Goal: Communication & Community: Answer question/provide support

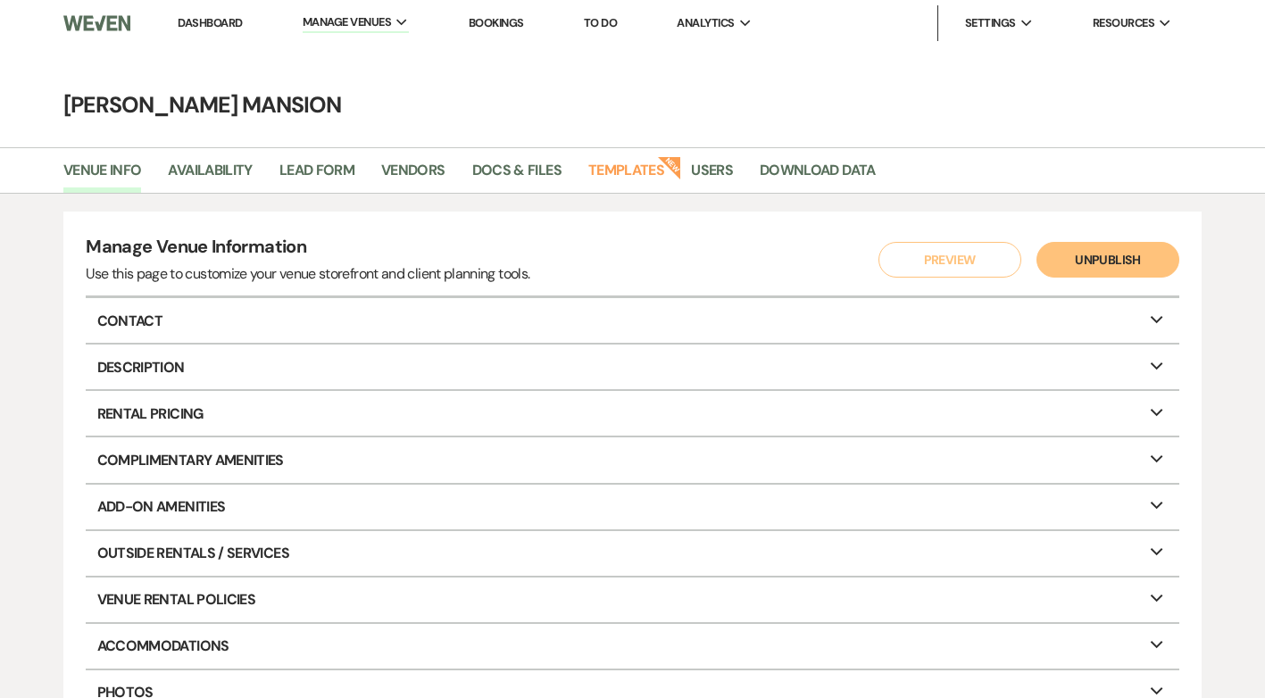
click at [229, 24] on link "Dashboard" at bounding box center [210, 22] width 64 height 15
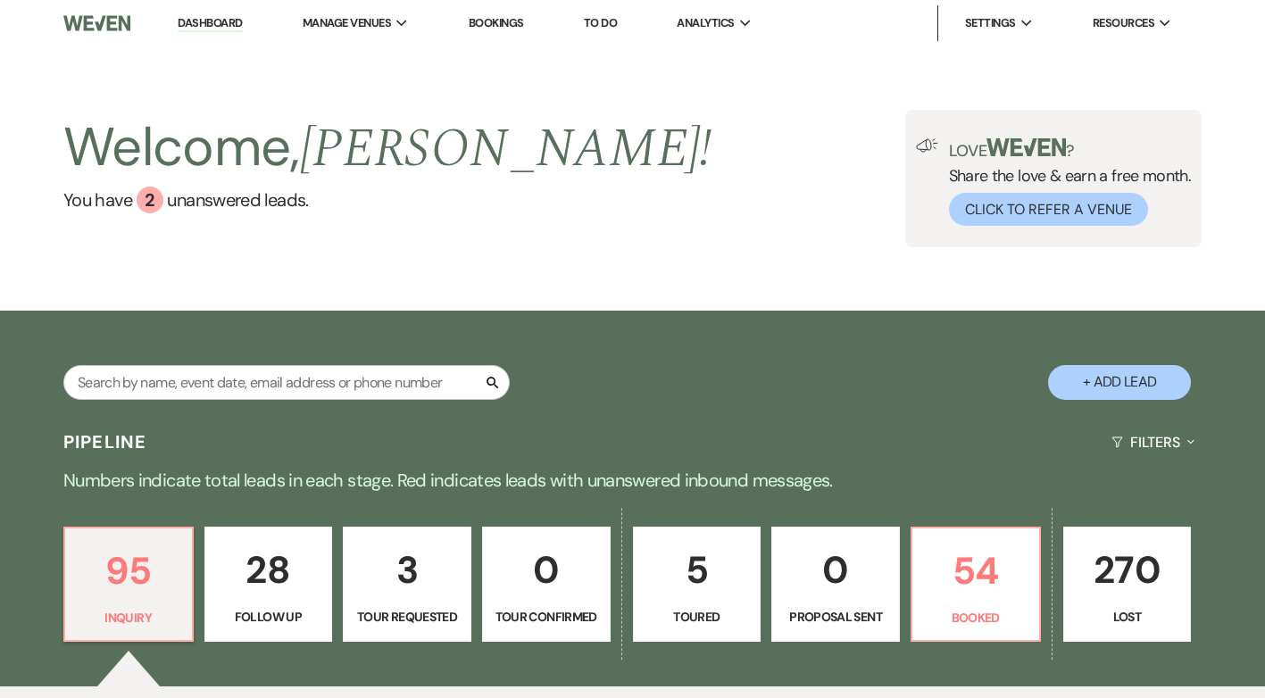
click at [228, 283] on div "Welcome, [PERSON_NAME] ! You have 2 unanswered lead s . Love ? Share the love &…" at bounding box center [632, 178] width 1265 height 264
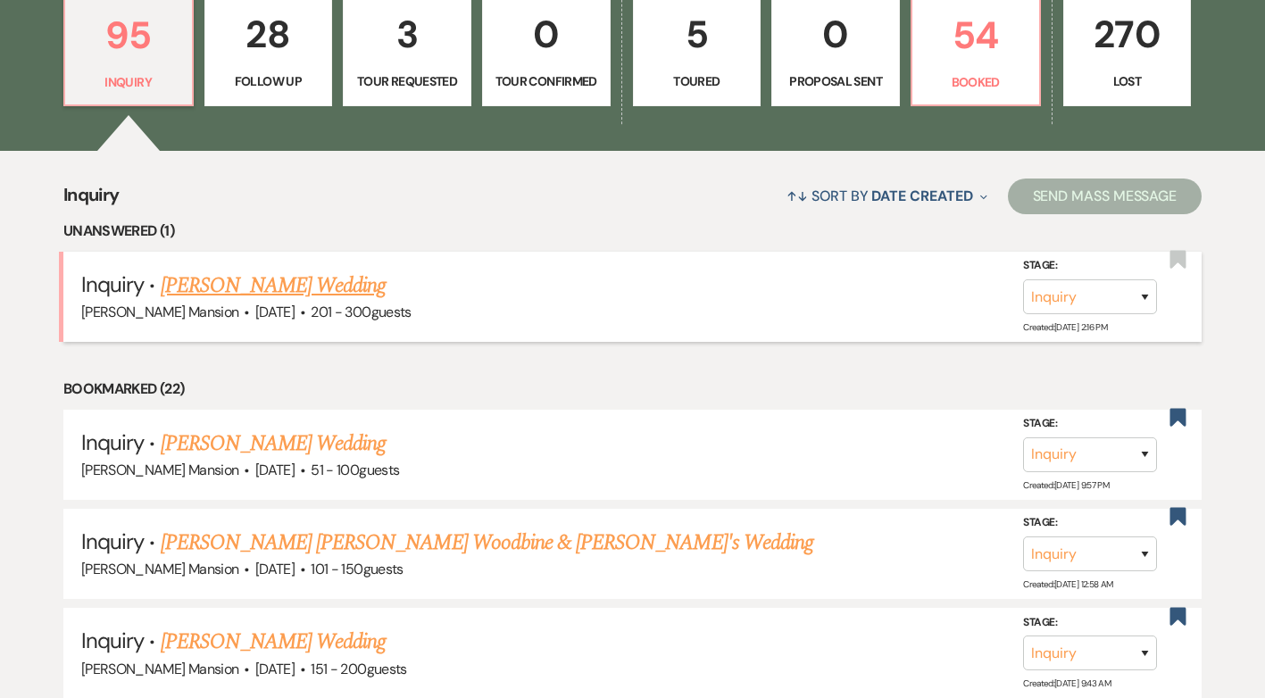
click at [250, 284] on link "[PERSON_NAME] Wedding" at bounding box center [274, 286] width 226 height 32
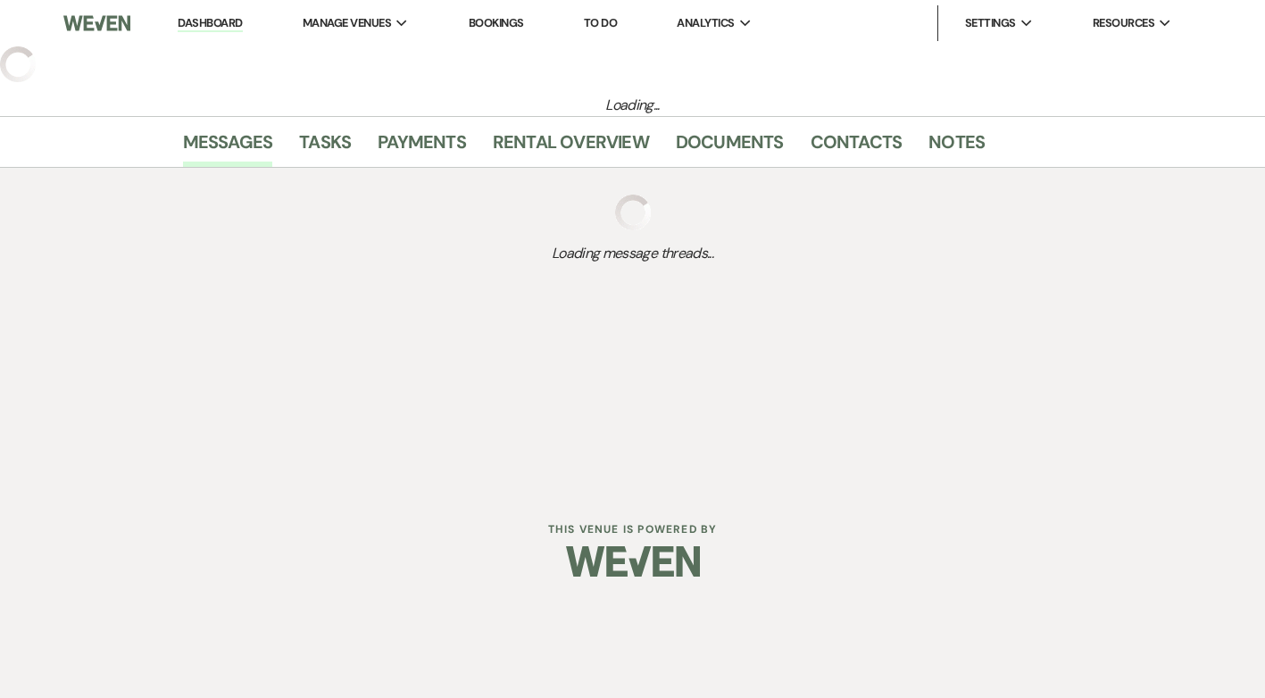
select select "2"
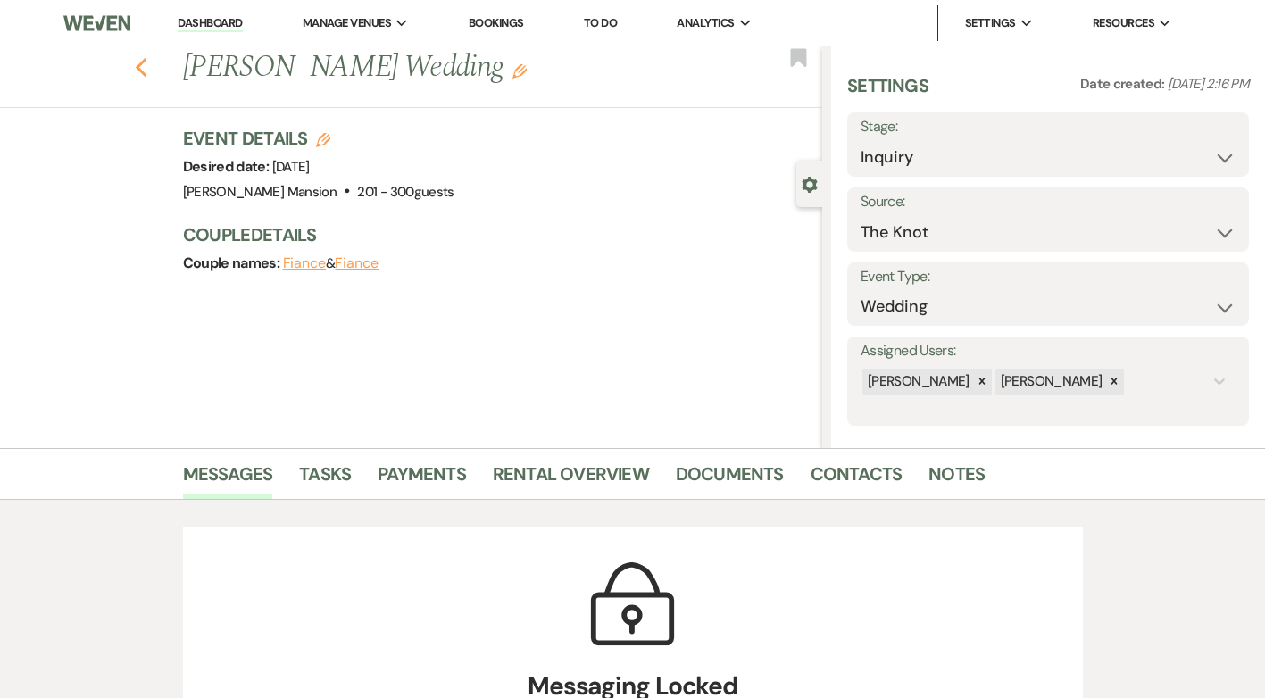
click at [146, 77] on icon "Previous" at bounding box center [141, 67] width 13 height 21
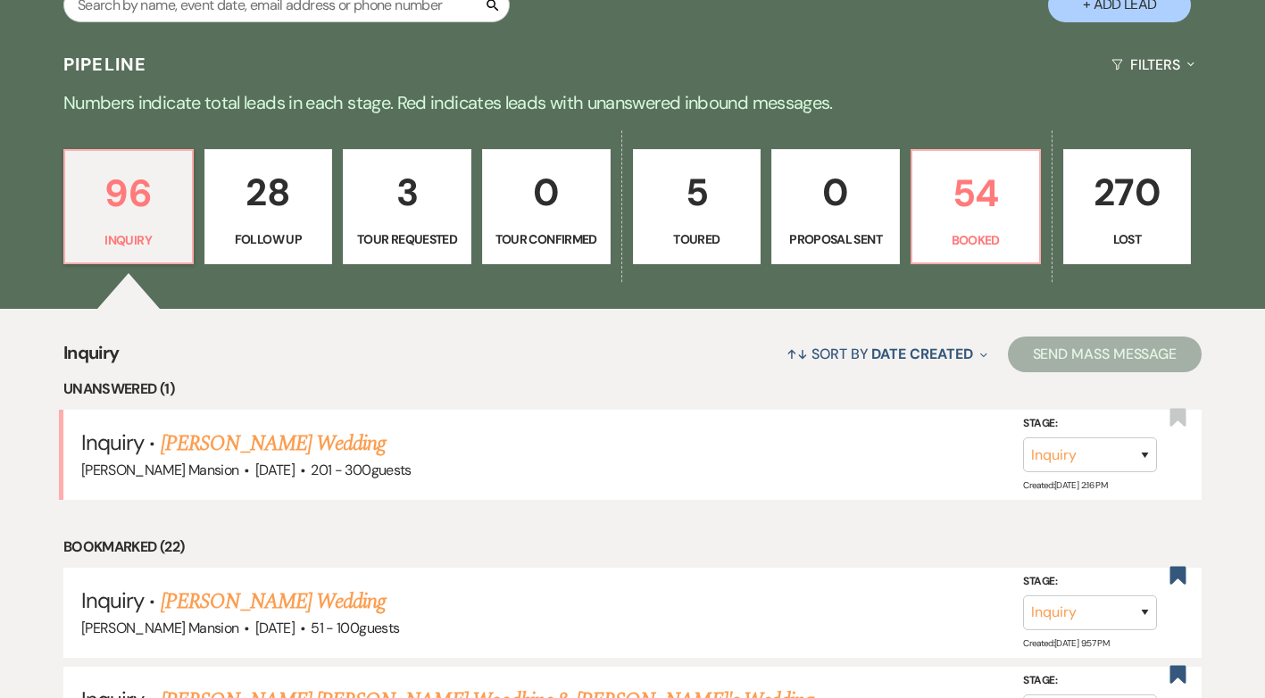
scroll to position [625, 0]
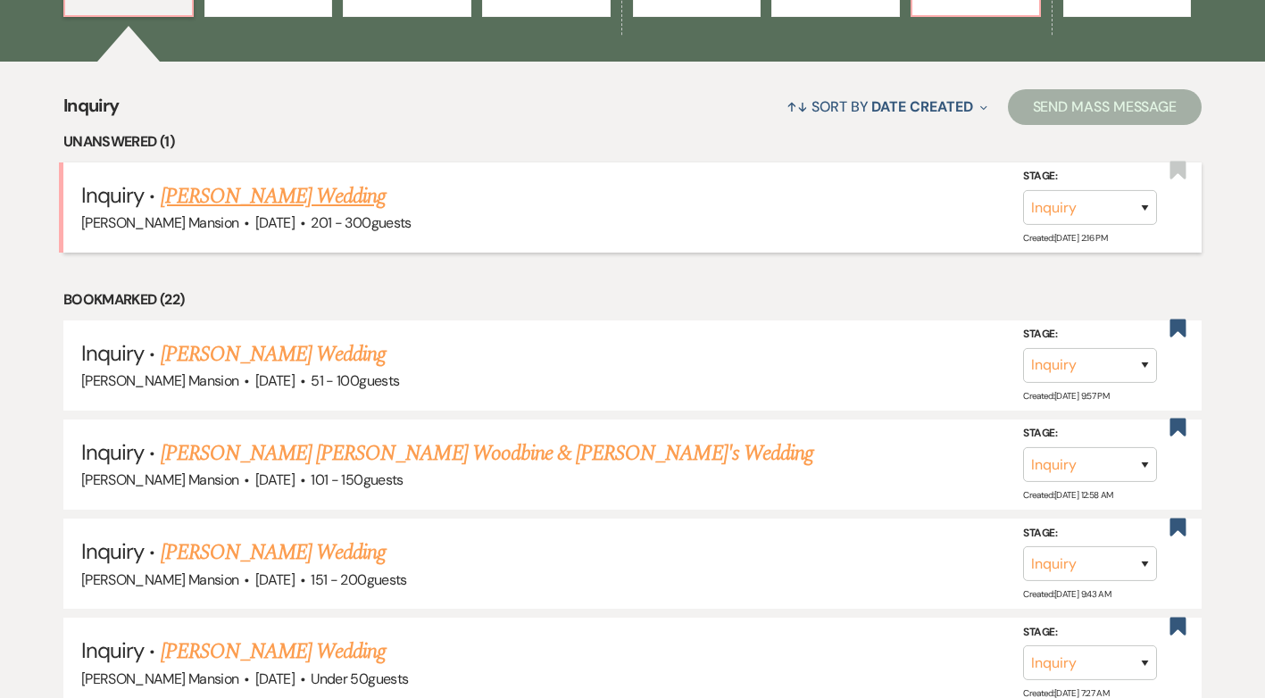
click at [211, 199] on link "[PERSON_NAME] Wedding" at bounding box center [274, 196] width 226 height 32
select select "2"
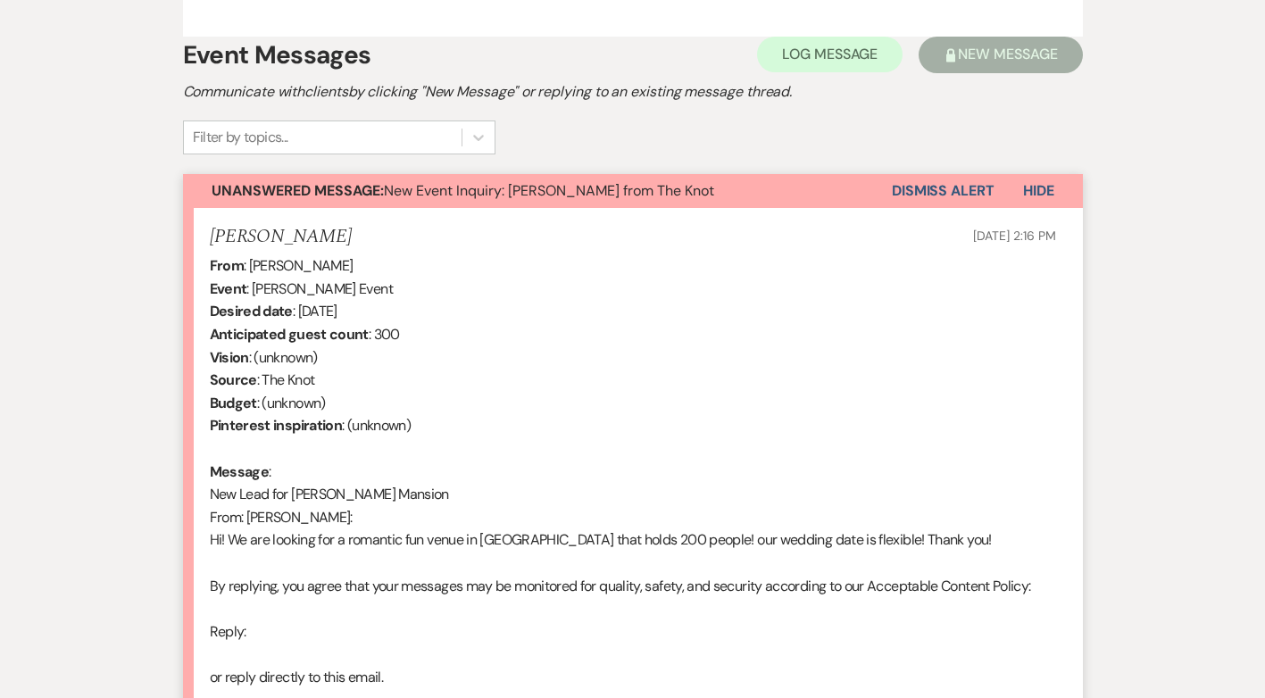
scroll to position [893, 0]
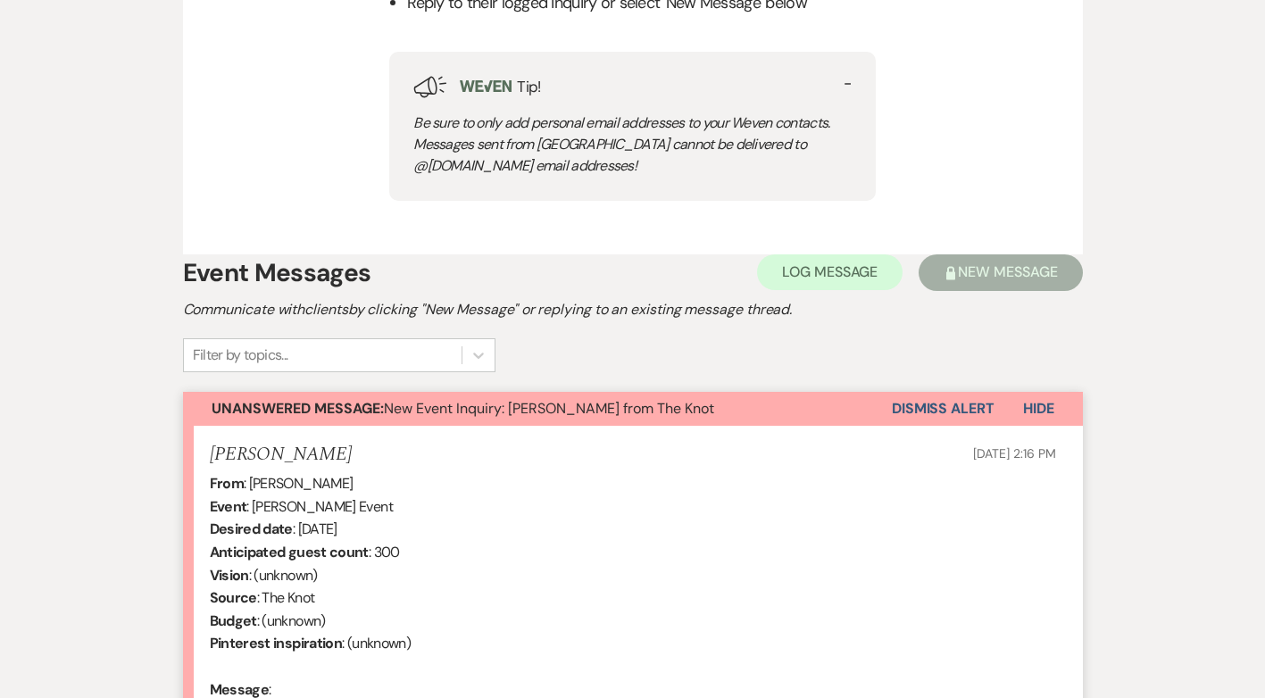
click at [965, 401] on button "Dismiss Alert" at bounding box center [943, 409] width 103 height 34
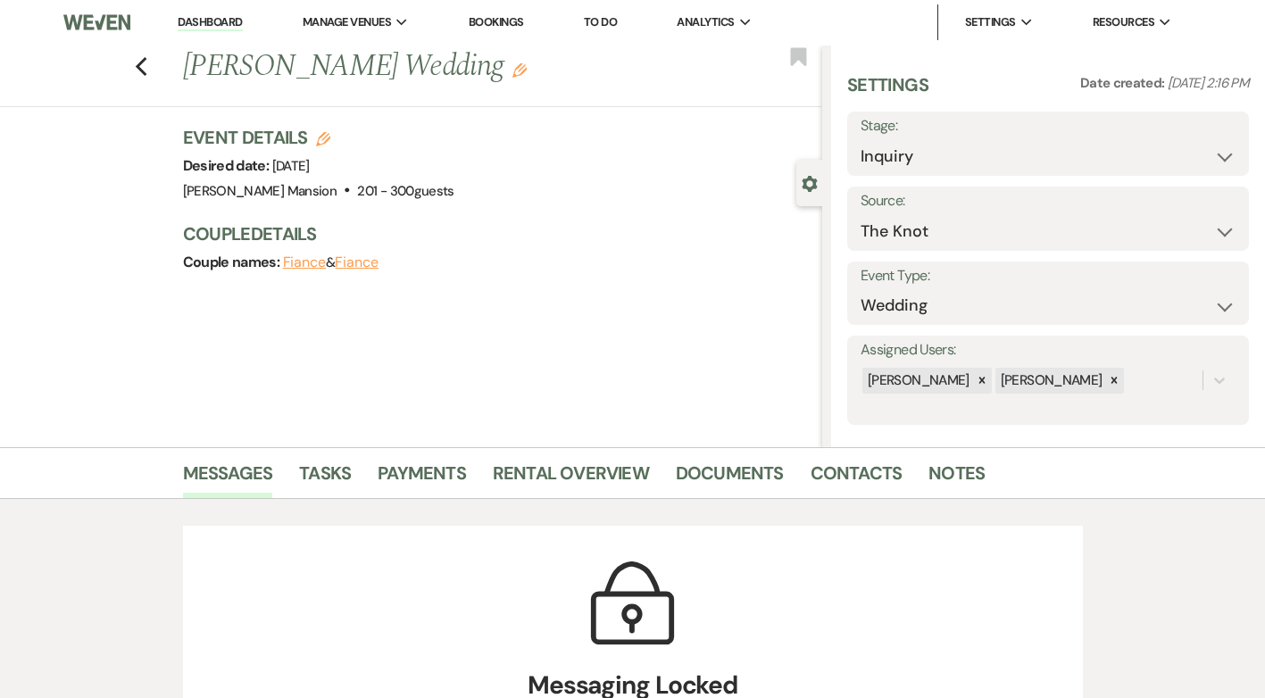
scroll to position [0, 0]
click at [146, 69] on use "button" at bounding box center [141, 68] width 12 height 20
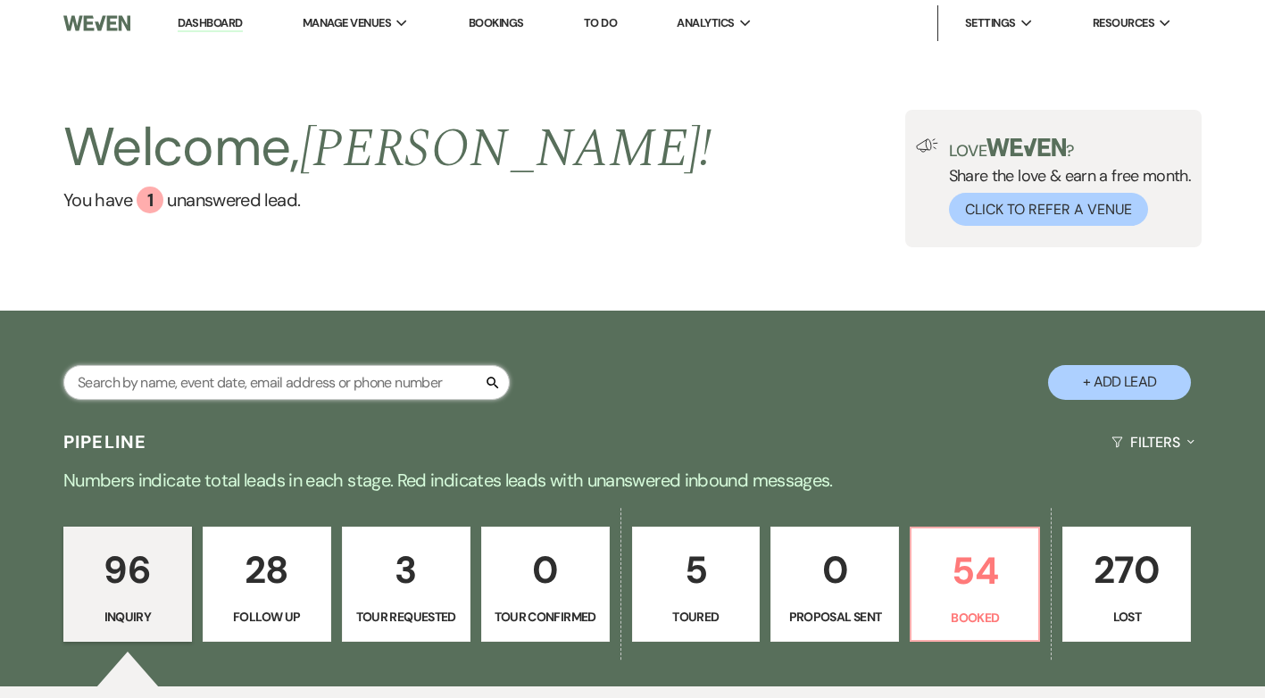
click at [277, 382] on input "text" at bounding box center [286, 382] width 446 height 35
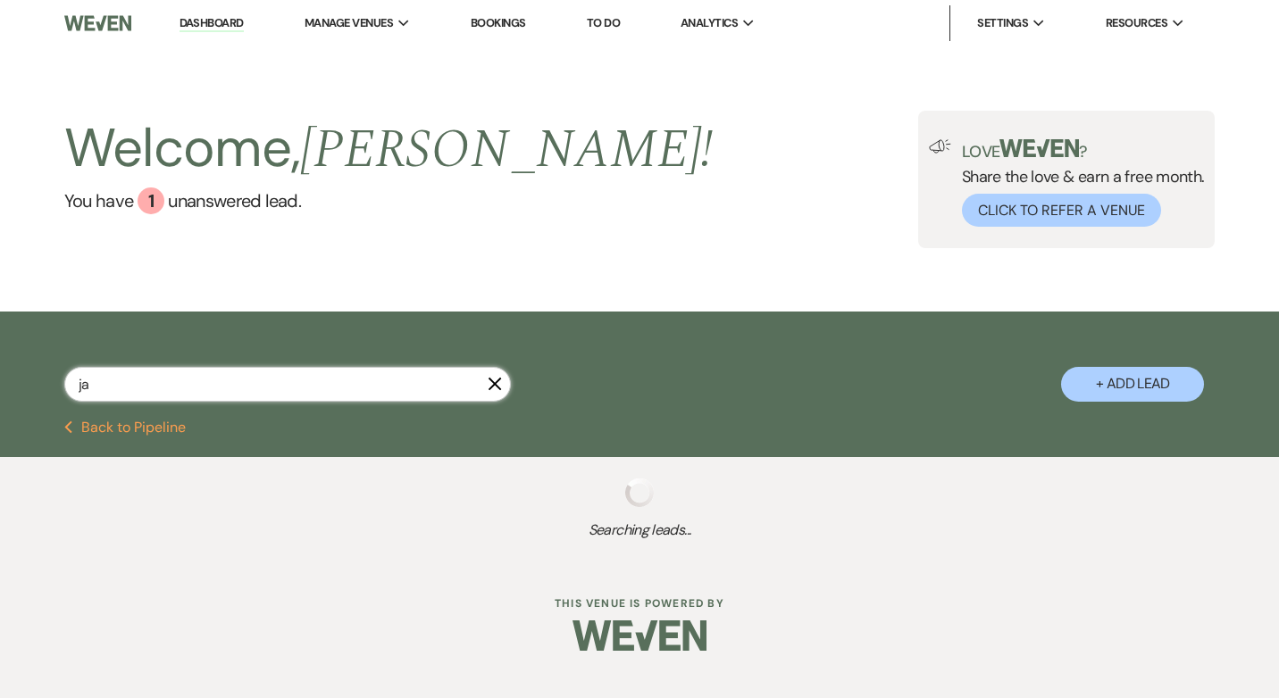
type input "[PERSON_NAME]"
select select "9"
select select "8"
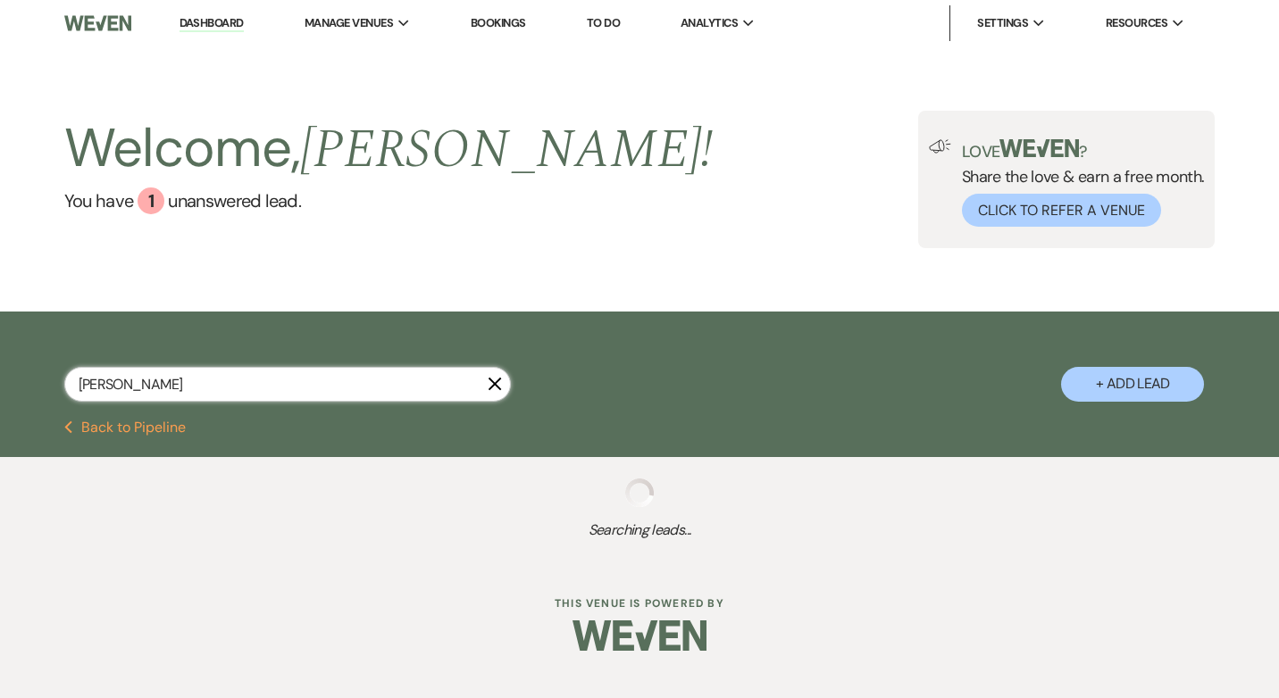
select select "10"
select select "8"
select select "5"
select select "8"
select select "5"
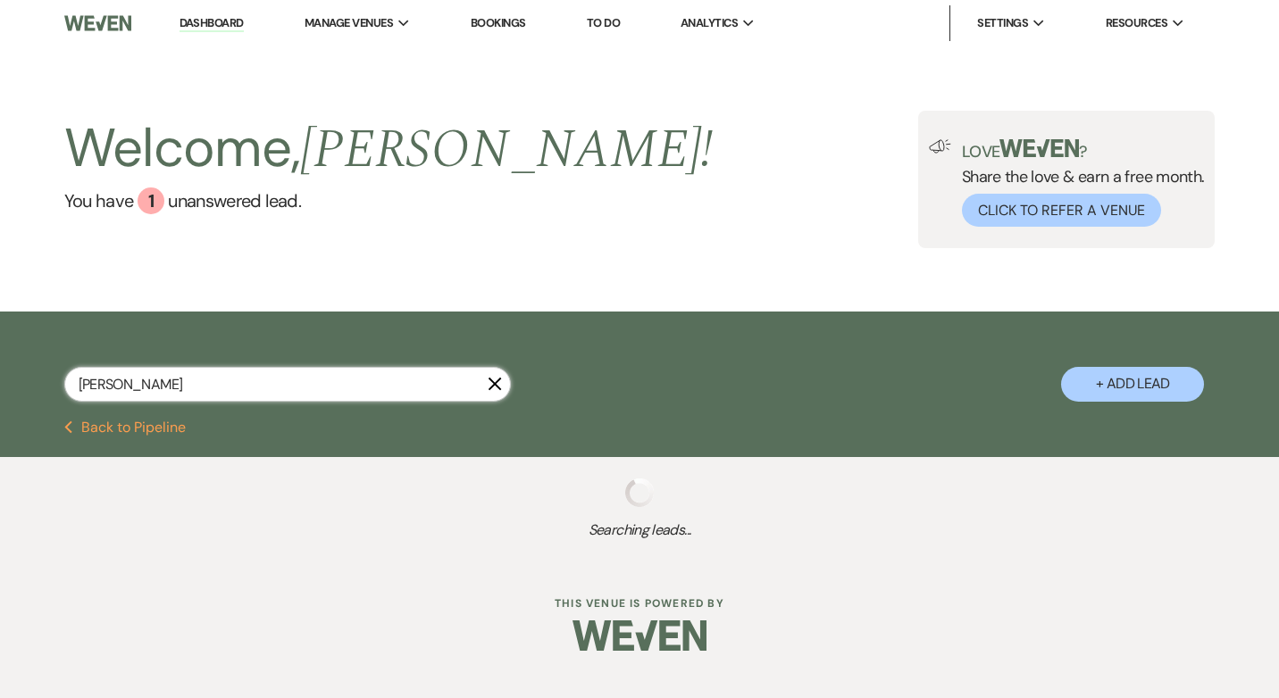
select select "8"
select select "5"
select select "8"
select select "4"
select select "8"
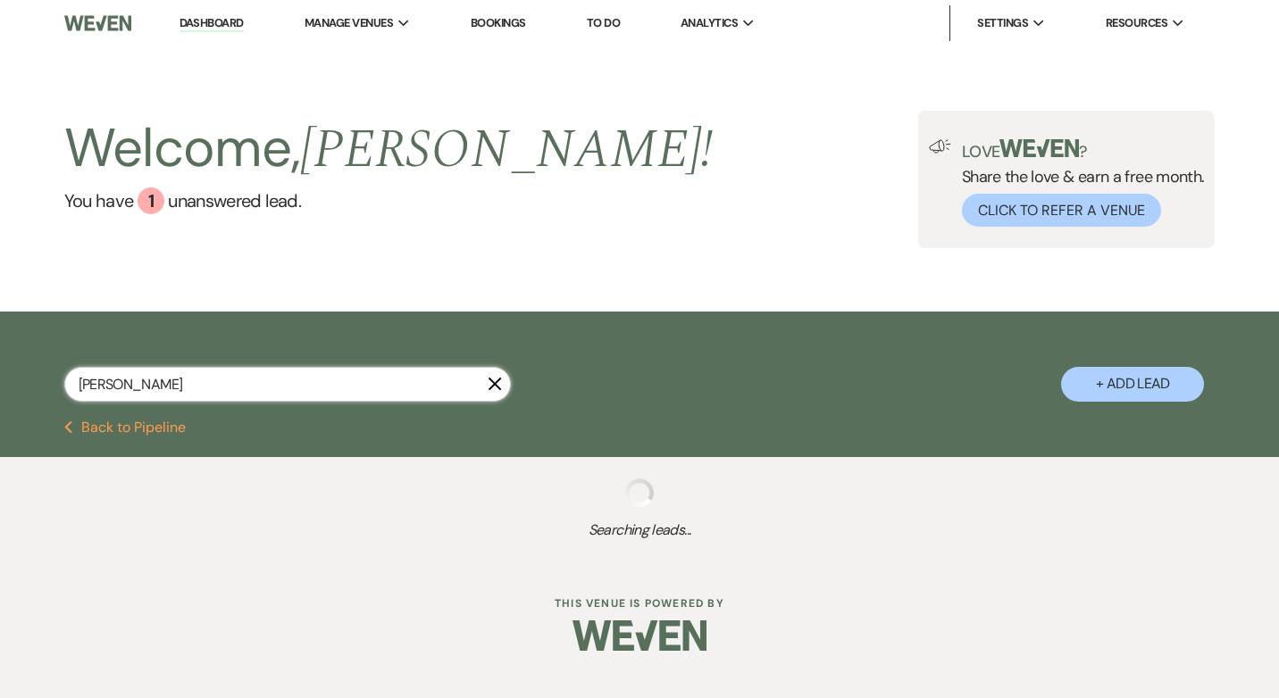
select select "5"
select select "8"
select select "5"
select select "8"
select select "5"
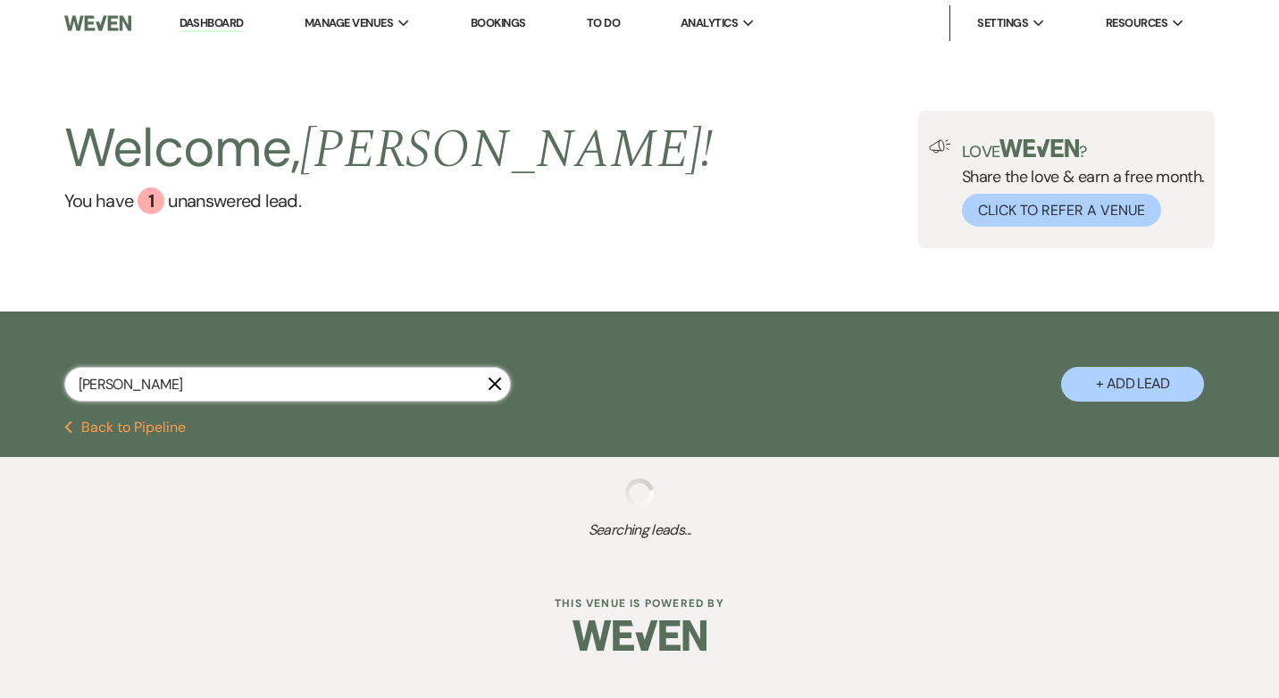
select select "8"
select select "5"
select select "8"
select select "5"
select select "8"
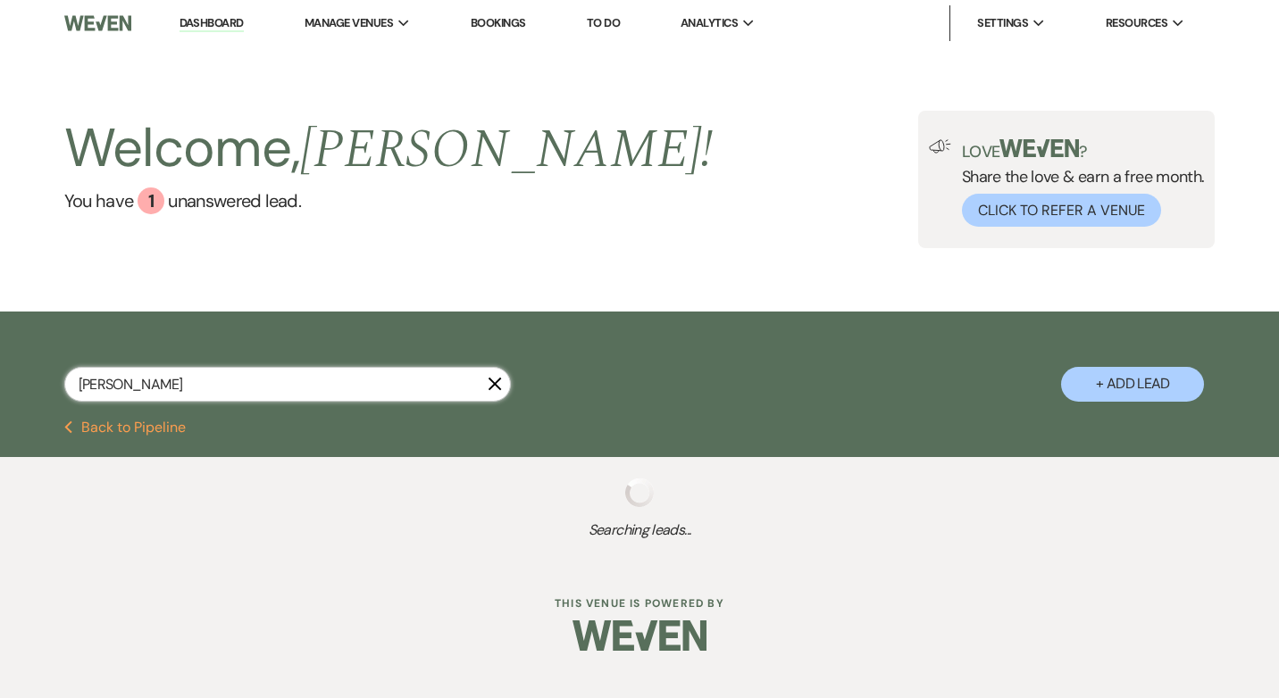
select select "4"
select select "8"
select select "5"
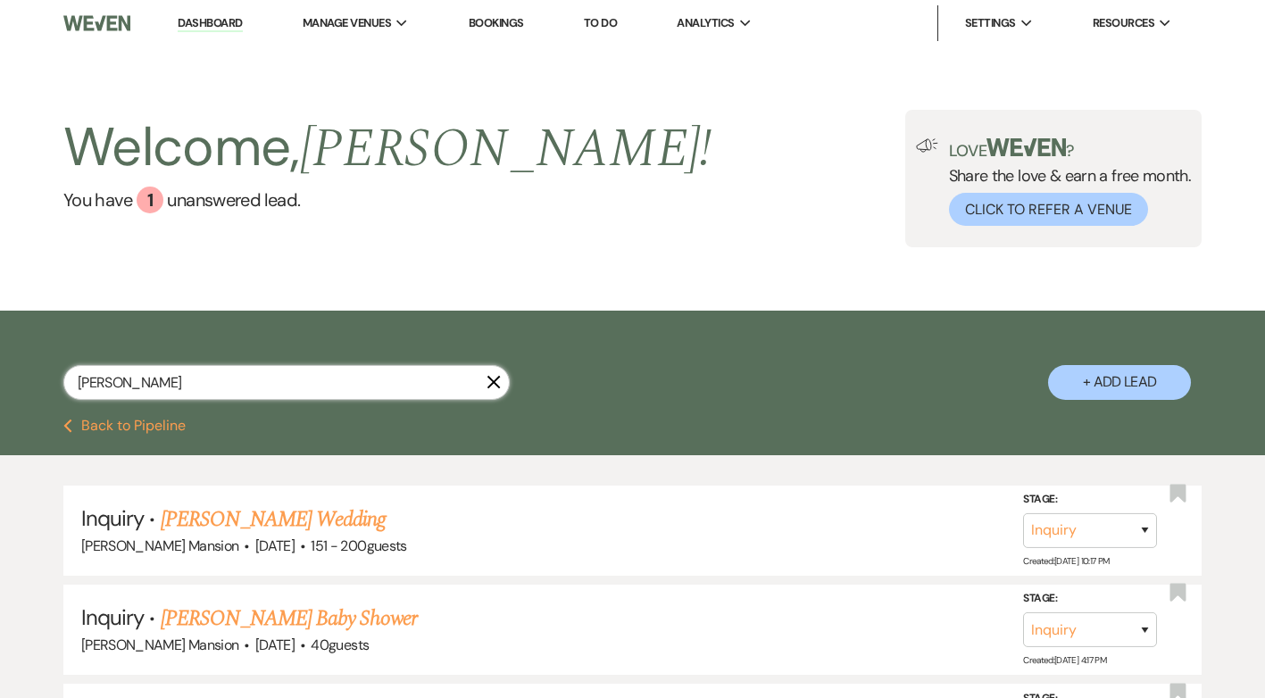
type input "jasm"
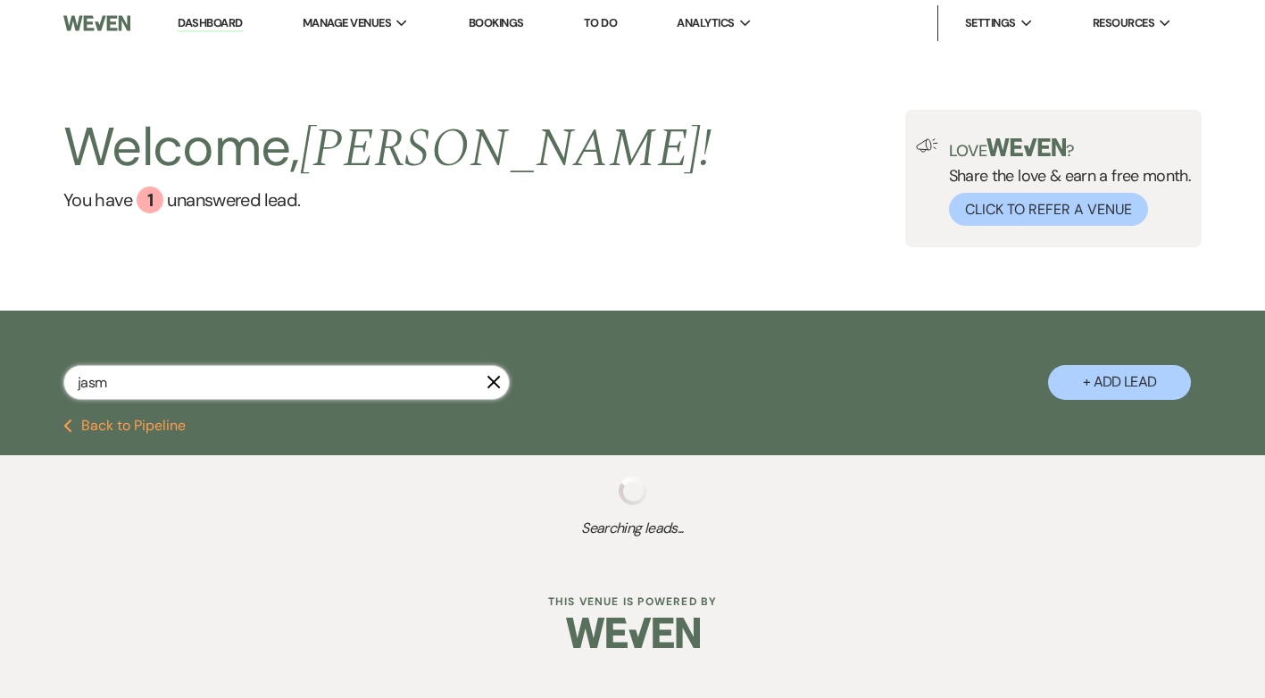
select select "8"
select select "5"
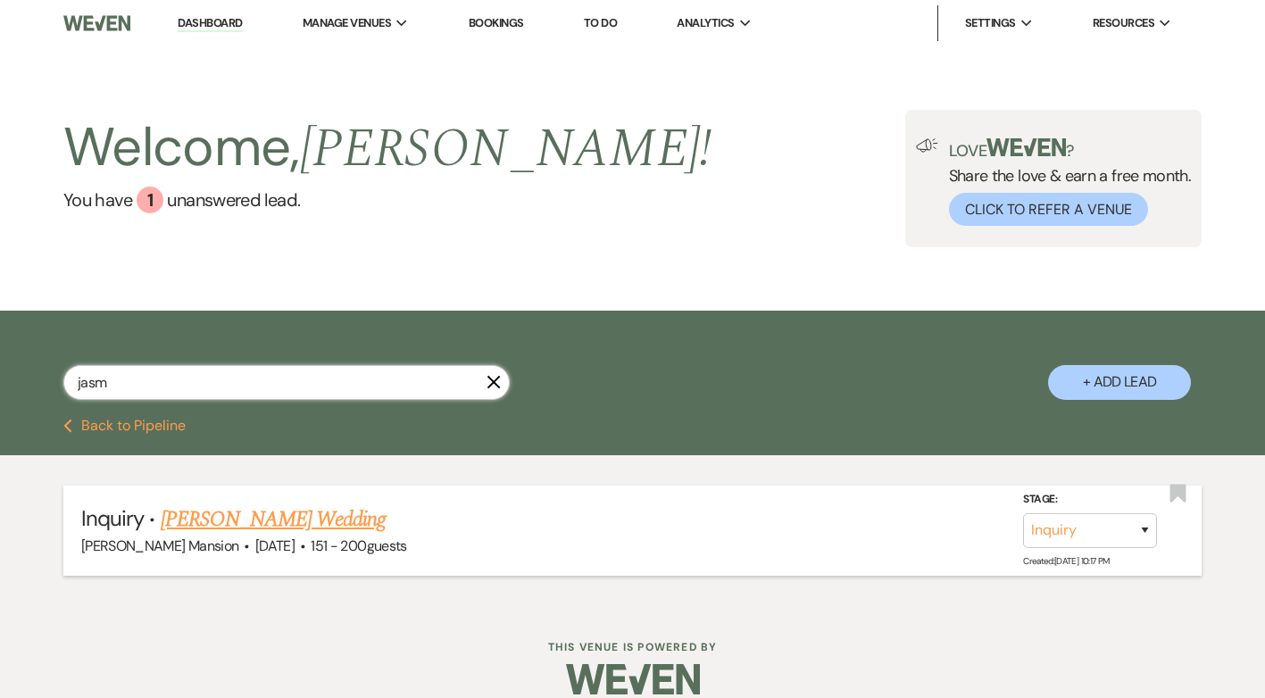
type input "jasm"
click at [271, 529] on link "[PERSON_NAME] Wedding" at bounding box center [274, 520] width 226 height 32
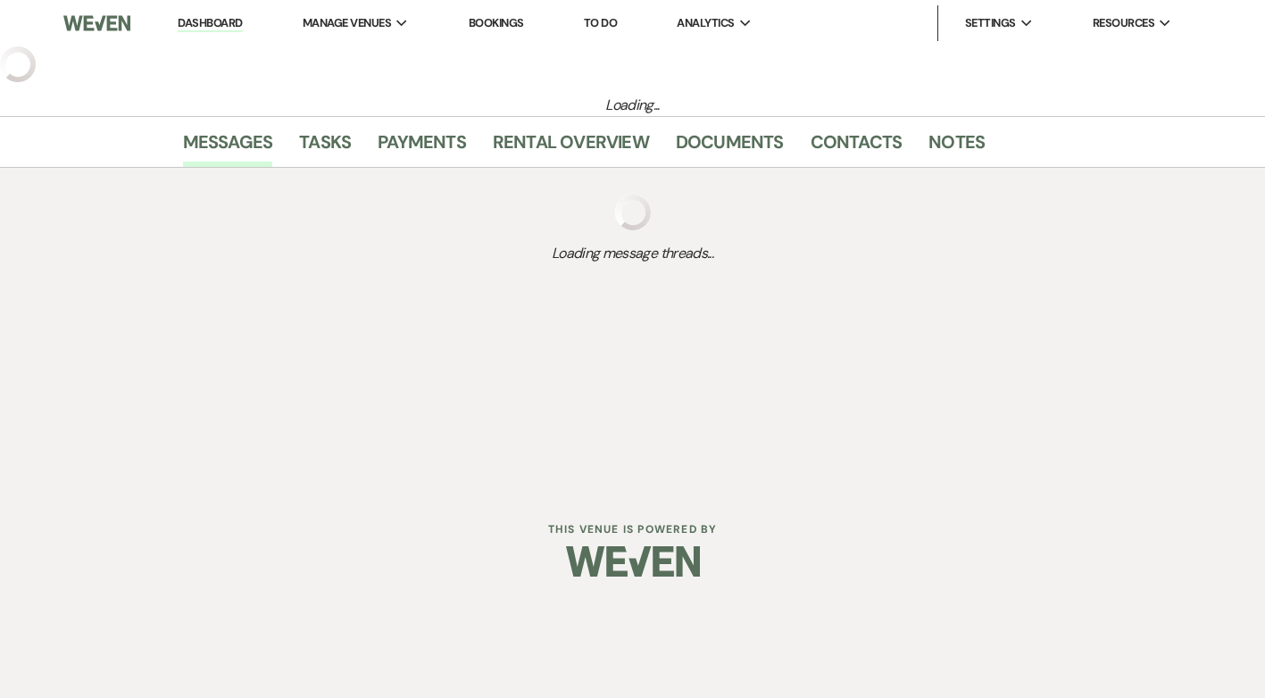
select select "2"
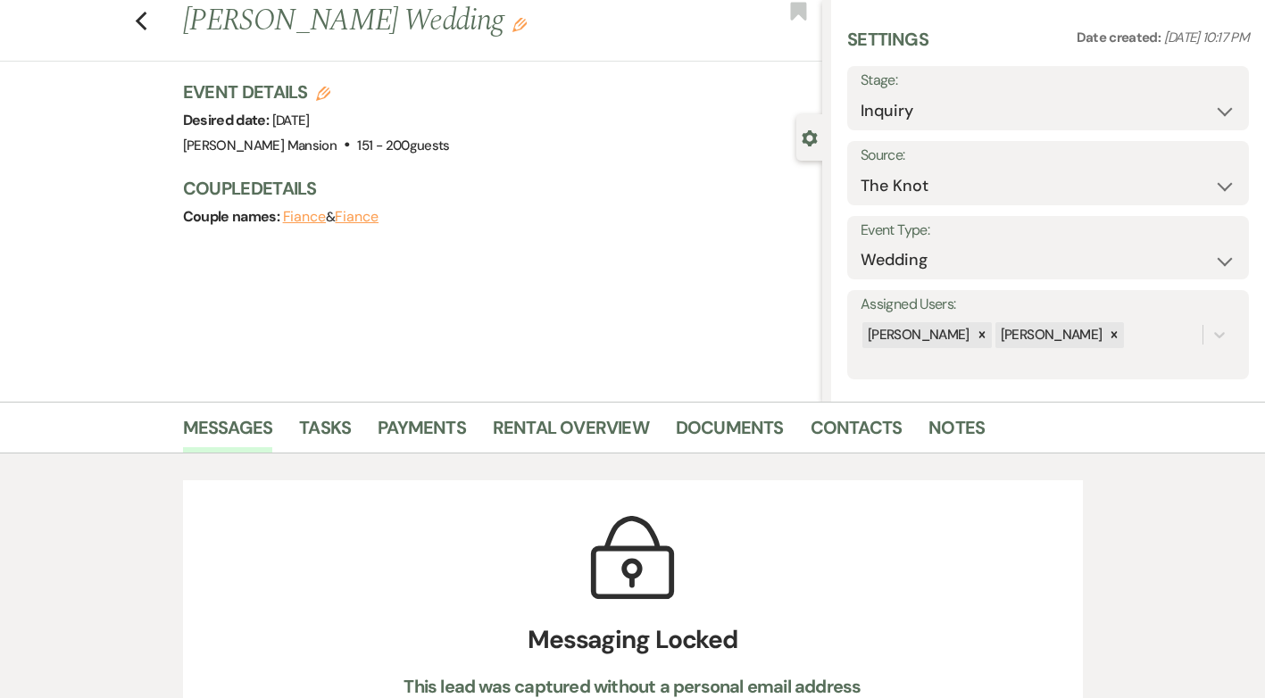
scroll to position [89, 0]
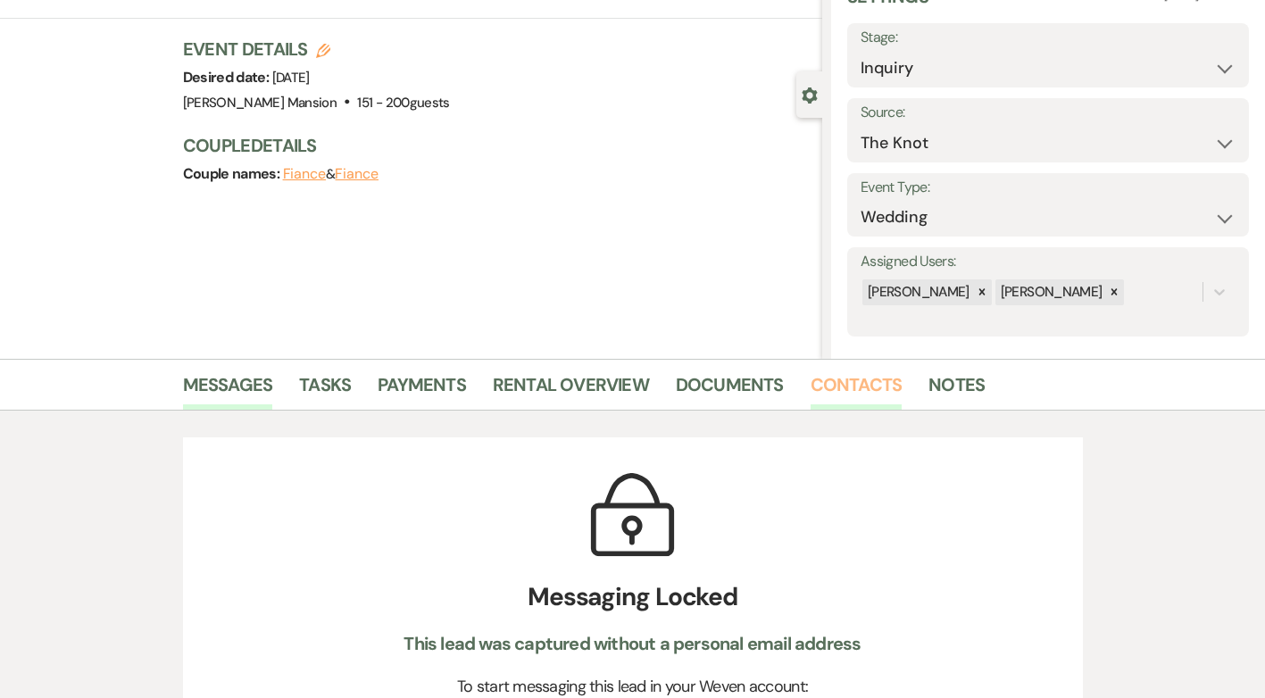
click at [864, 379] on link "Contacts" at bounding box center [857, 390] width 92 height 39
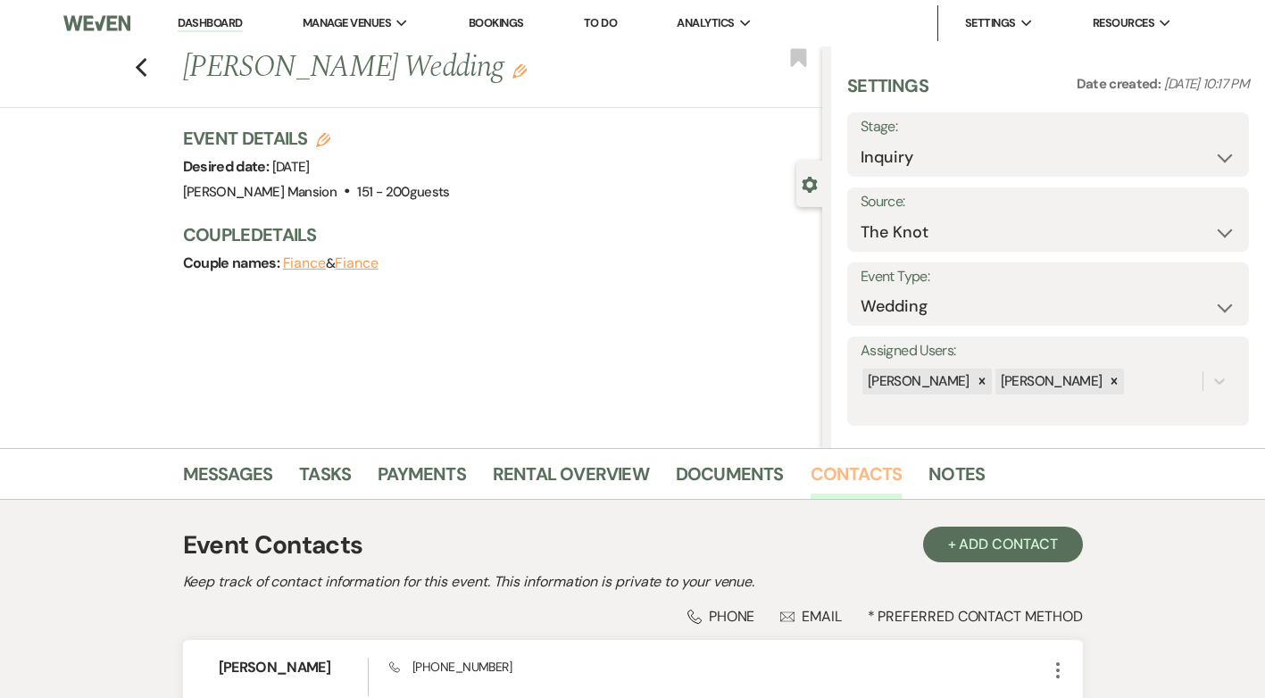
scroll to position [174, 0]
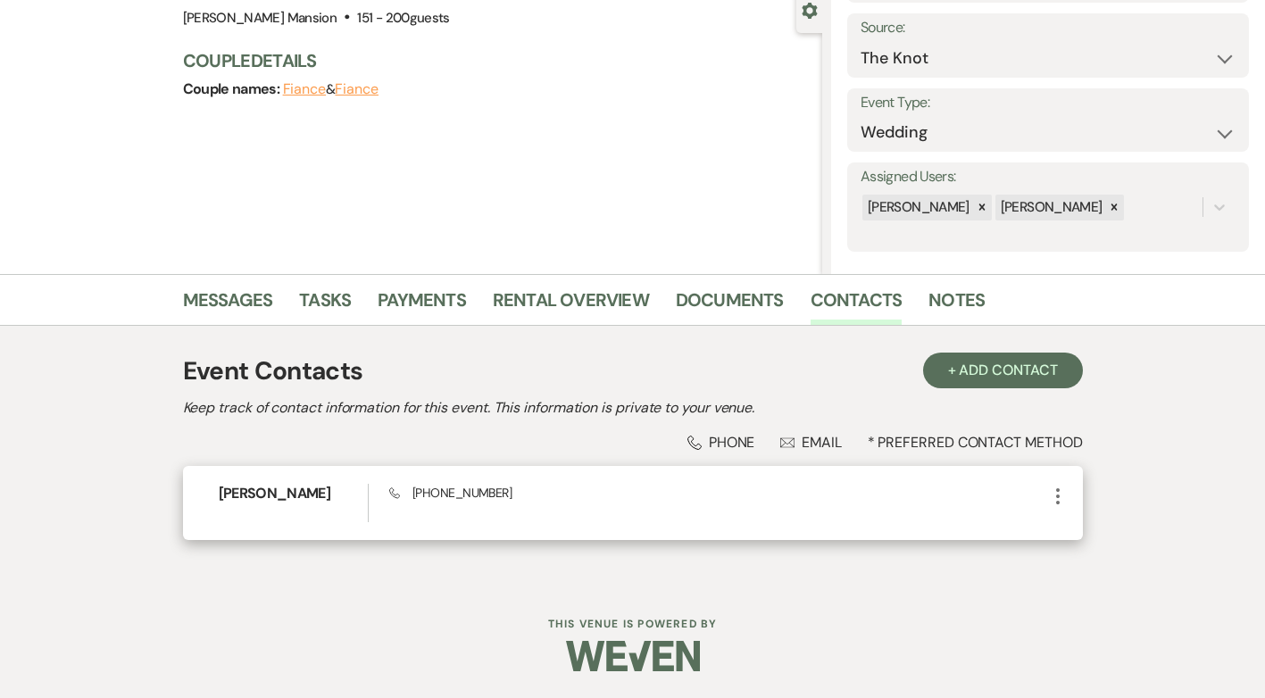
click at [1059, 502] on use "button" at bounding box center [1058, 496] width 4 height 16
click at [1099, 531] on button "Pencil Edit" at bounding box center [1100, 531] width 106 height 30
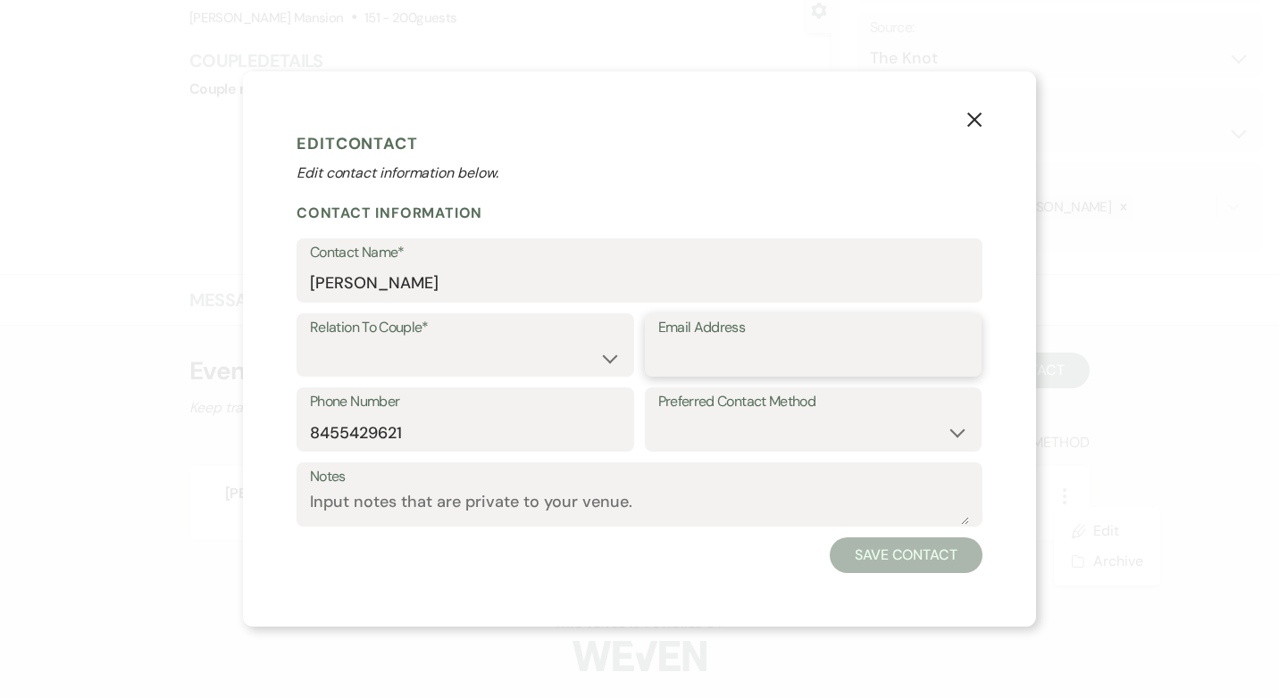
paste input "[EMAIL_ADDRESS][DOMAIN_NAME]"
type input "[EMAIL_ADDRESS][DOMAIN_NAME]"
click at [950, 429] on select "Email Phone Text" at bounding box center [813, 432] width 311 height 35
select select "email"
click at [658, 415] on select "Email Phone Text" at bounding box center [813, 432] width 311 height 35
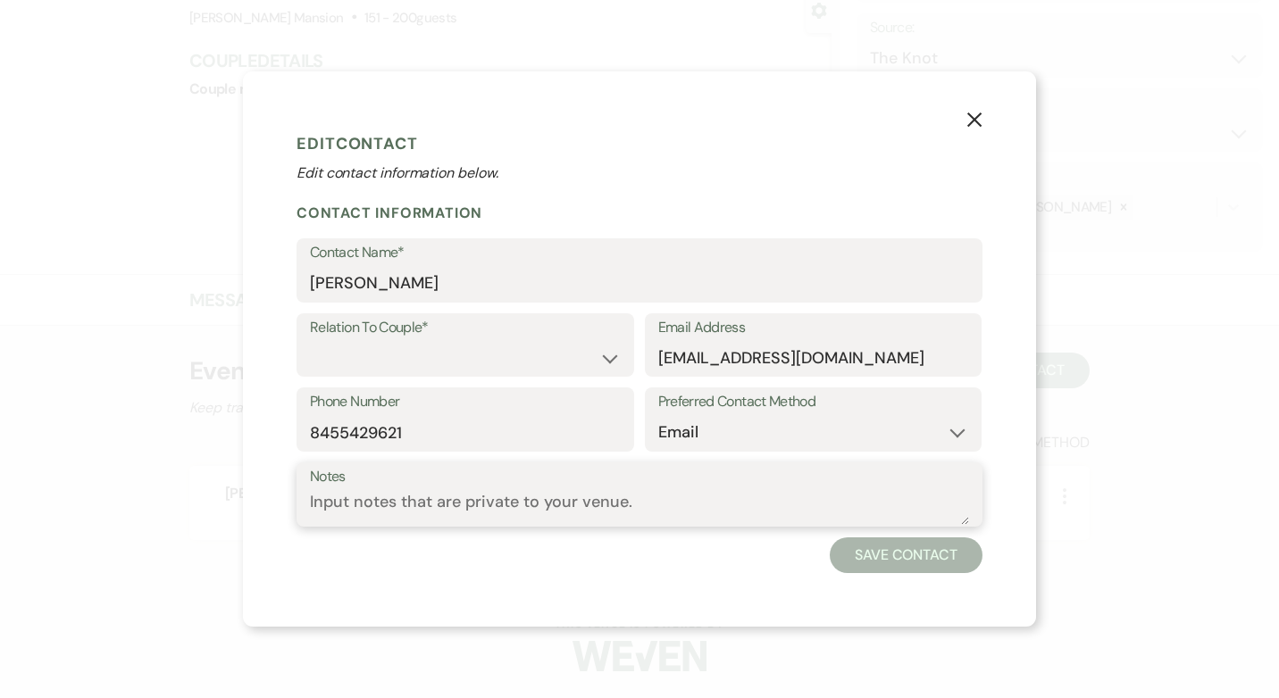
click at [658, 496] on textarea "Notes" at bounding box center [639, 507] width 659 height 35
click at [609, 360] on select "Couple Planner Parent of Couple Family Member Friend Other" at bounding box center [465, 357] width 311 height 35
select select "1"
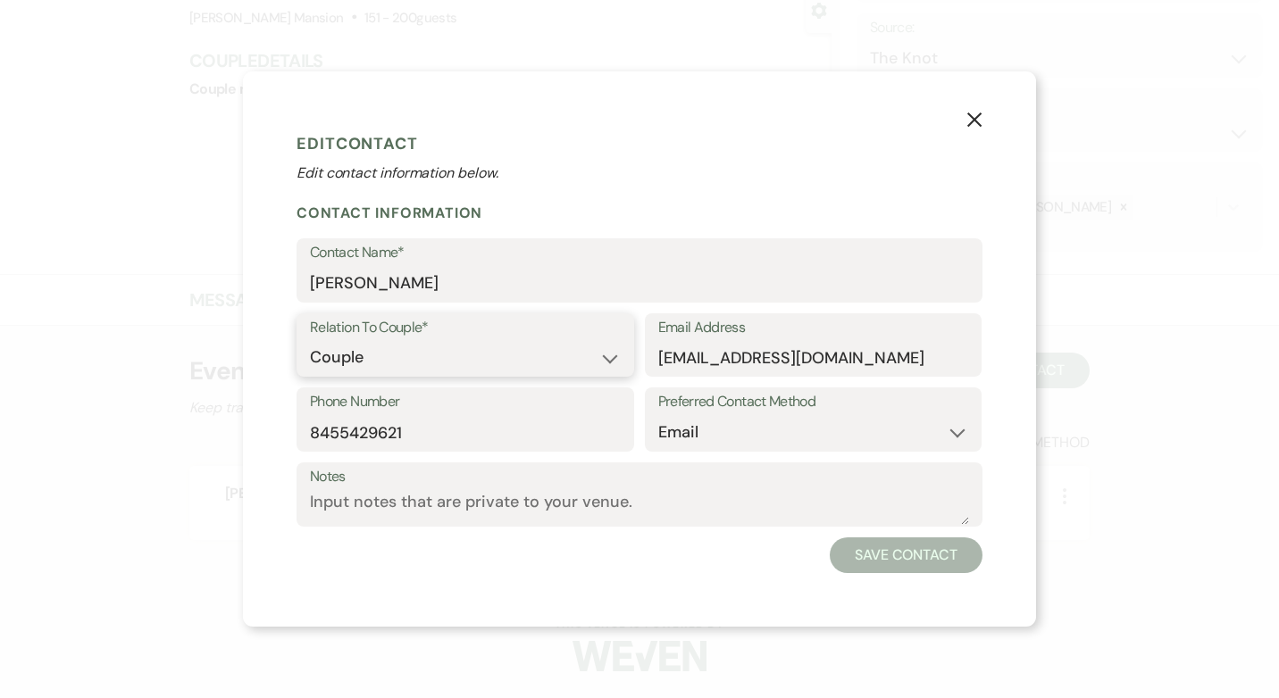
click at [310, 340] on select "Couple Planner Parent of Couple Family Member Friend Other" at bounding box center [465, 357] width 311 height 35
click at [888, 576] on div "X Edit Contact Edit contact information below. Contact Information Contact Name…" at bounding box center [639, 348] width 793 height 555
click at [885, 558] on button "Save Contact" at bounding box center [906, 556] width 153 height 36
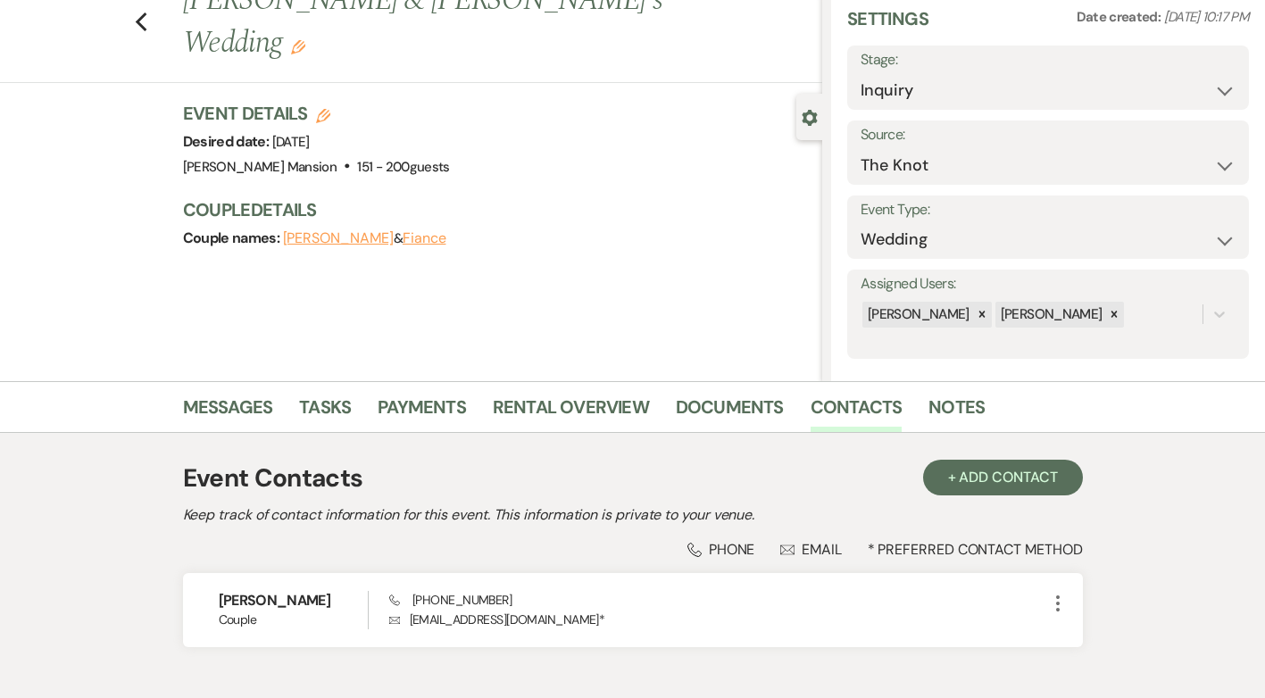
scroll to position [0, 0]
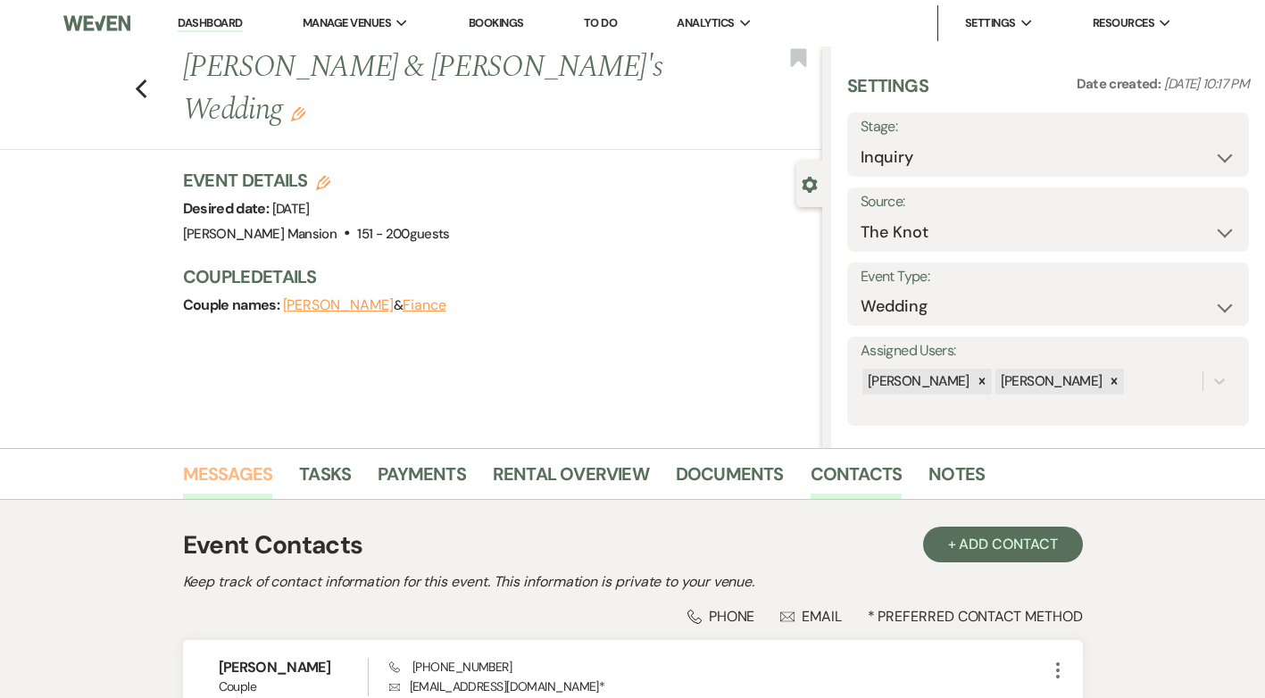
click at [215, 468] on link "Messages" at bounding box center [228, 479] width 90 height 39
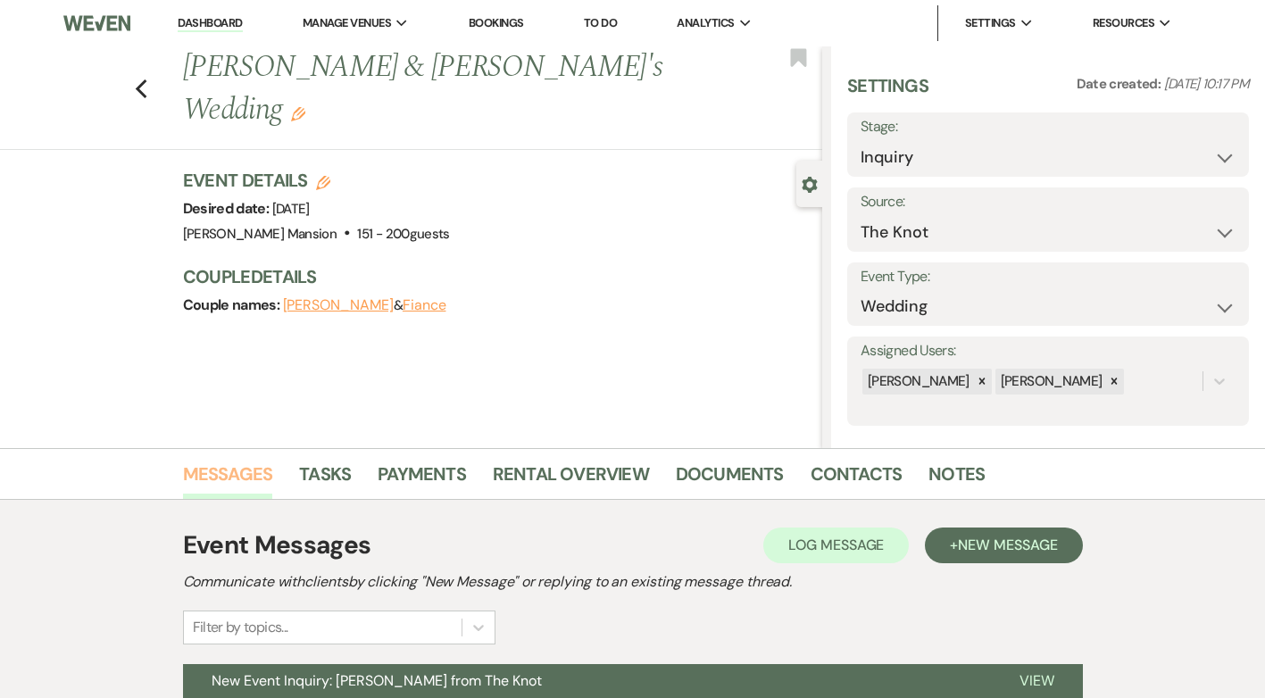
scroll to position [171, 0]
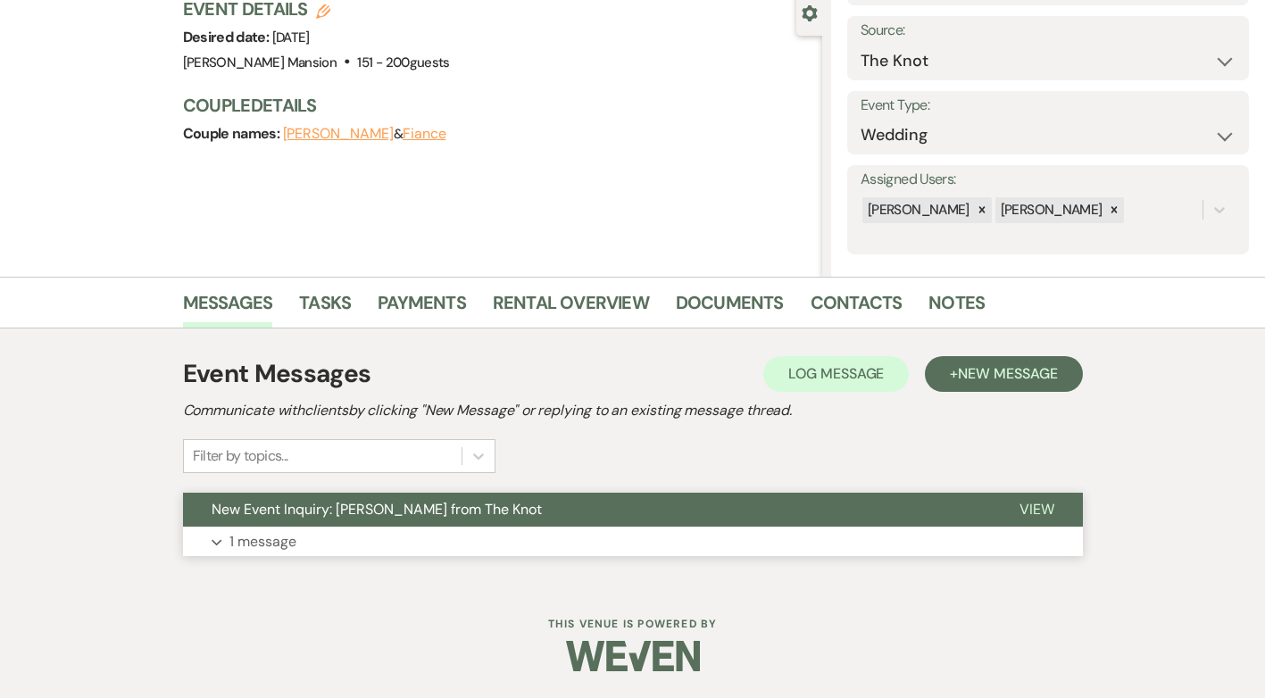
click at [261, 547] on p "1 message" at bounding box center [262, 541] width 67 height 23
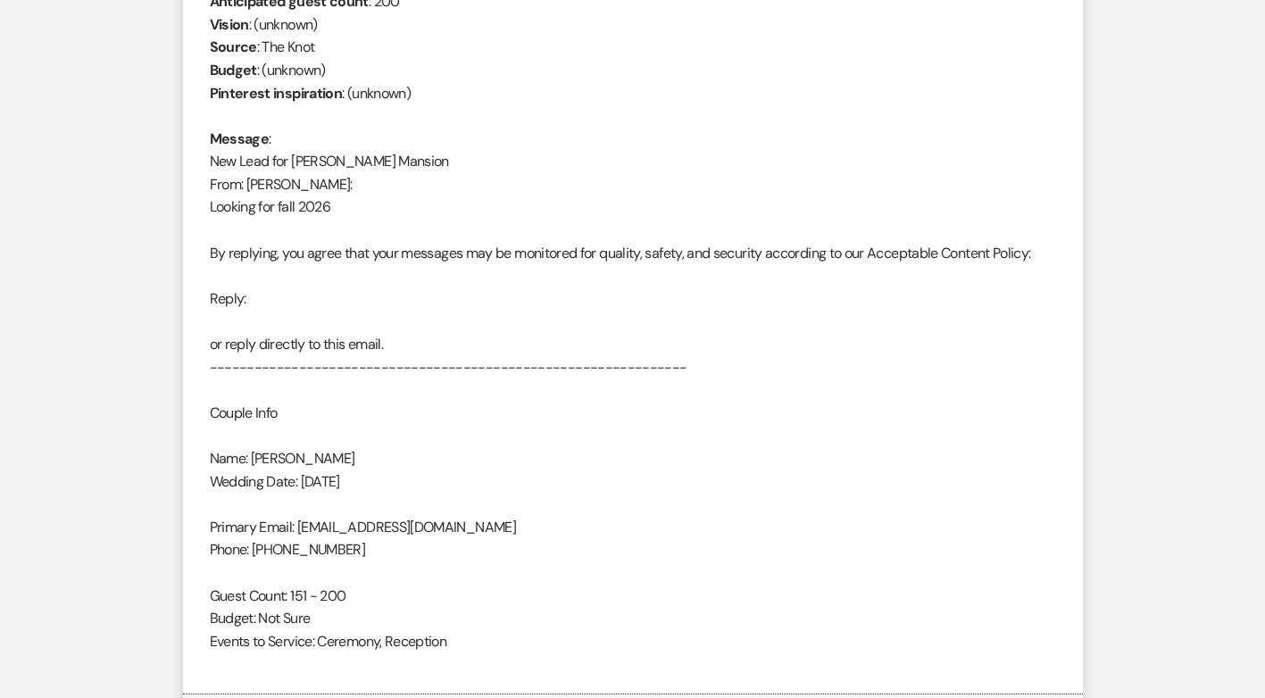
scroll to position [1012, 0]
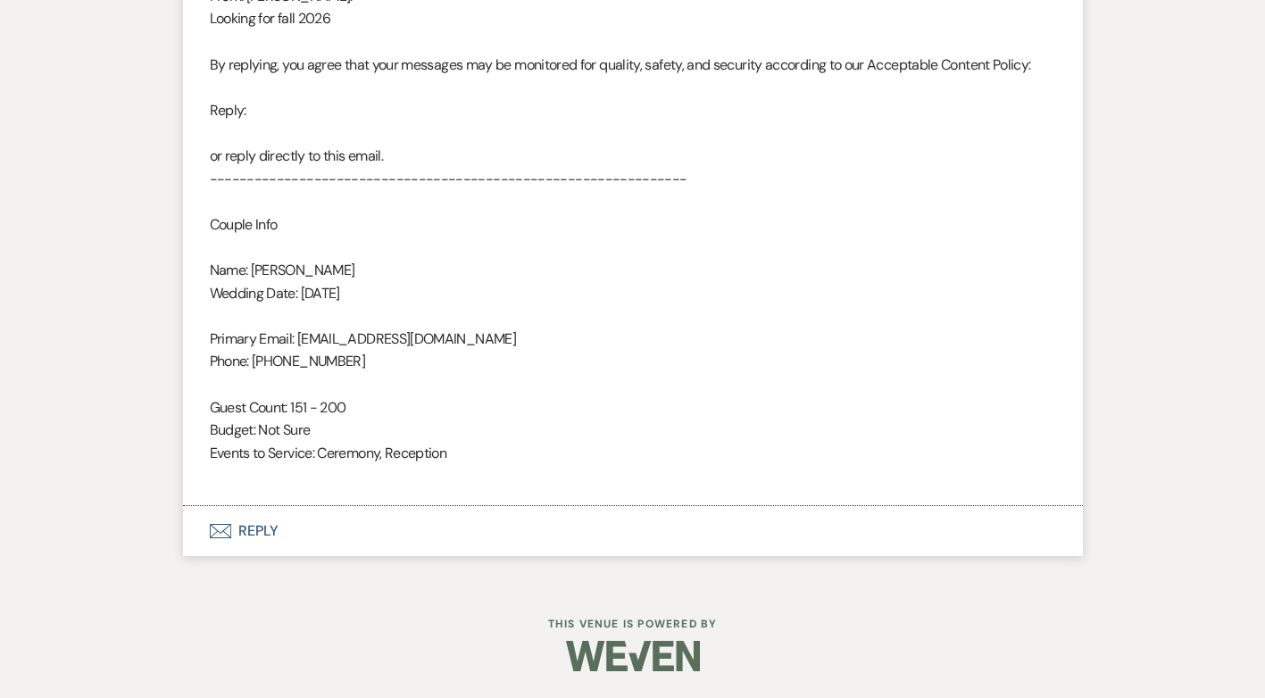
click at [254, 525] on button "Envelope Reply" at bounding box center [633, 531] width 900 height 50
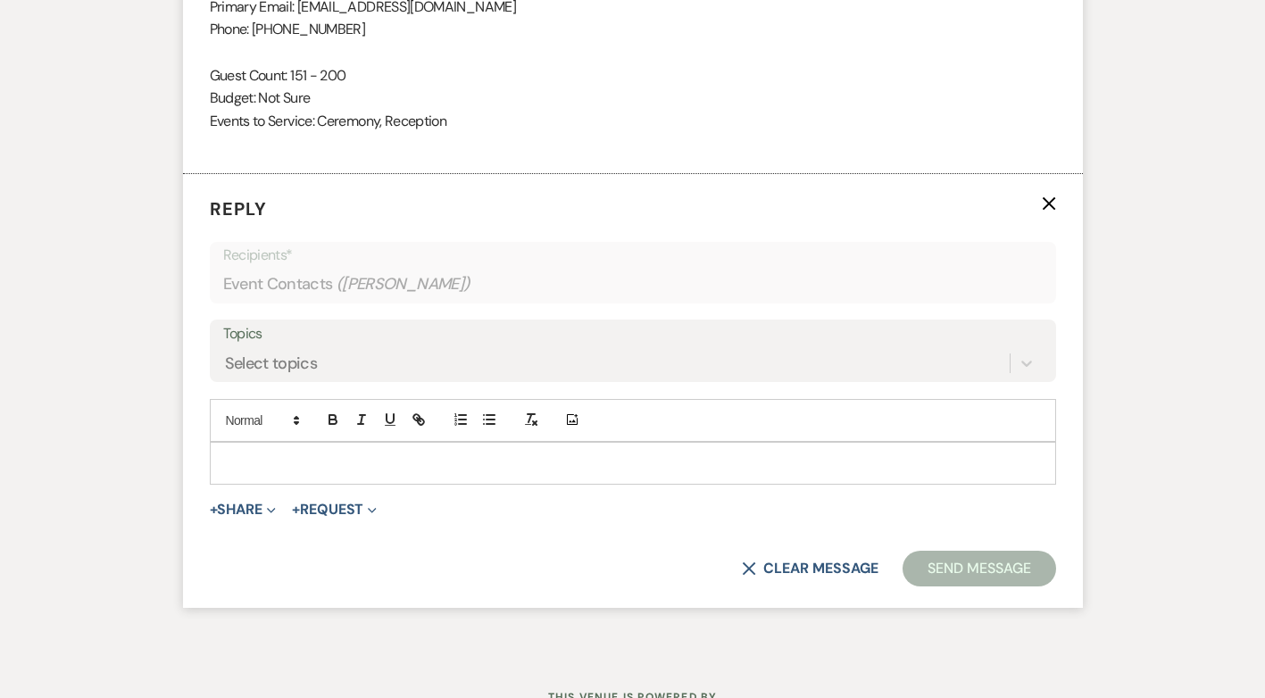
scroll to position [1352, 0]
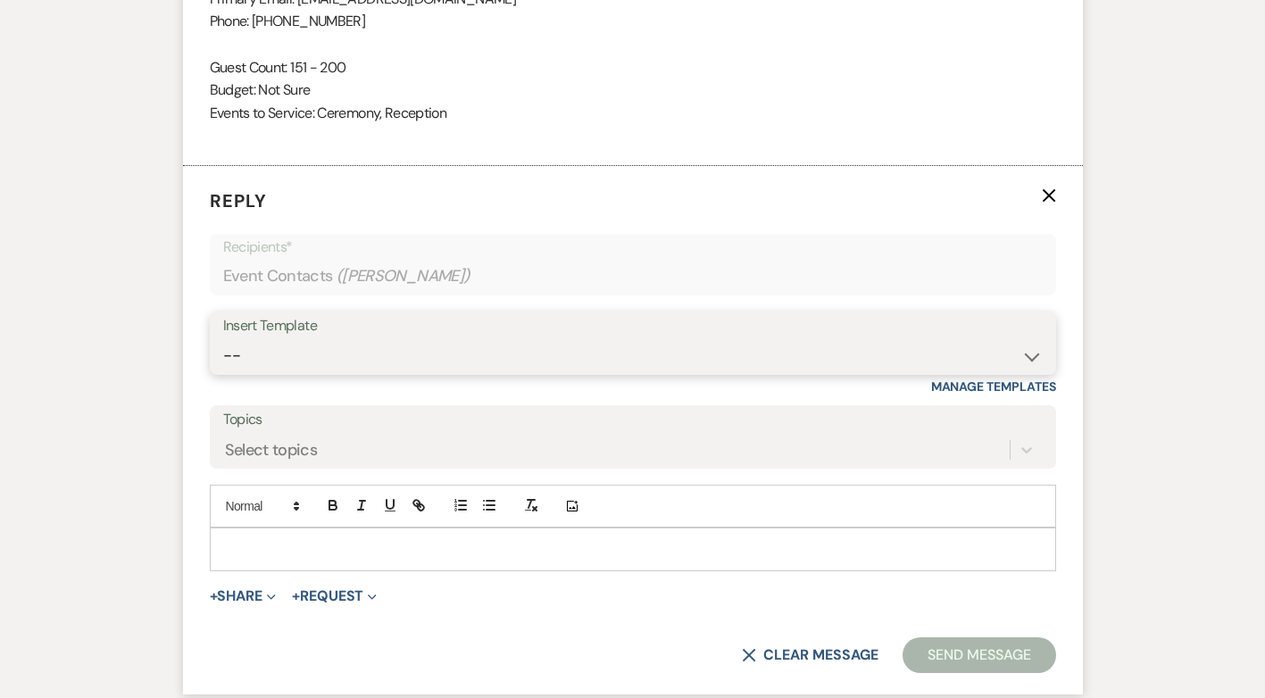
click at [1031, 353] on select "-- Initial Inquiry Response Tour Request Response Follow Up Contract (Pre-Booke…" at bounding box center [633, 355] width 820 height 35
select select "4818"
click at [223, 338] on select "-- Initial Inquiry Response Tour Request Response Follow Up Contract (Pre-Booke…" at bounding box center [633, 355] width 820 height 35
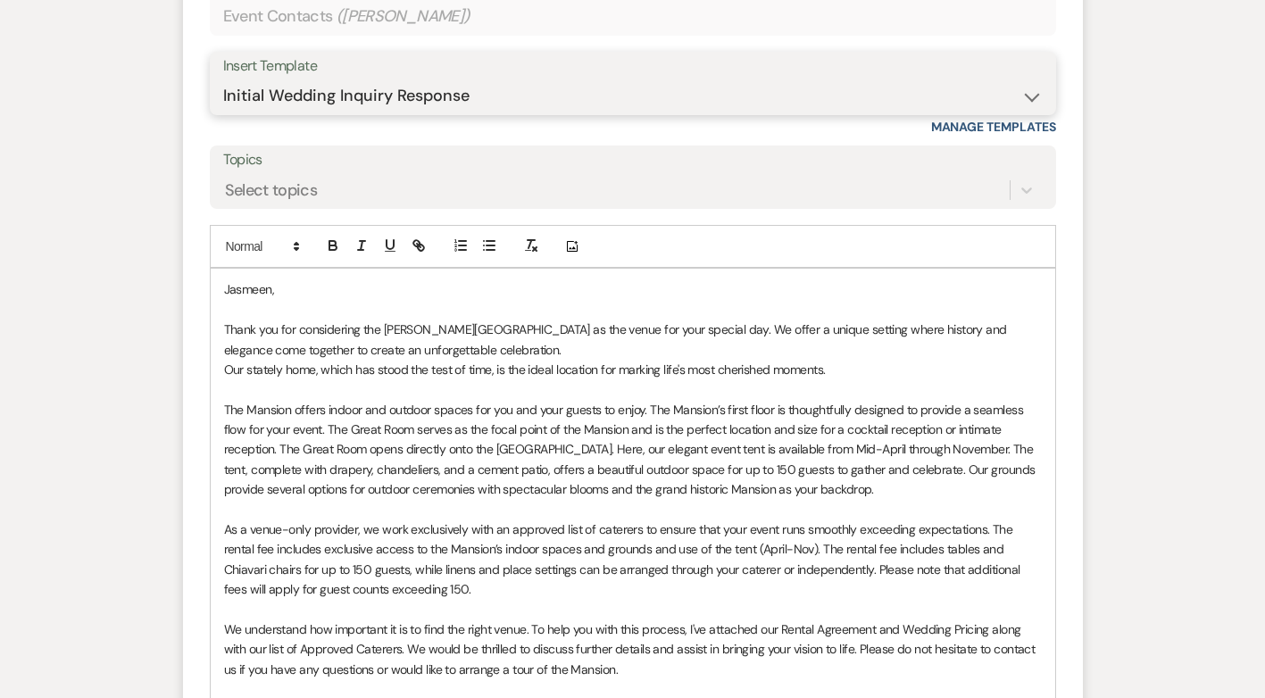
scroll to position [1620, 0]
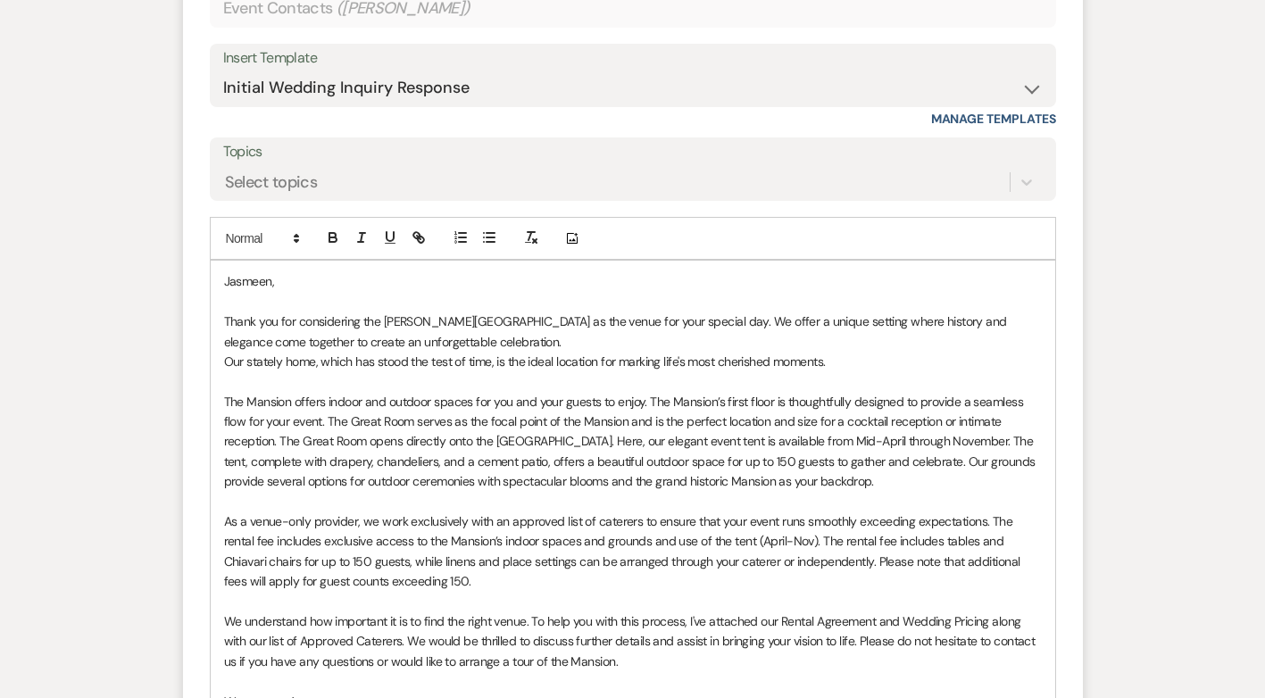
click at [222, 280] on div "[PERSON_NAME], Thank you for considering the [PERSON_NAME][GEOGRAPHIC_DATA] as …" at bounding box center [633, 592] width 845 height 662
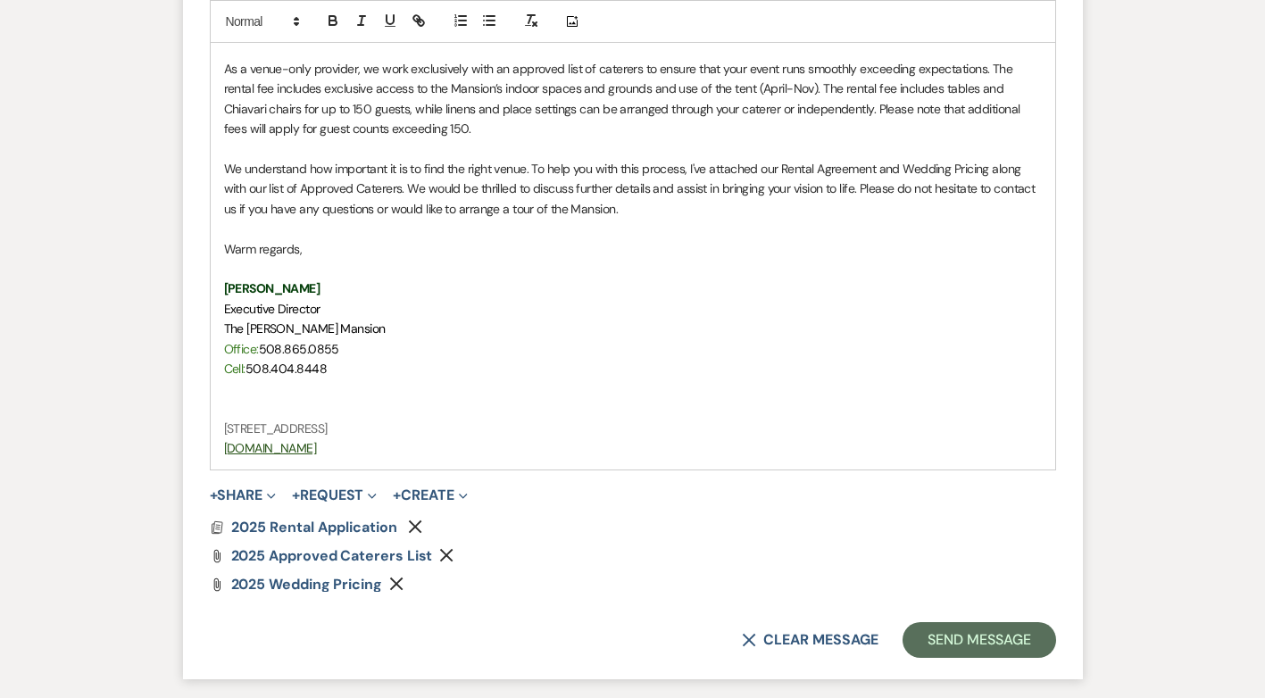
scroll to position [2217, 0]
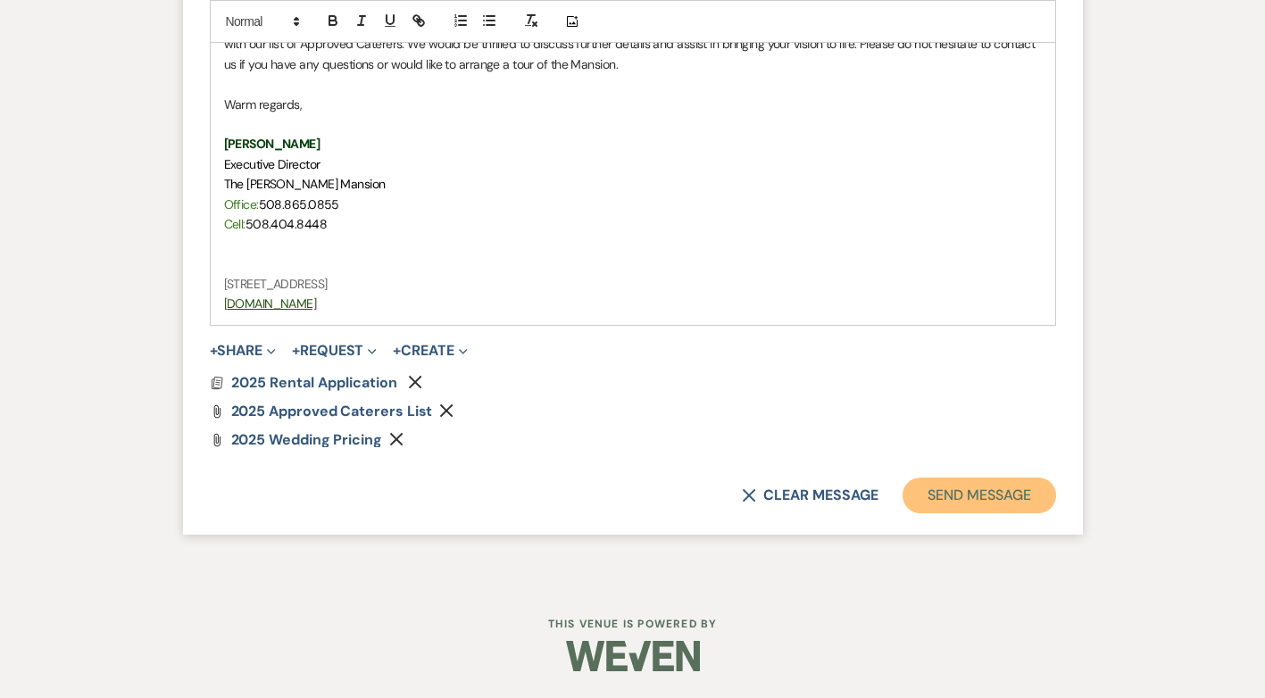
click at [1012, 495] on button "Send Message" at bounding box center [979, 496] width 153 height 36
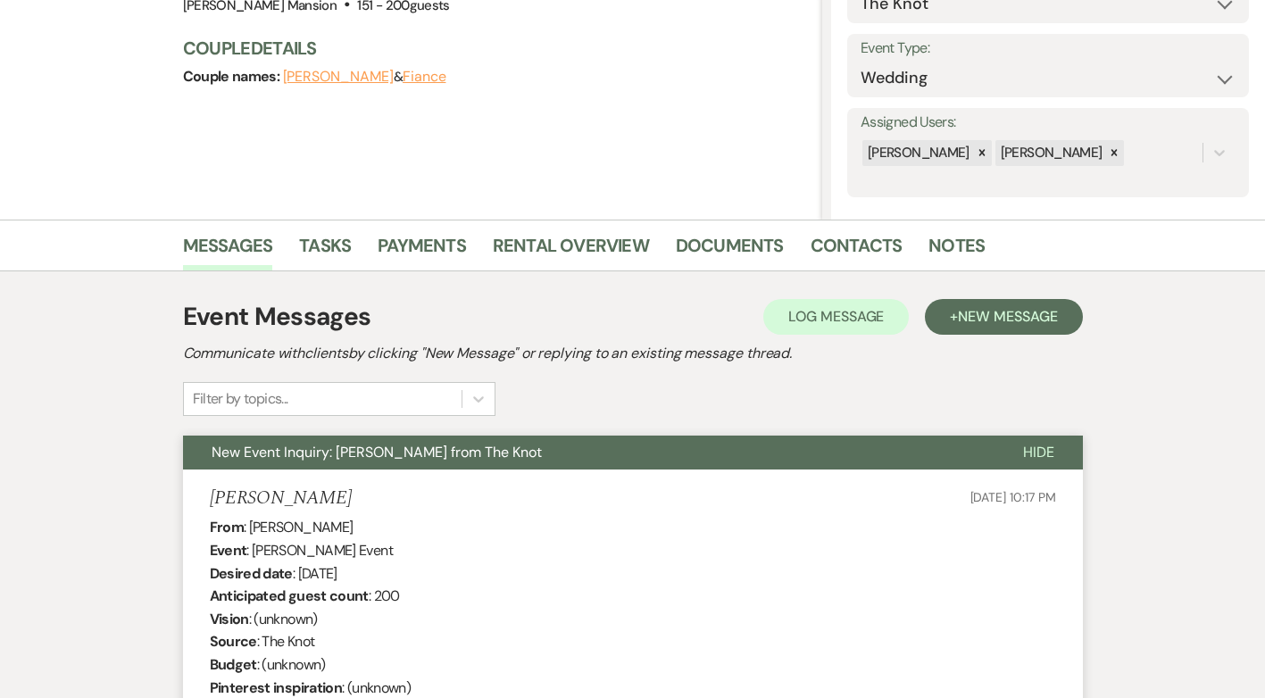
scroll to position [0, 0]
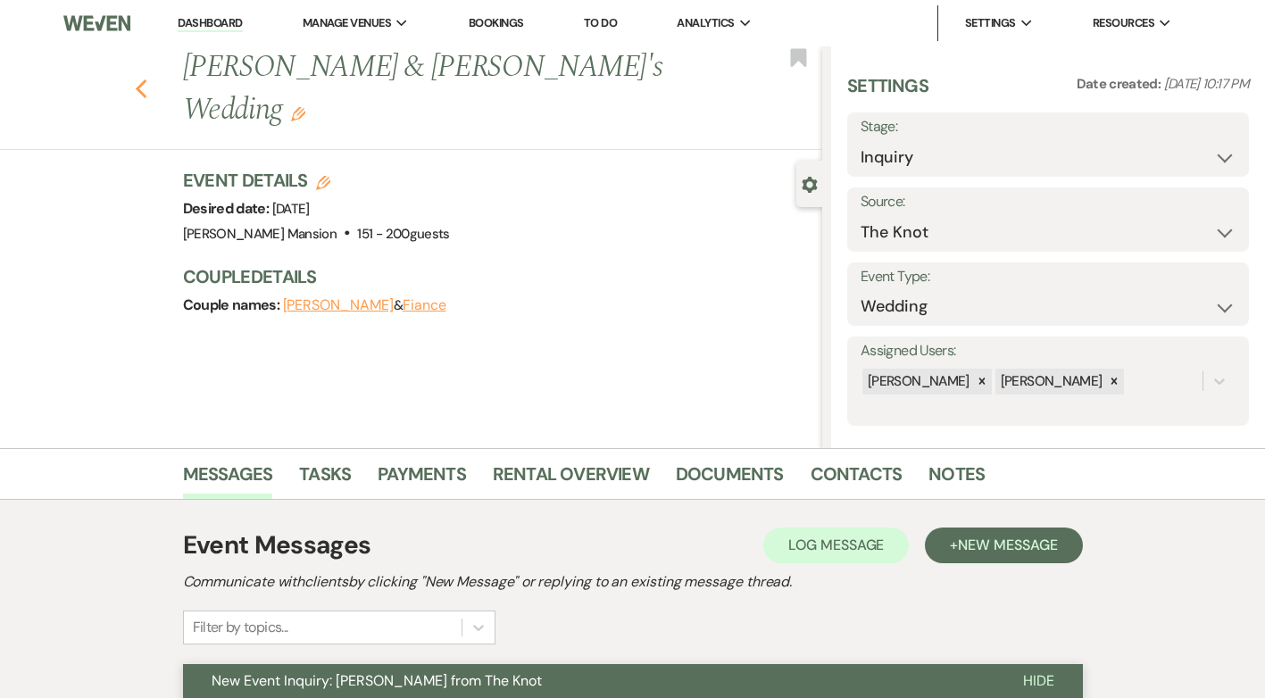
click at [148, 79] on icon "Previous" at bounding box center [141, 89] width 13 height 21
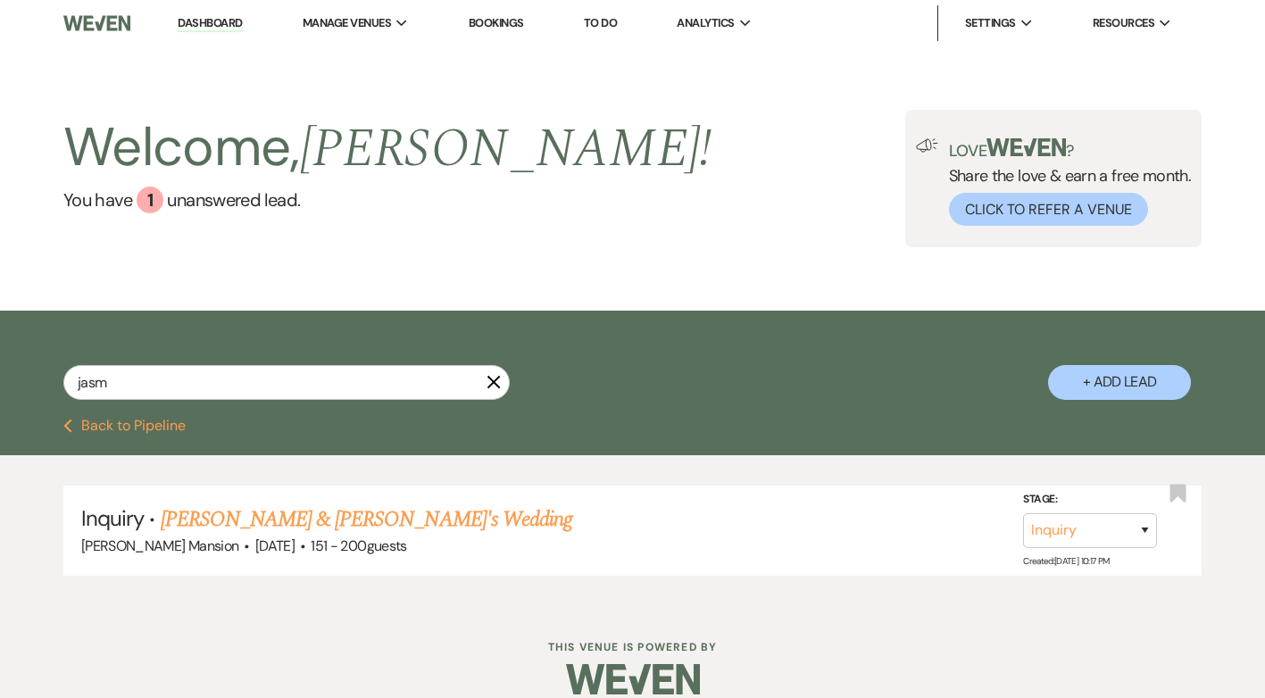
click at [193, 17] on link "Dashboard" at bounding box center [210, 23] width 64 height 17
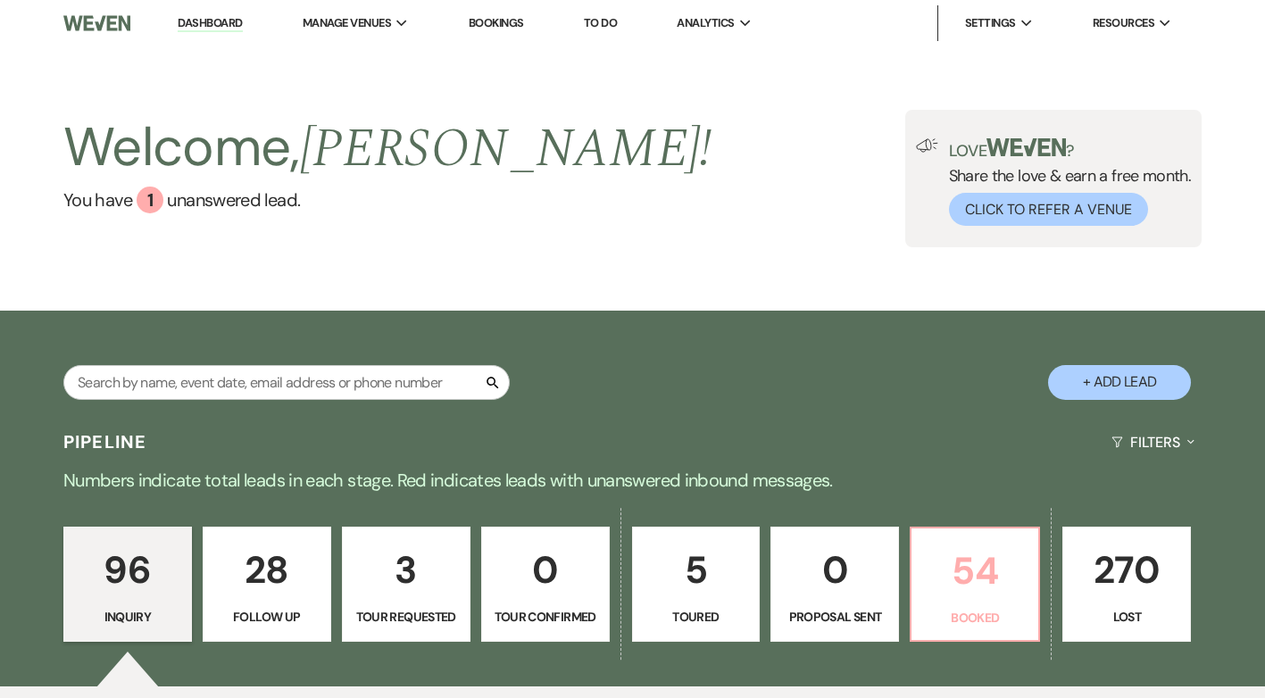
click at [953, 592] on p "54" at bounding box center [974, 571] width 105 height 60
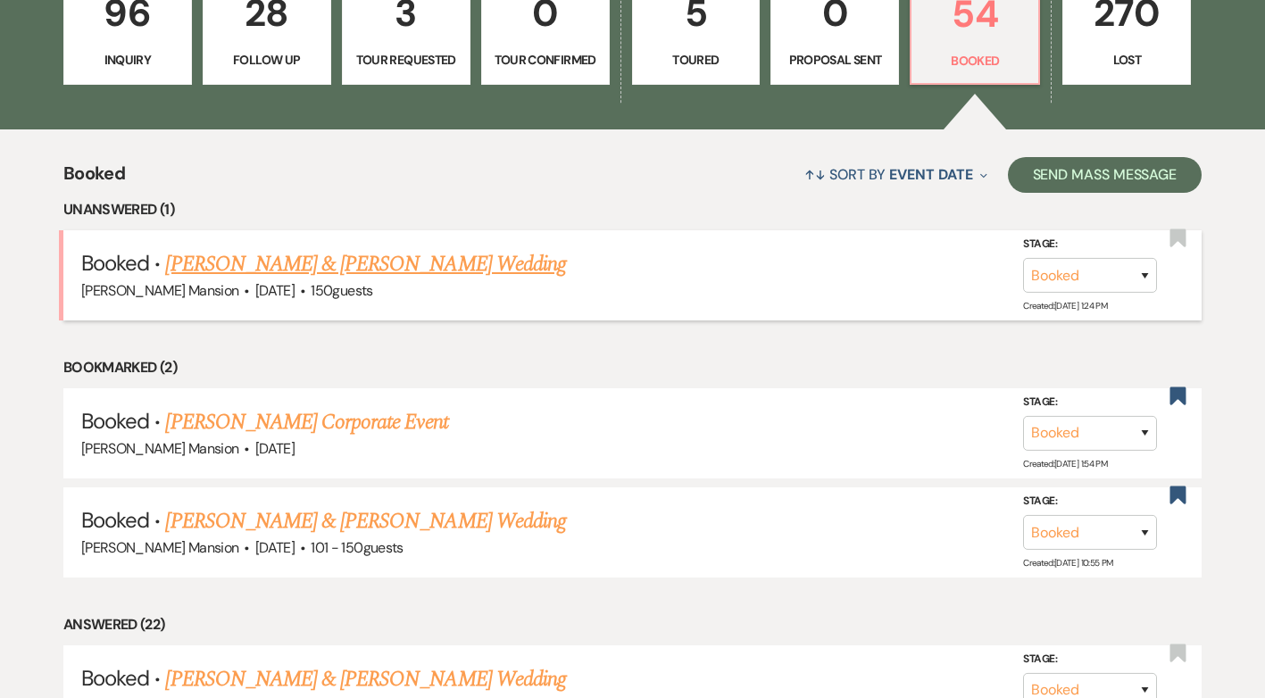
scroll to position [745, 0]
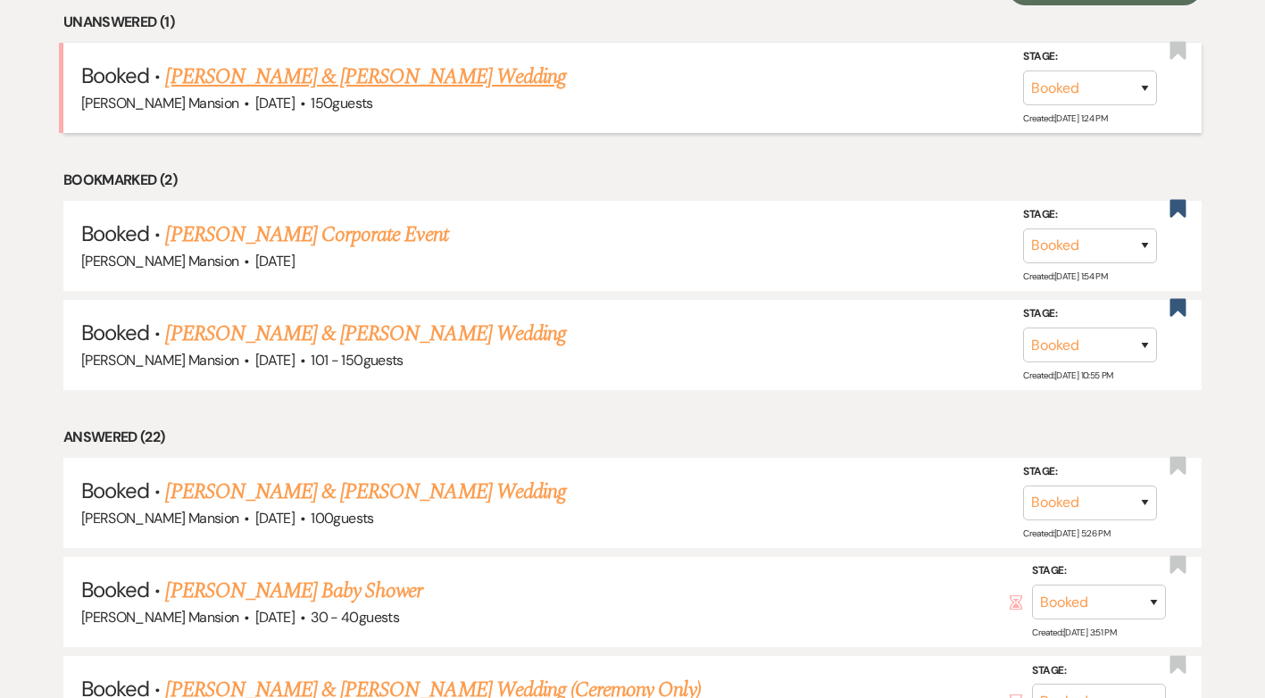
click at [363, 82] on link "[PERSON_NAME] & [PERSON_NAME] Wedding" at bounding box center [365, 77] width 400 height 32
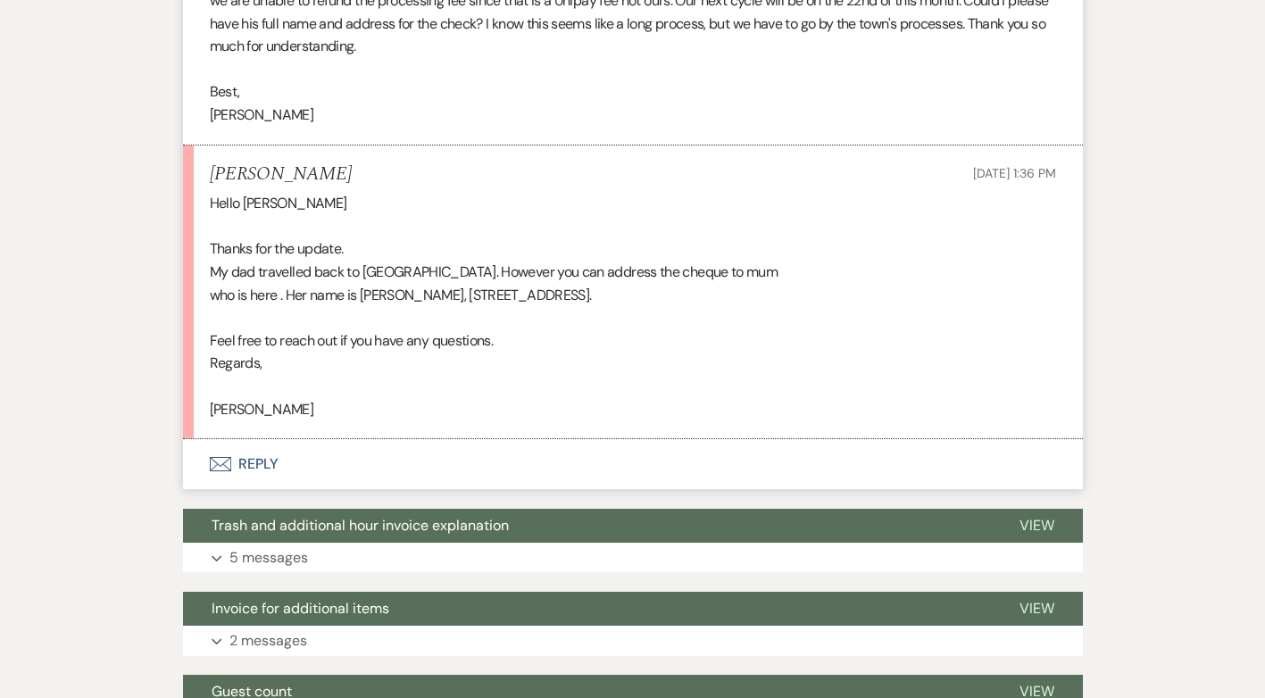
scroll to position [715, 0]
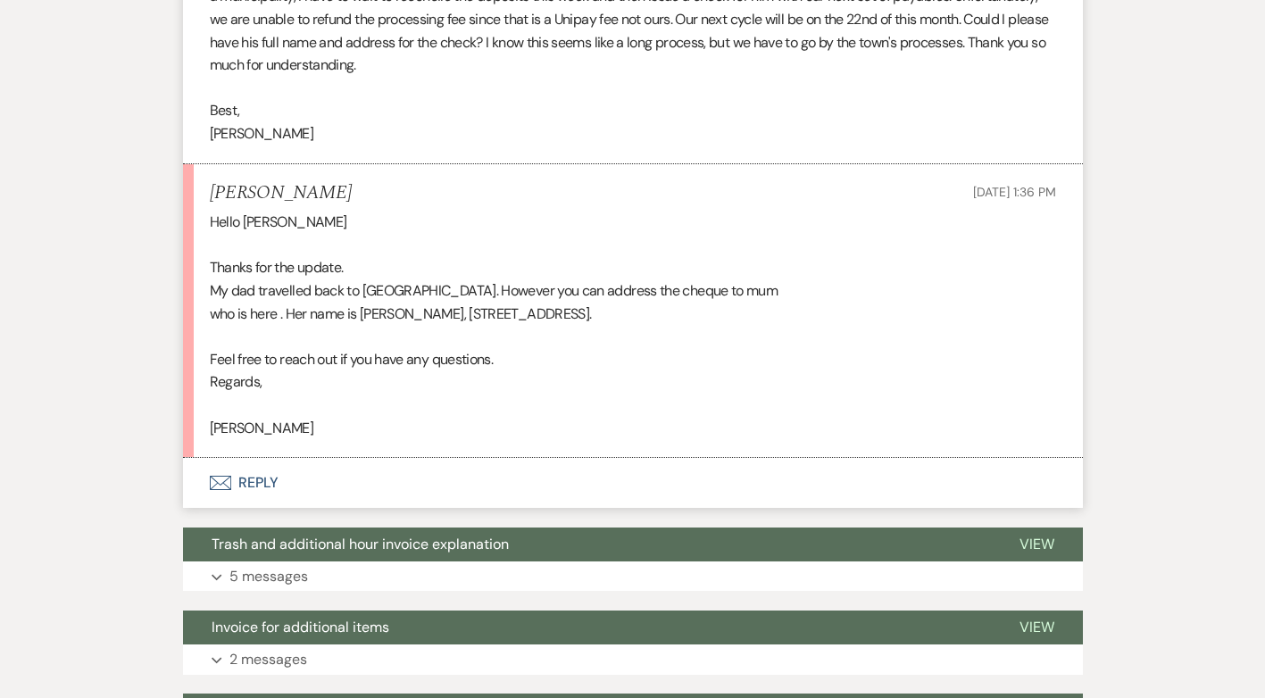
click at [257, 479] on button "Envelope Reply" at bounding box center [633, 483] width 900 height 50
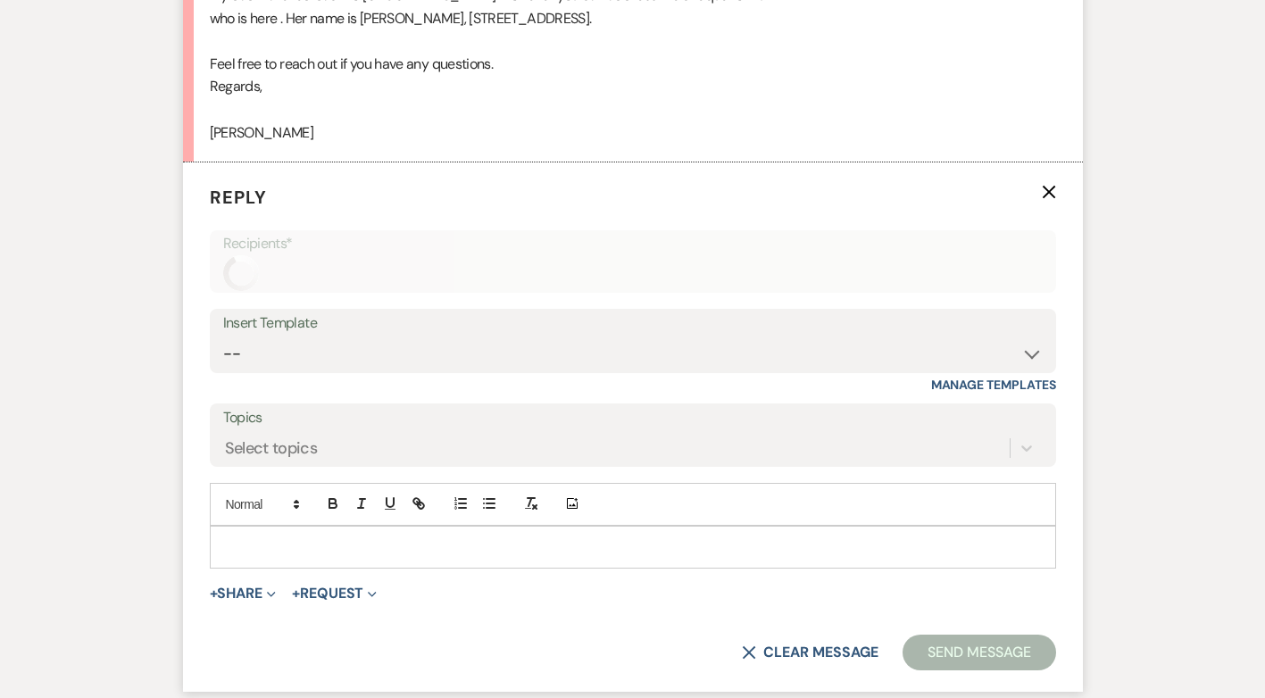
scroll to position [1089, 0]
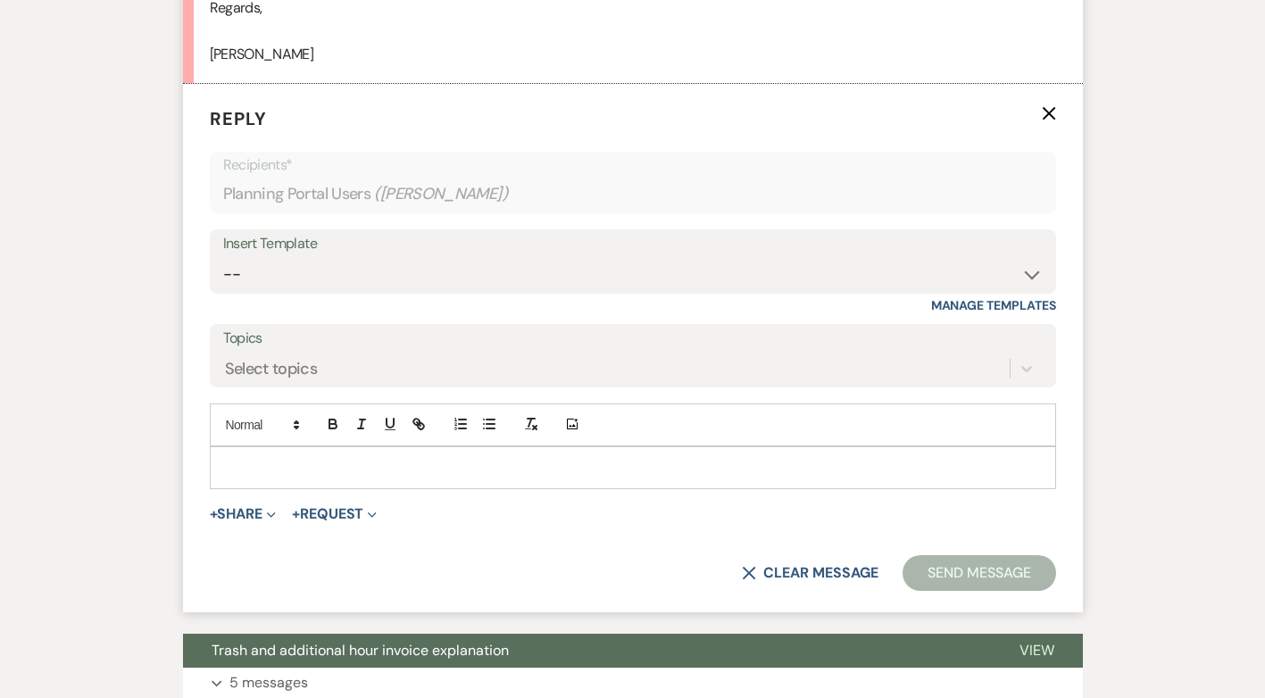
click at [257, 479] on div at bounding box center [633, 467] width 845 height 41
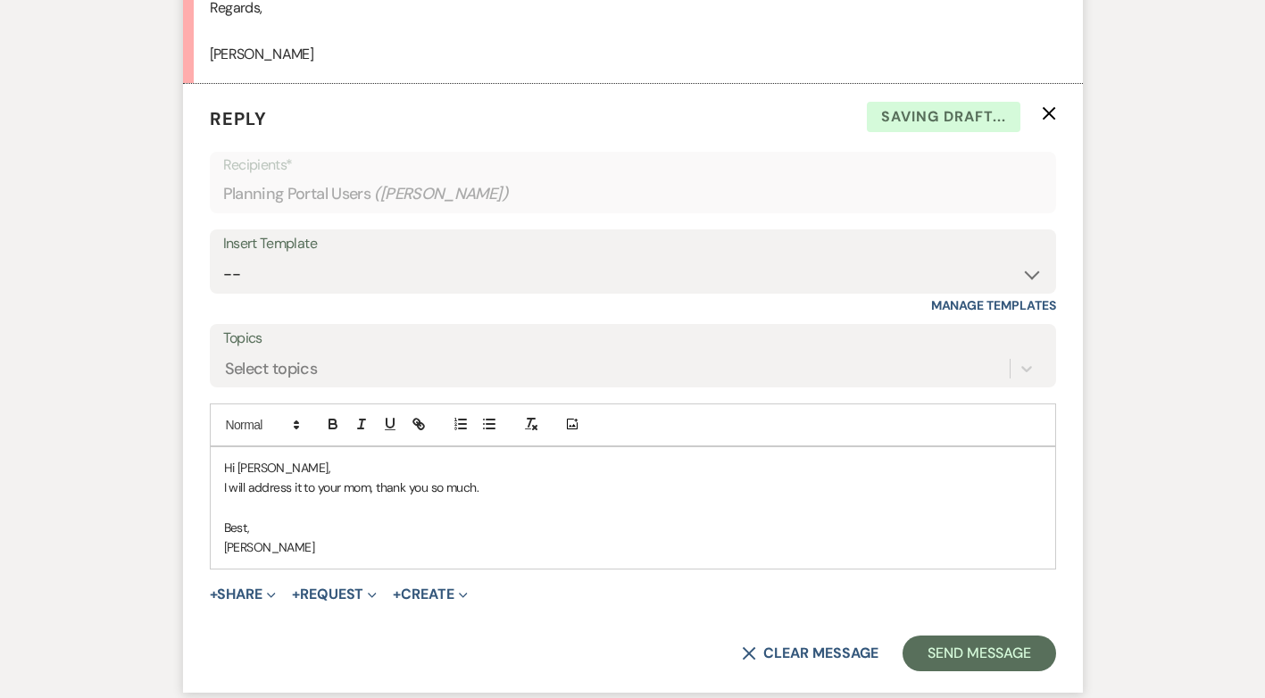
click at [297, 462] on p "Hi [PERSON_NAME]," at bounding box center [633, 468] width 818 height 20
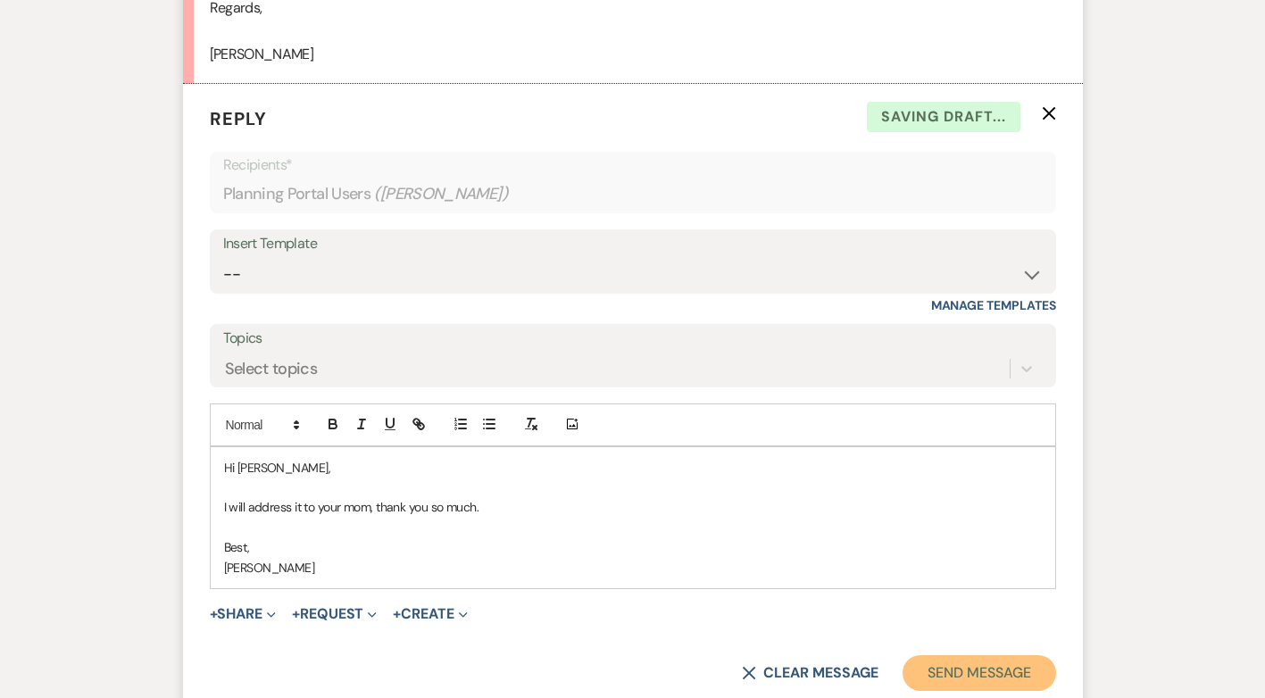
click at [1014, 667] on button "Send Message" at bounding box center [979, 673] width 153 height 36
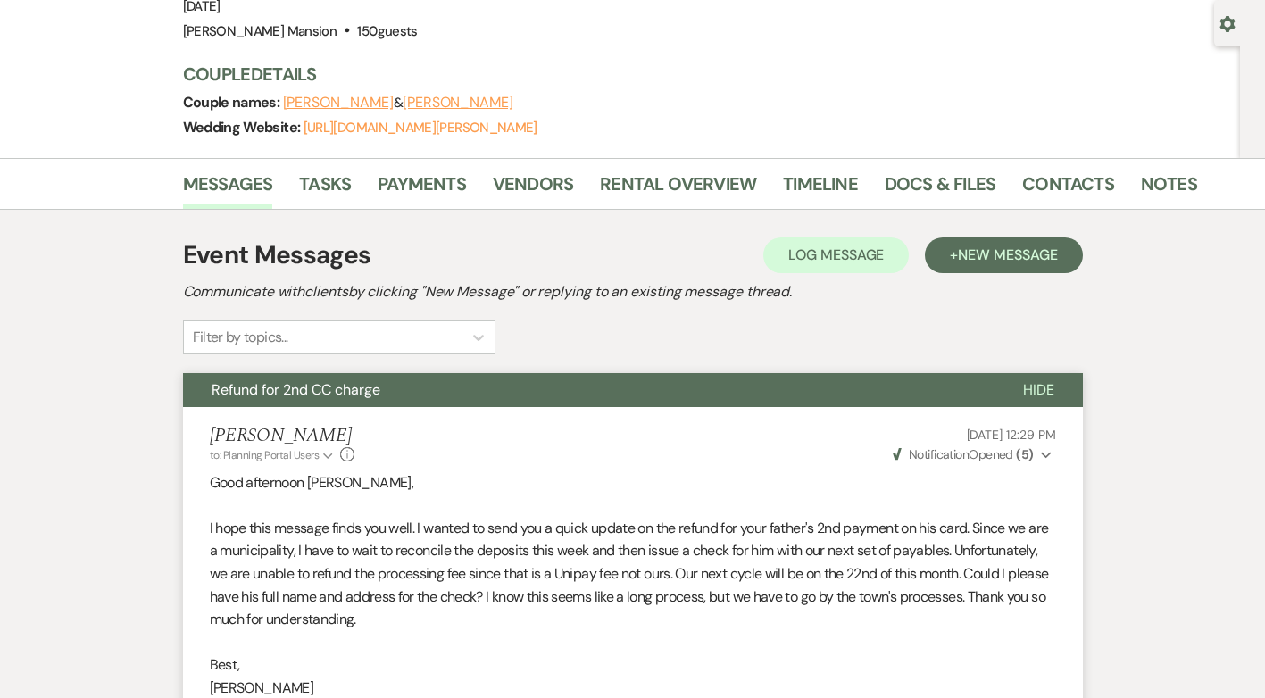
scroll to position [0, 0]
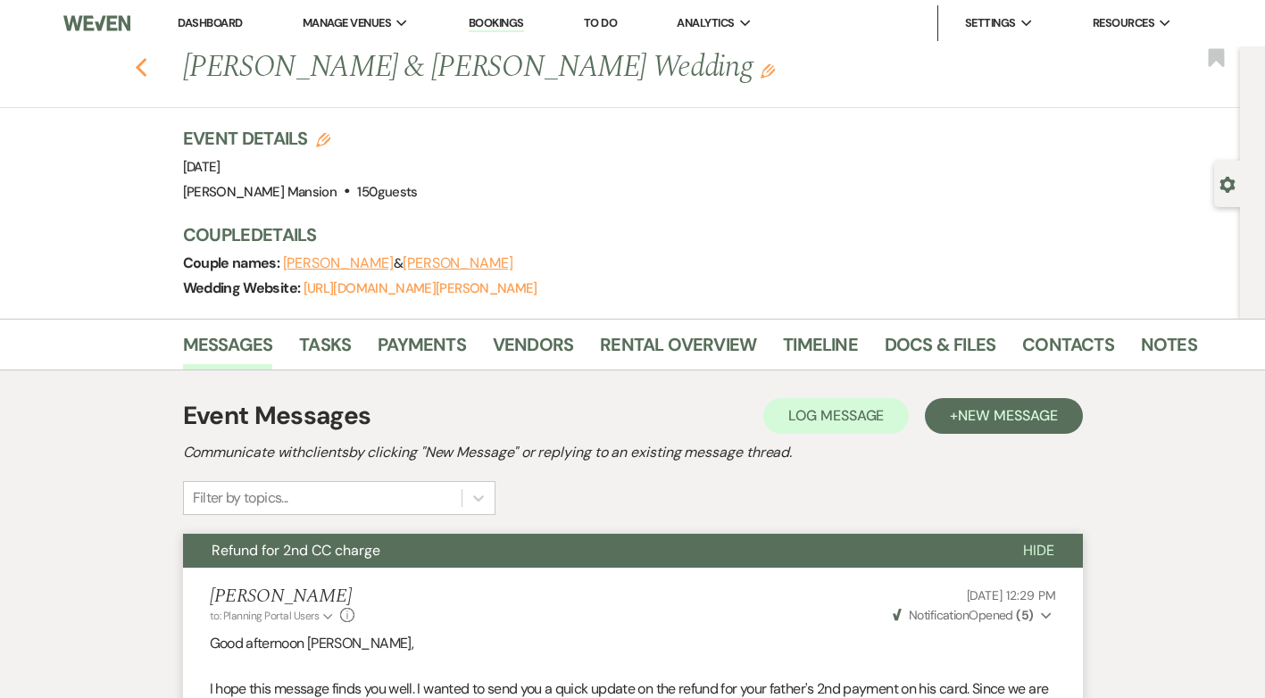
click at [145, 70] on use "button" at bounding box center [141, 68] width 12 height 20
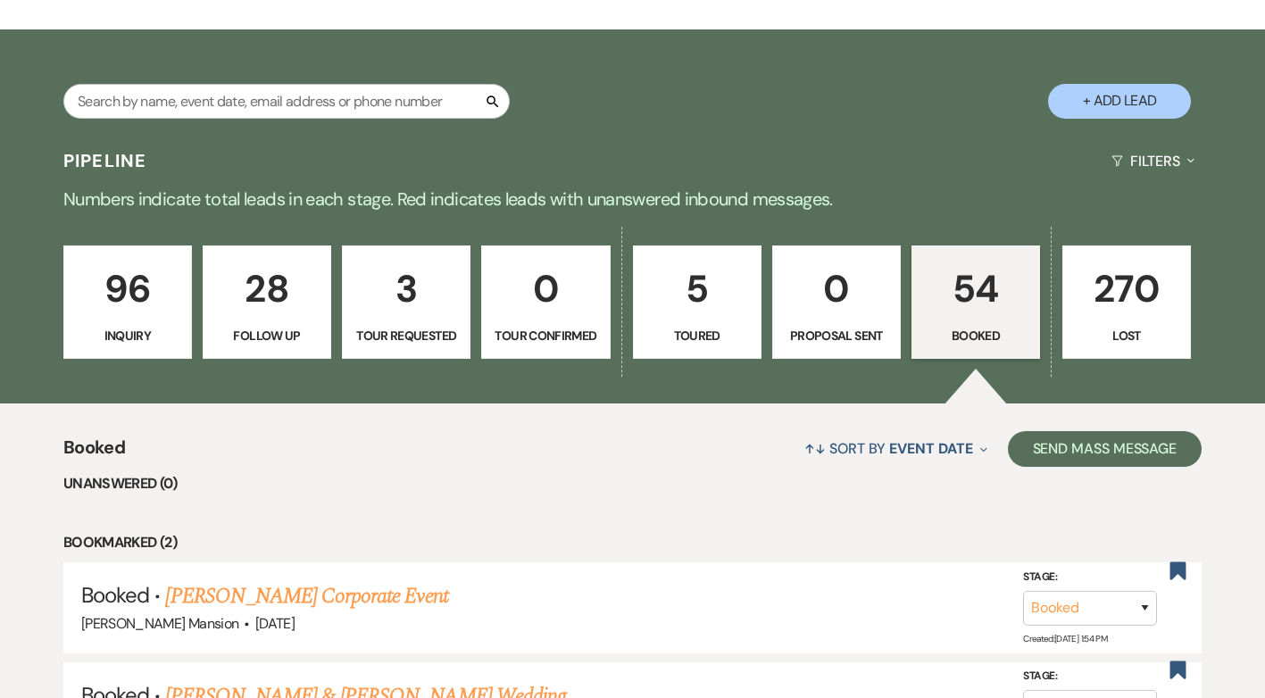
scroll to position [625, 0]
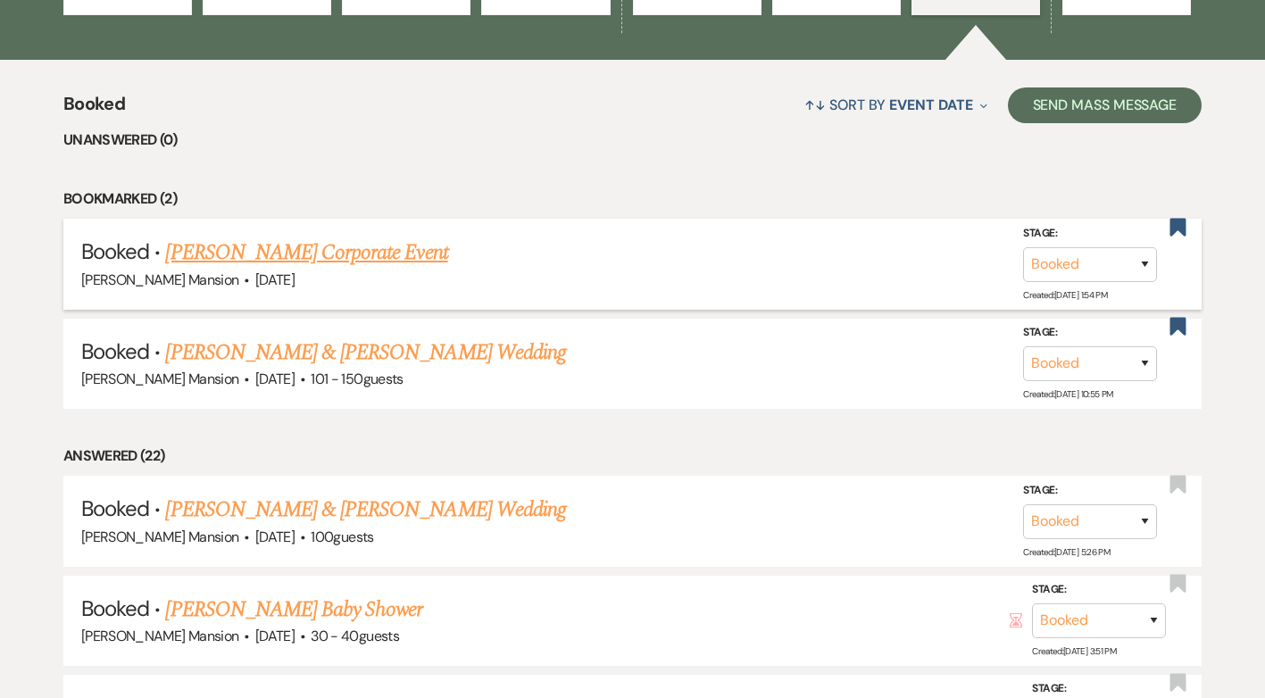
click at [352, 252] on link "[PERSON_NAME] Corporate Event" at bounding box center [306, 253] width 282 height 32
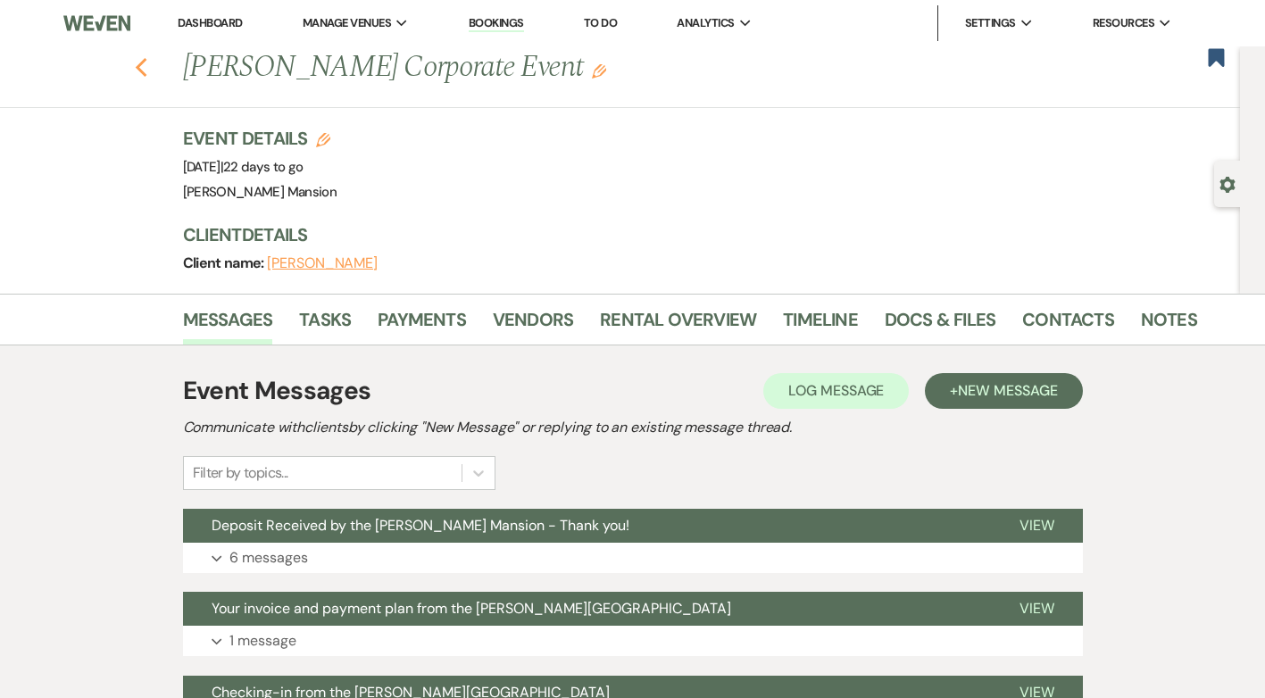
click at [148, 70] on icon "Previous" at bounding box center [141, 67] width 13 height 21
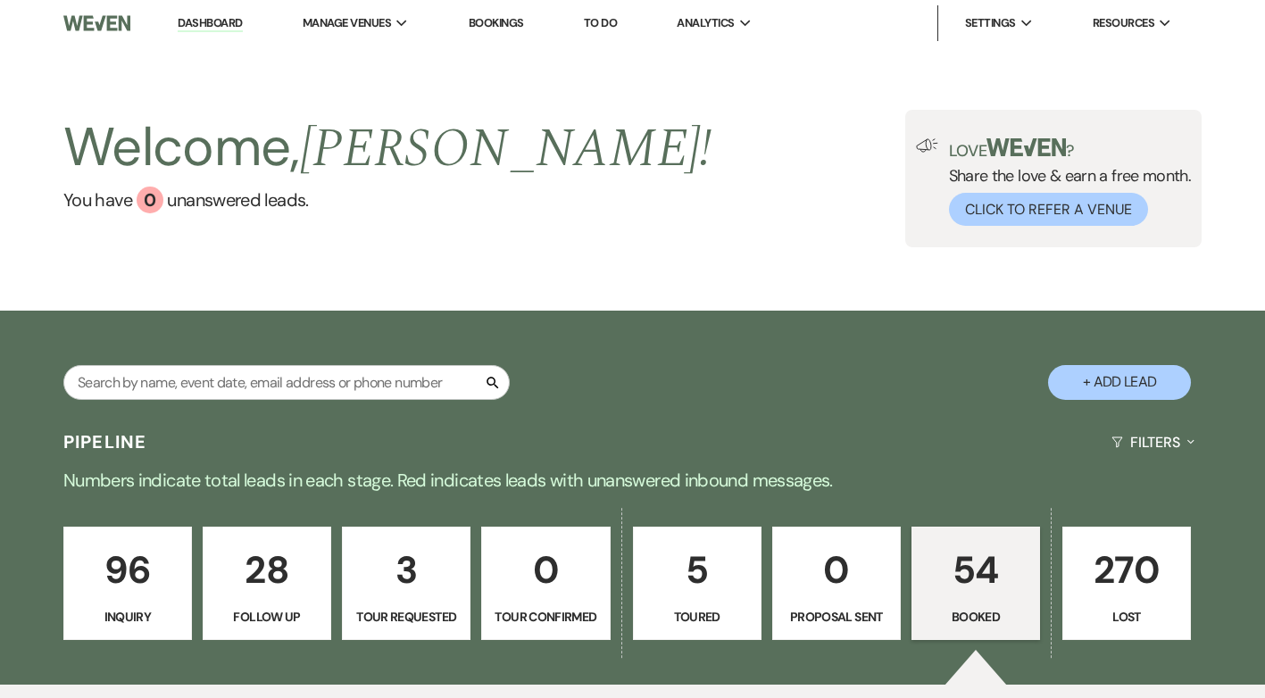
click at [702, 598] on p "5" at bounding box center [697, 570] width 105 height 60
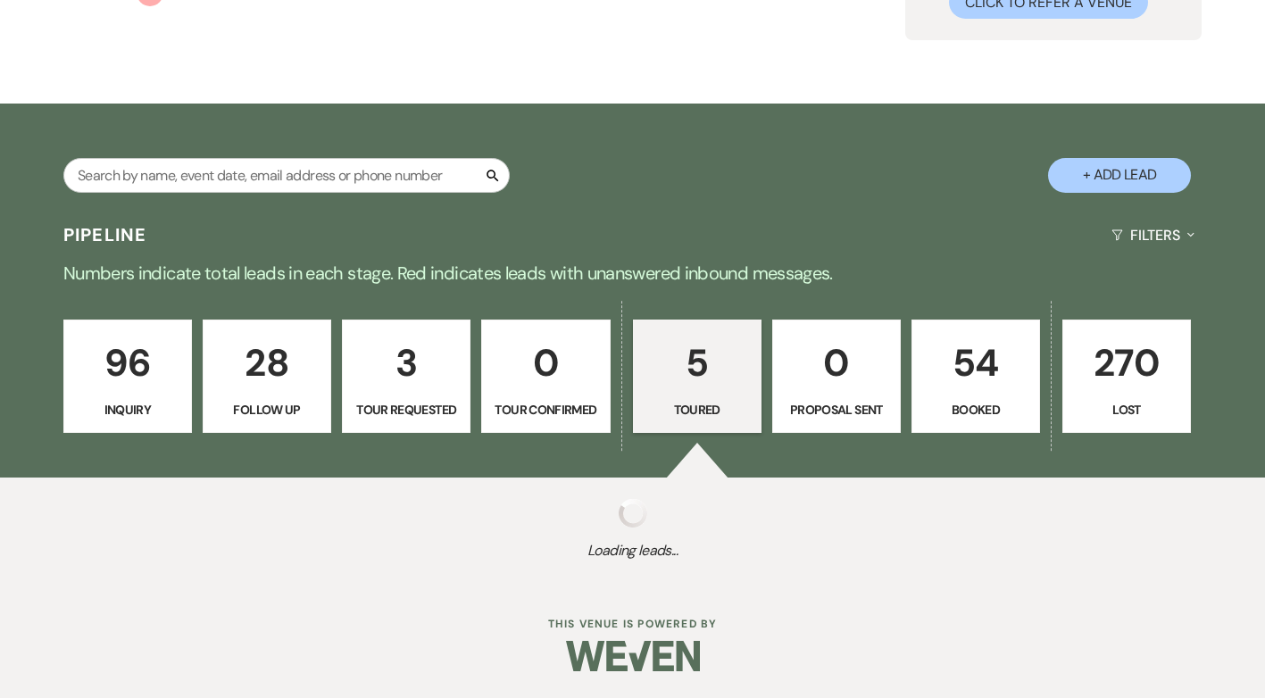
select select "5"
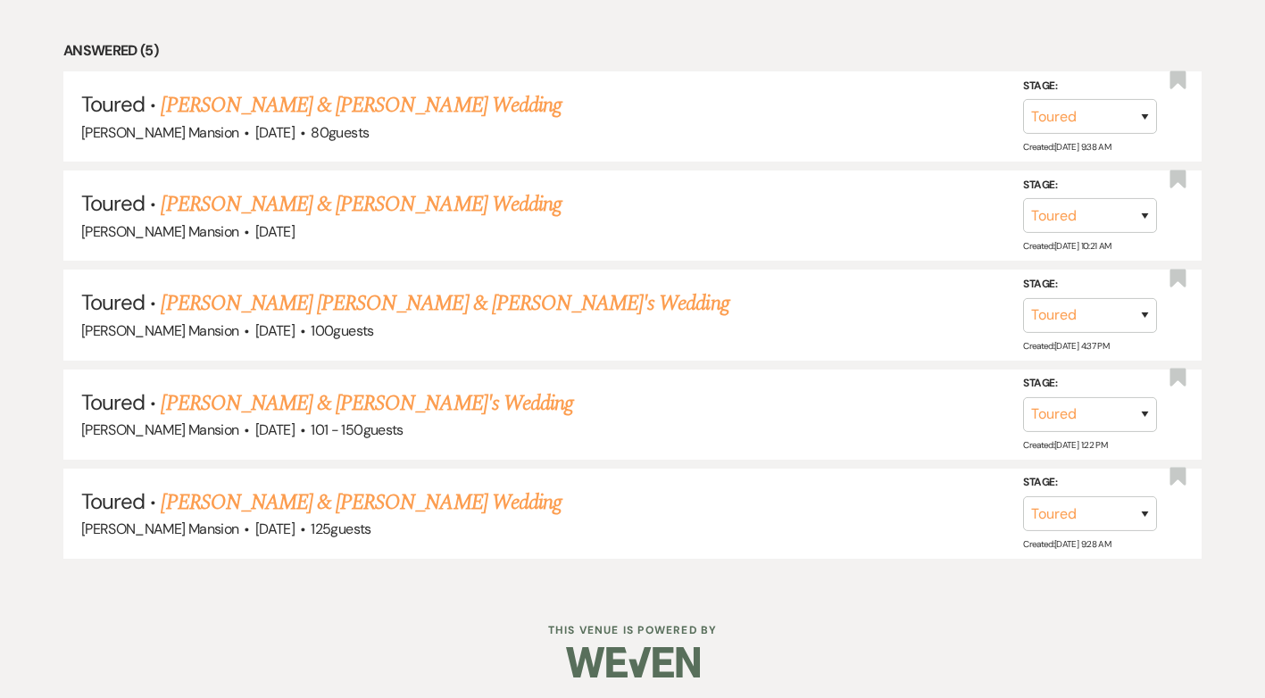
scroll to position [832, 0]
click at [302, 511] on link "[PERSON_NAME] & [PERSON_NAME] Wedding" at bounding box center [361, 502] width 400 height 32
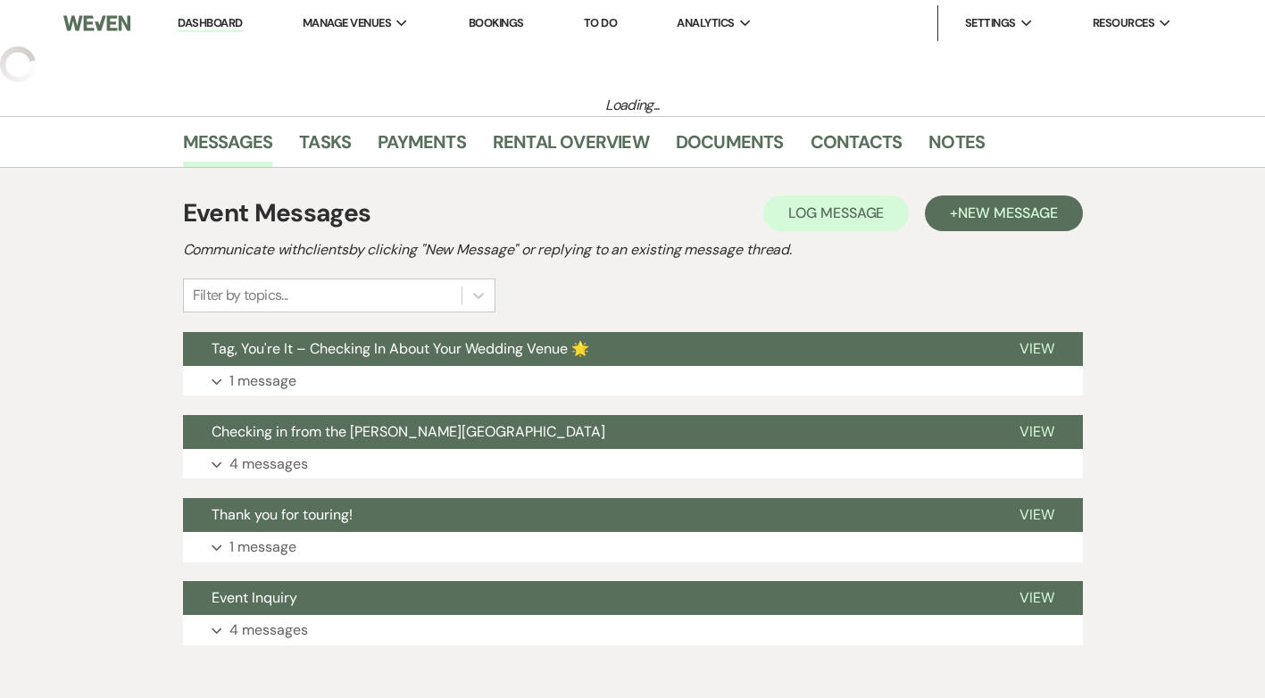
select select "5"
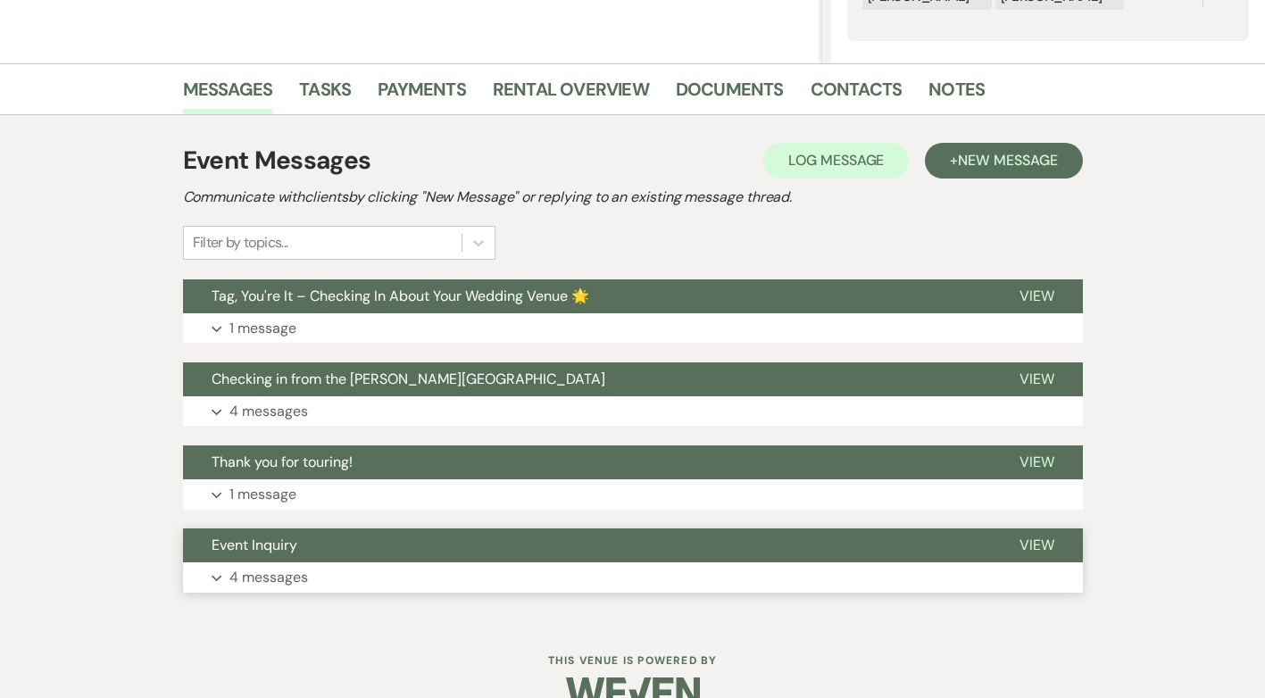
scroll to position [421, 0]
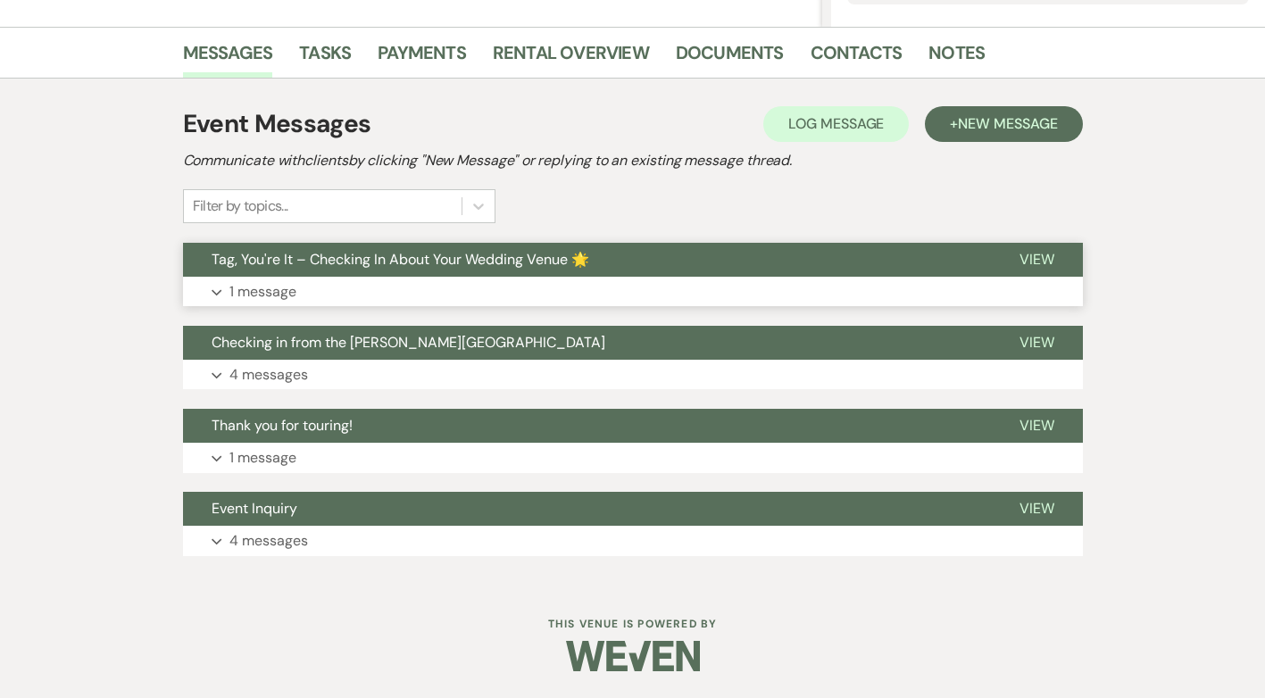
click at [219, 285] on button "Expand 1 message" at bounding box center [633, 292] width 900 height 30
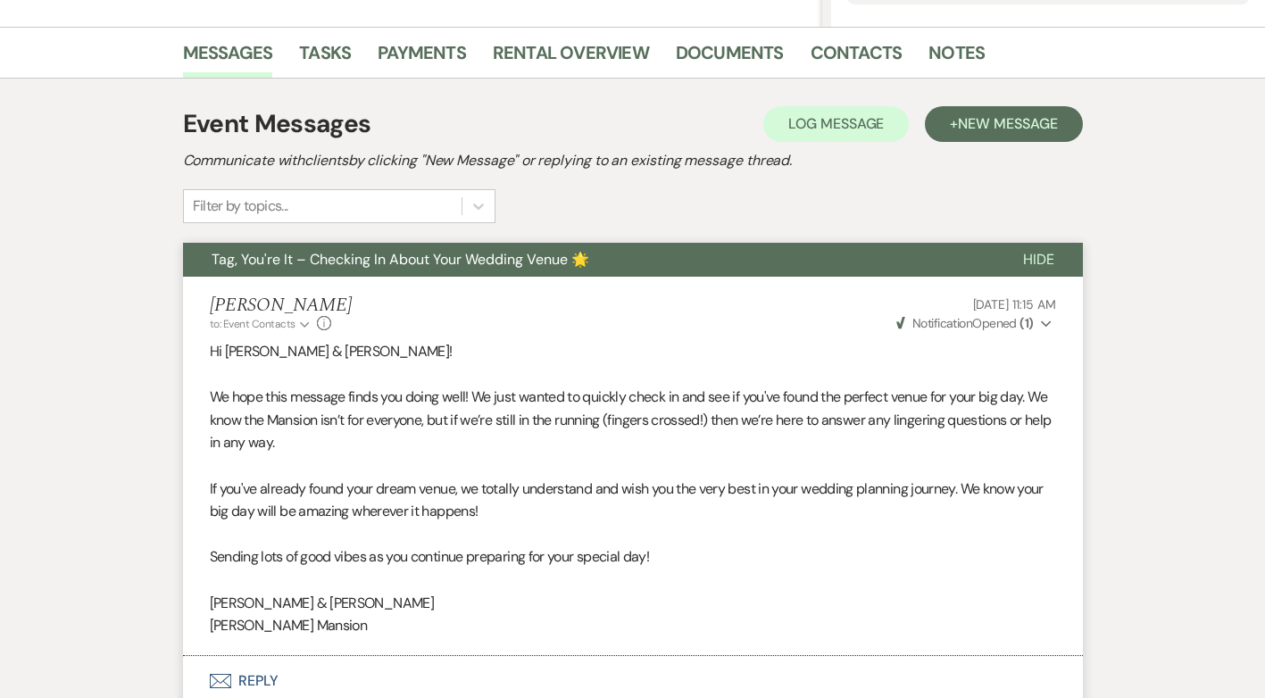
click at [346, 352] on p "Hi [PERSON_NAME] & [PERSON_NAME]!" at bounding box center [633, 351] width 846 height 23
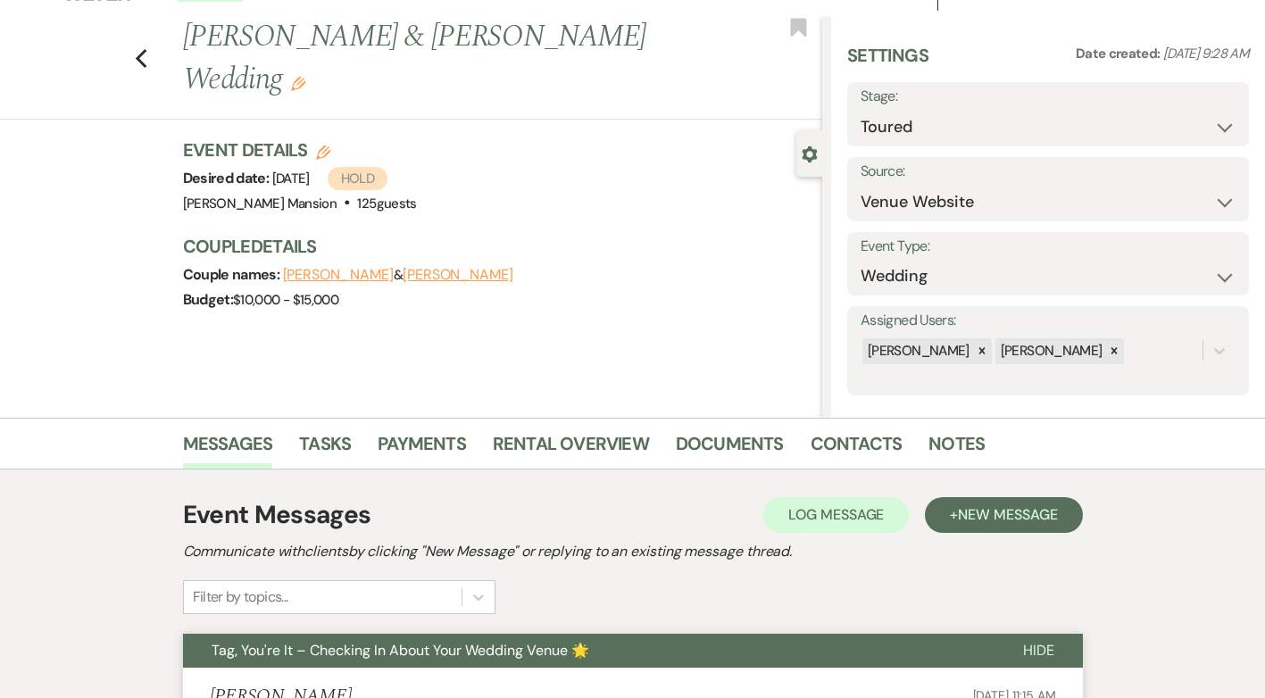
scroll to position [0, 0]
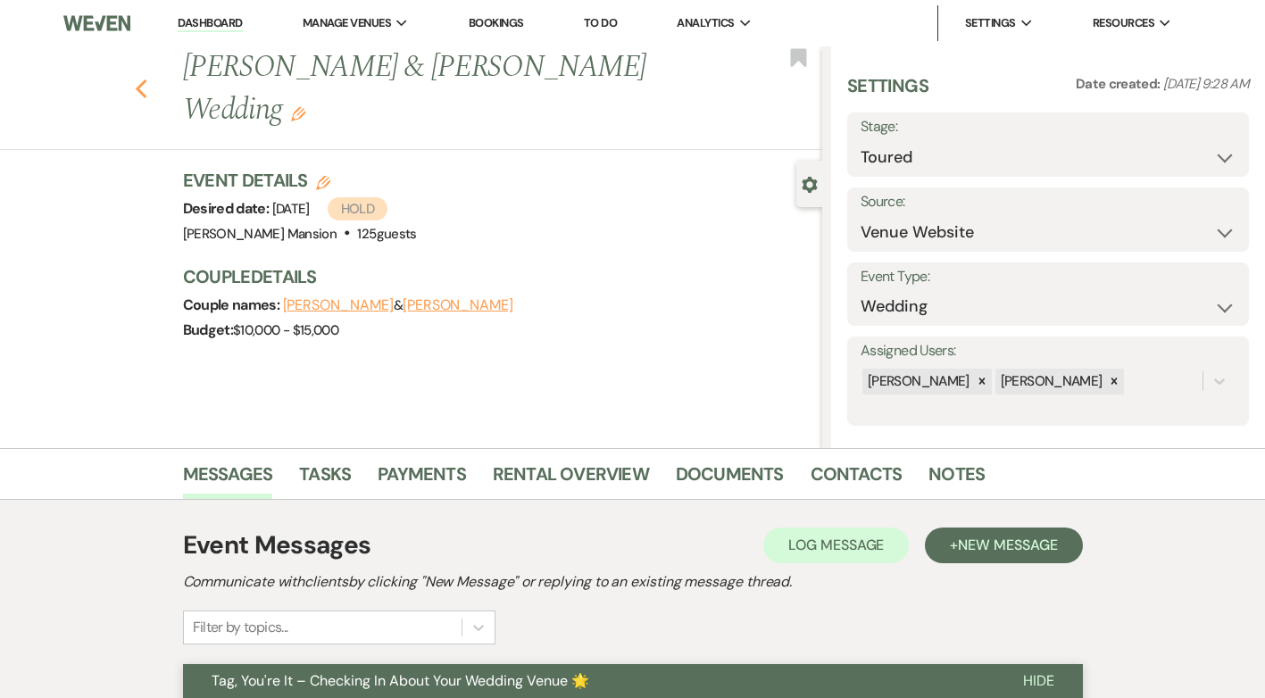
click at [144, 96] on icon "Previous" at bounding box center [141, 89] width 13 height 21
select select "5"
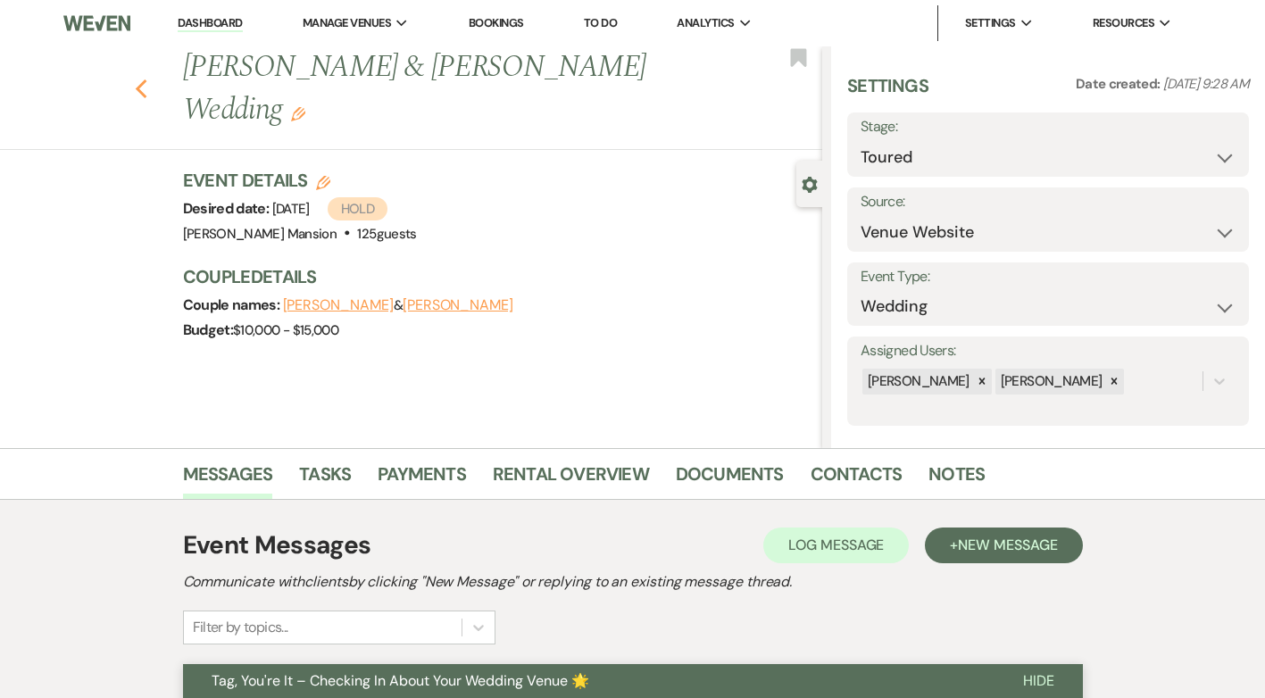
select select "5"
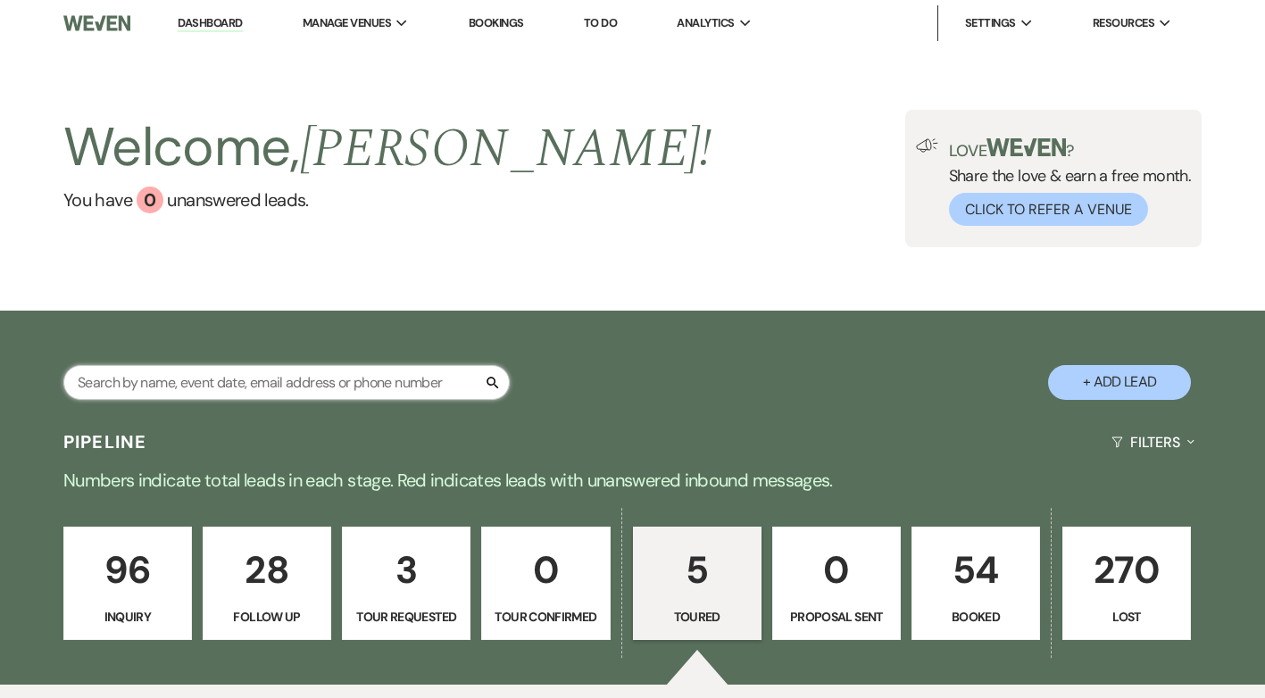
click at [275, 375] on input "text" at bounding box center [286, 382] width 446 height 35
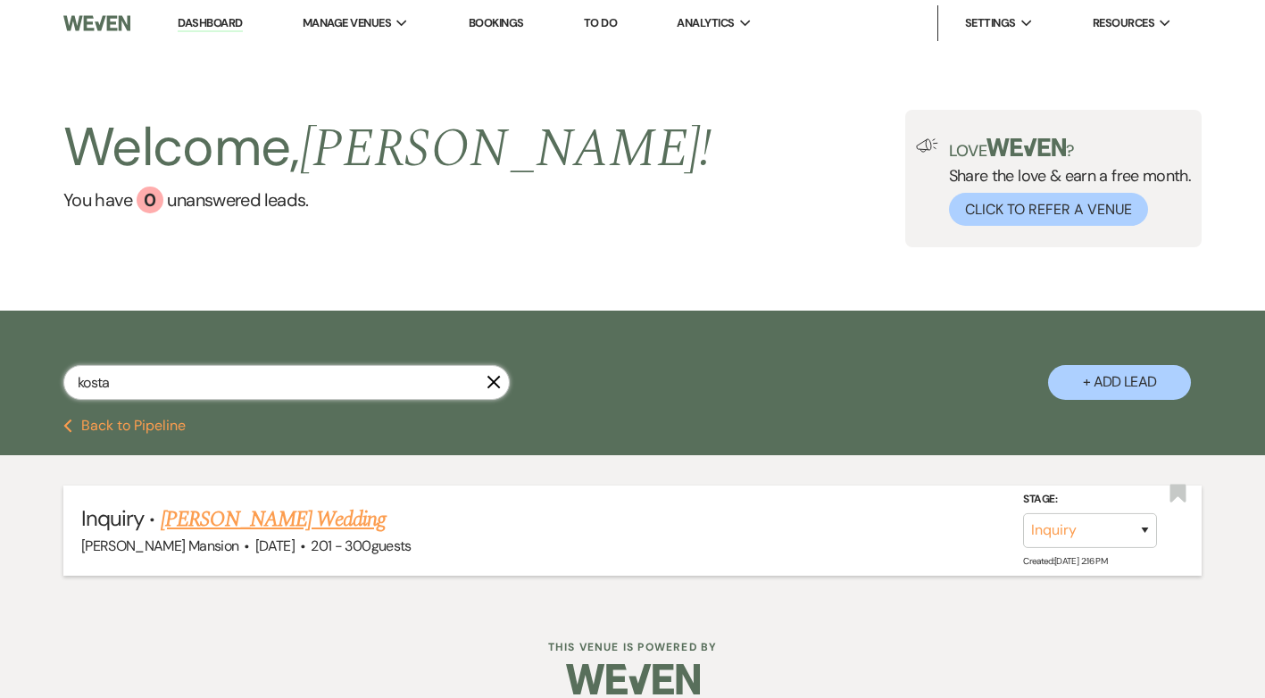
type input "kosta"
click at [206, 516] on link "[PERSON_NAME] Wedding" at bounding box center [274, 520] width 226 height 32
select select "2"
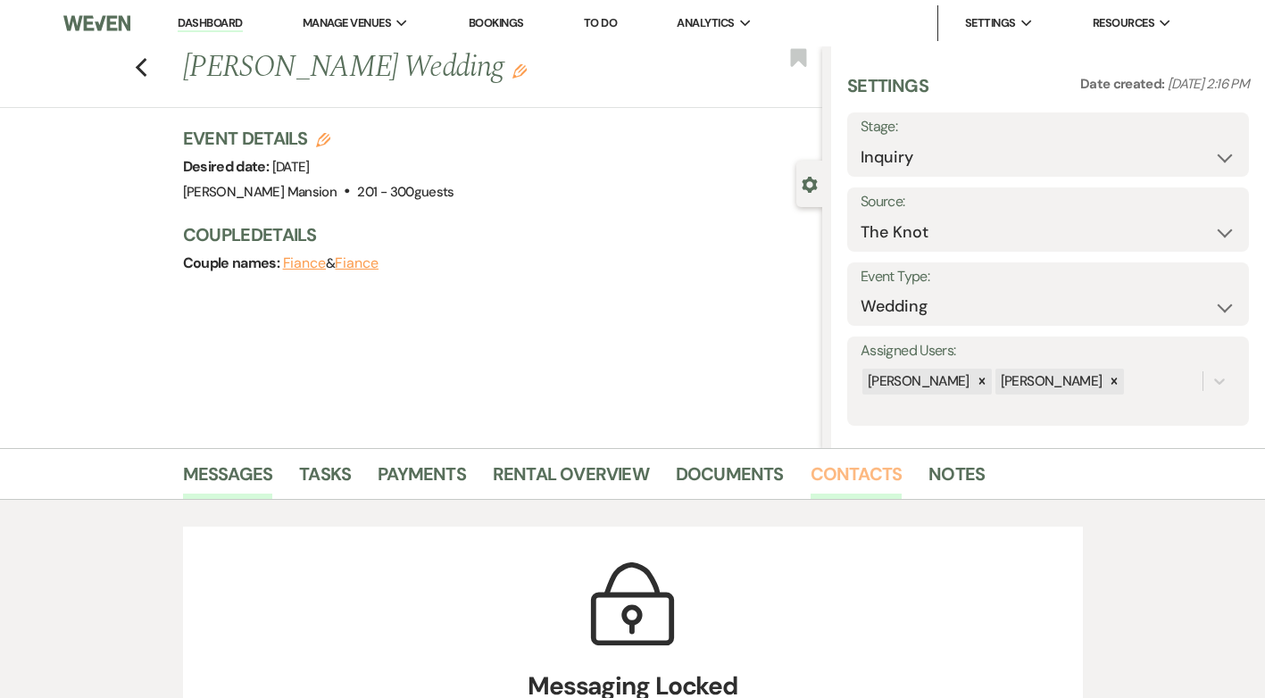
click at [878, 473] on link "Contacts" at bounding box center [857, 479] width 92 height 39
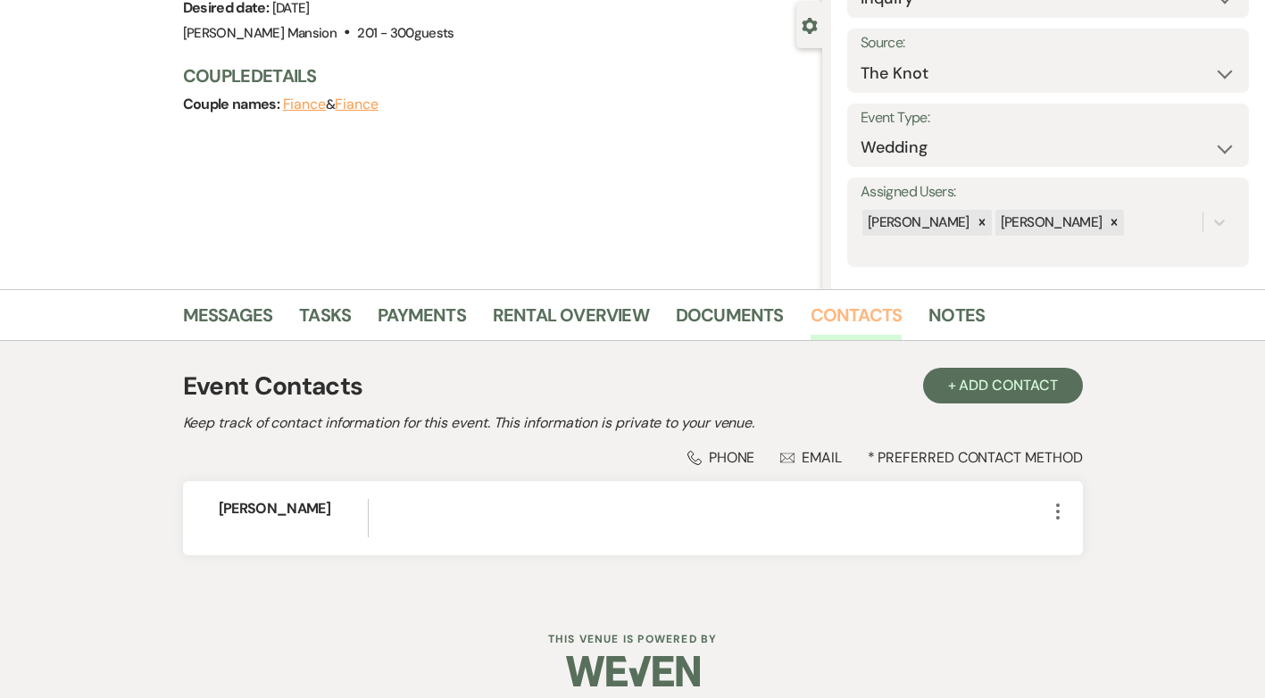
scroll to position [174, 0]
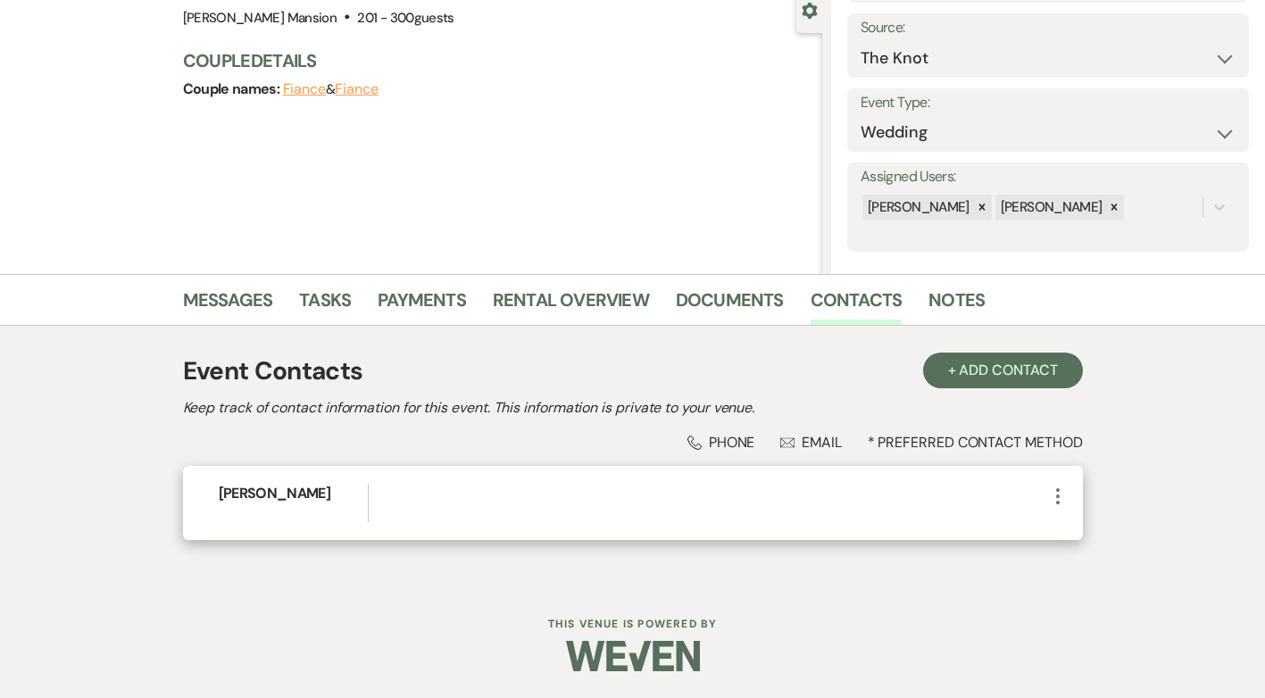
click at [1051, 491] on icon "More" at bounding box center [1057, 496] width 21 height 21
click at [1081, 526] on icon "Pencil" at bounding box center [1076, 531] width 14 height 14
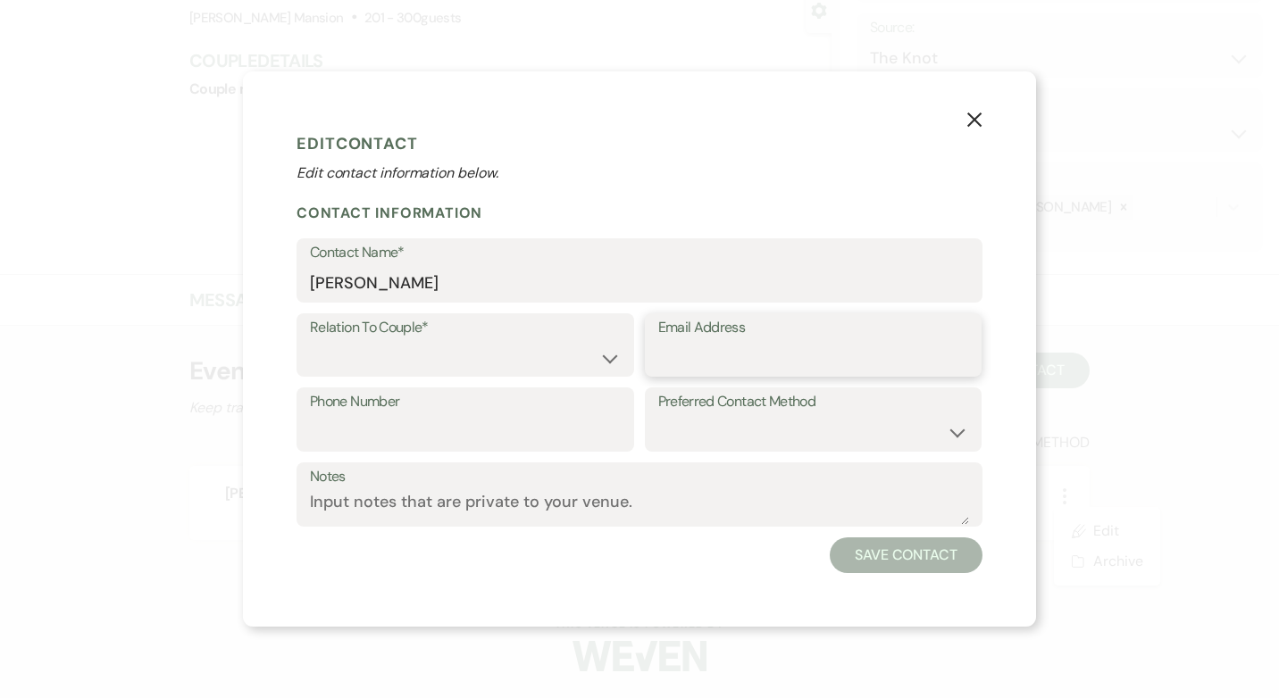
click at [698, 358] on input "Email Address" at bounding box center [813, 357] width 311 height 35
paste input "[EMAIL_ADDRESS][DOMAIN_NAME]"
type input "[EMAIL_ADDRESS][DOMAIN_NAME]"
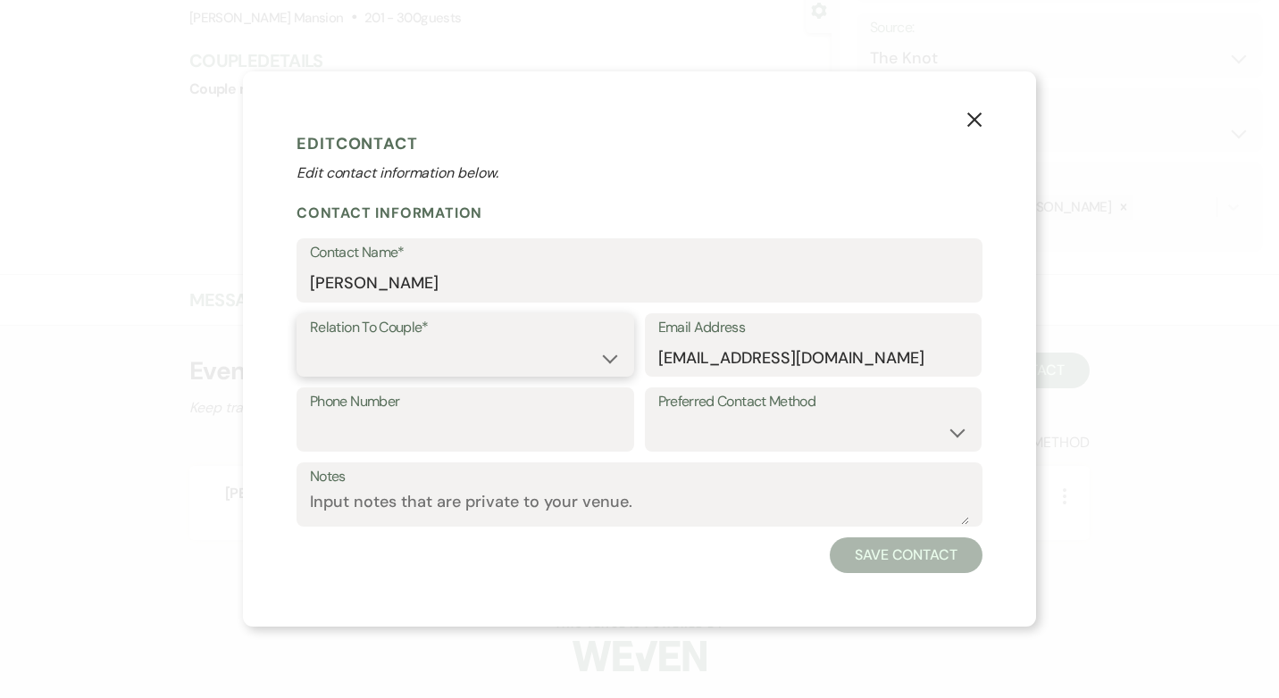
click at [598, 357] on select "Couple Planner Parent of Couple Family Member Friend Other" at bounding box center [465, 357] width 311 height 35
select select "1"
click at [310, 340] on select "Couple Planner Parent of Couple Family Member Friend Other" at bounding box center [465, 357] width 311 height 35
click at [955, 433] on select "Email Phone Text" at bounding box center [813, 432] width 311 height 35
select select "email"
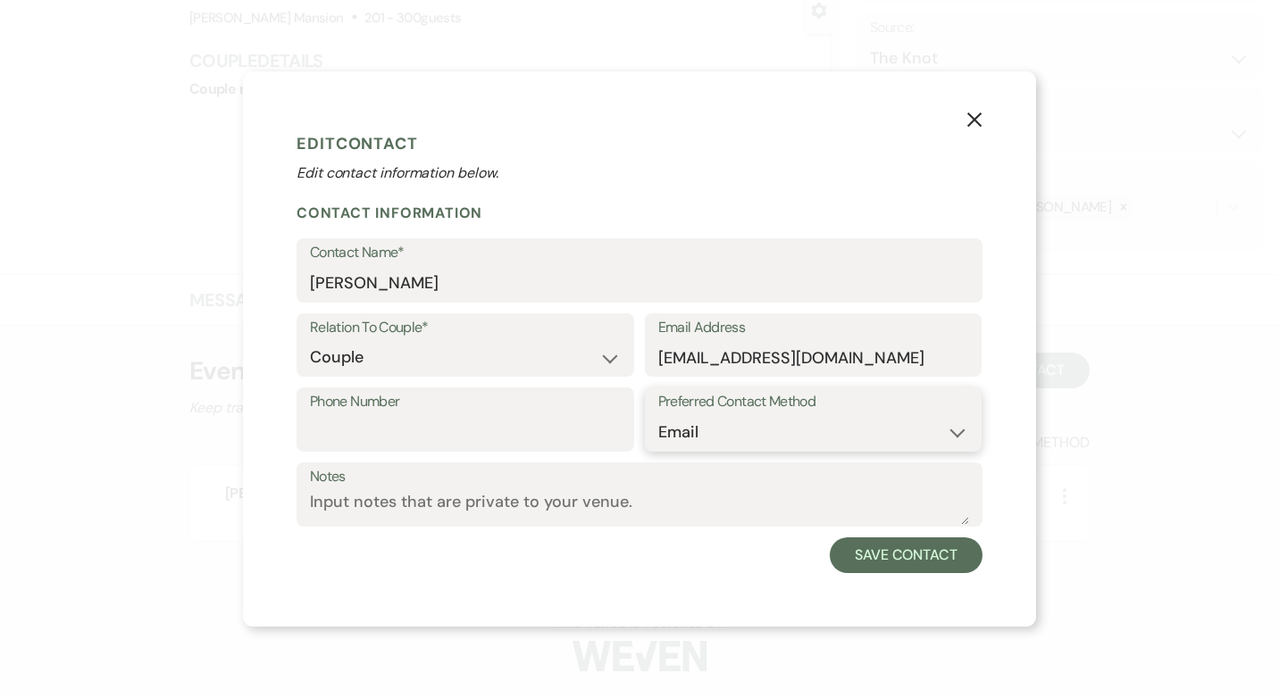
click at [658, 415] on select "Email Phone Text" at bounding box center [813, 432] width 311 height 35
click at [877, 563] on button "Save Contact" at bounding box center [906, 556] width 153 height 36
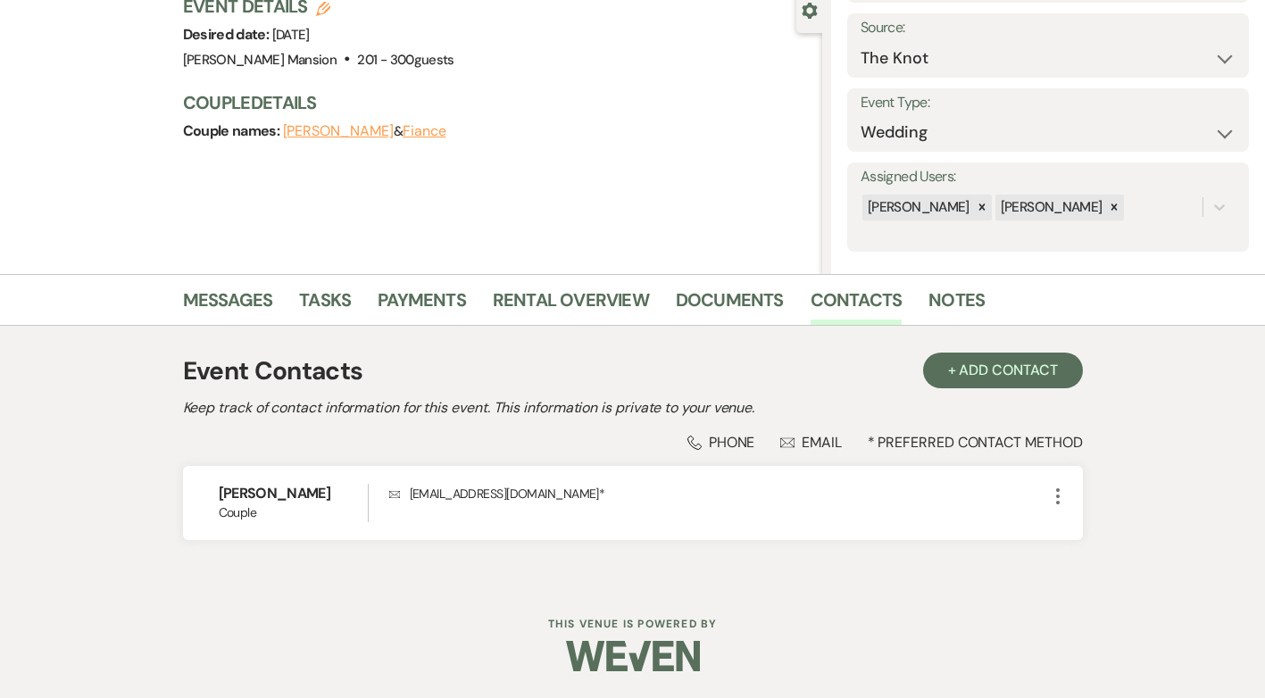
scroll to position [0, 0]
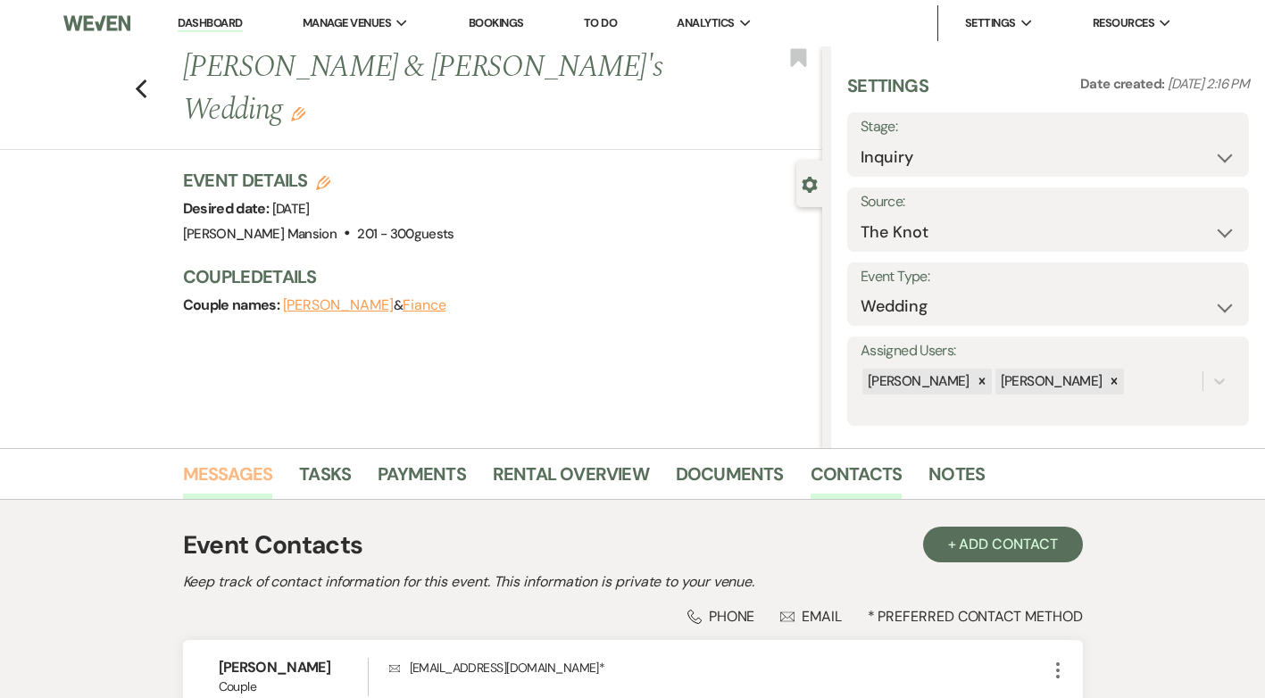
click at [196, 479] on link "Messages" at bounding box center [228, 479] width 90 height 39
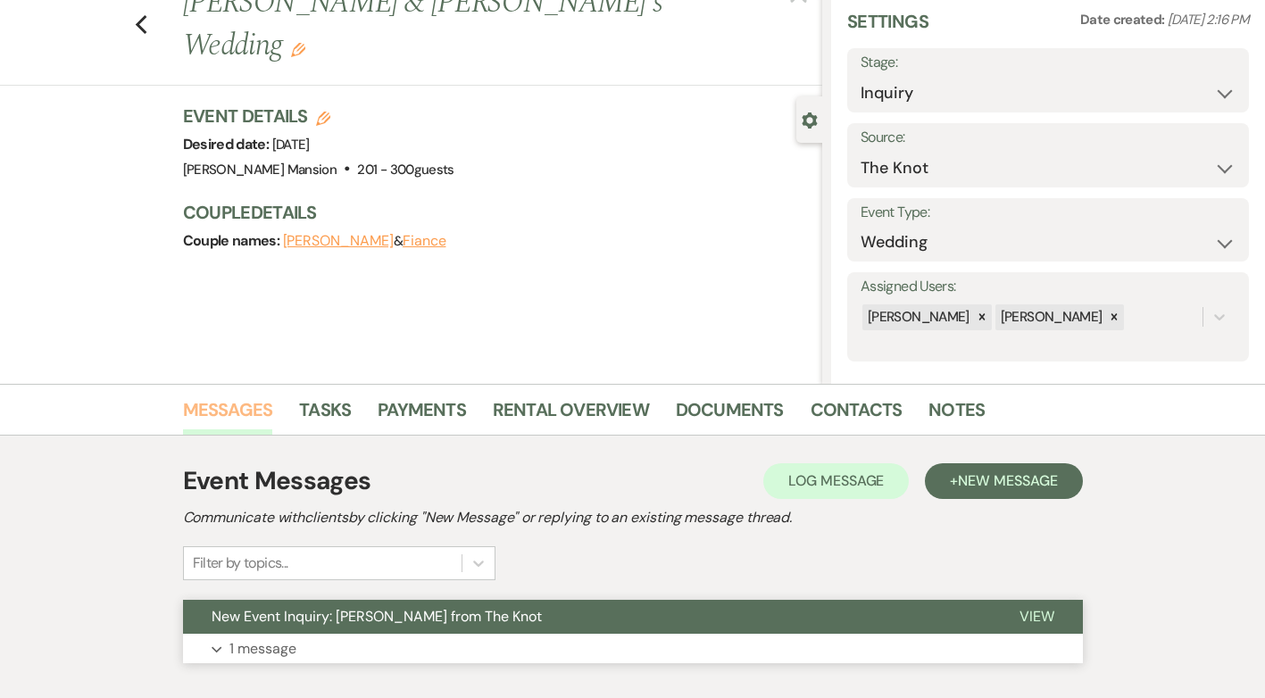
scroll to position [171, 0]
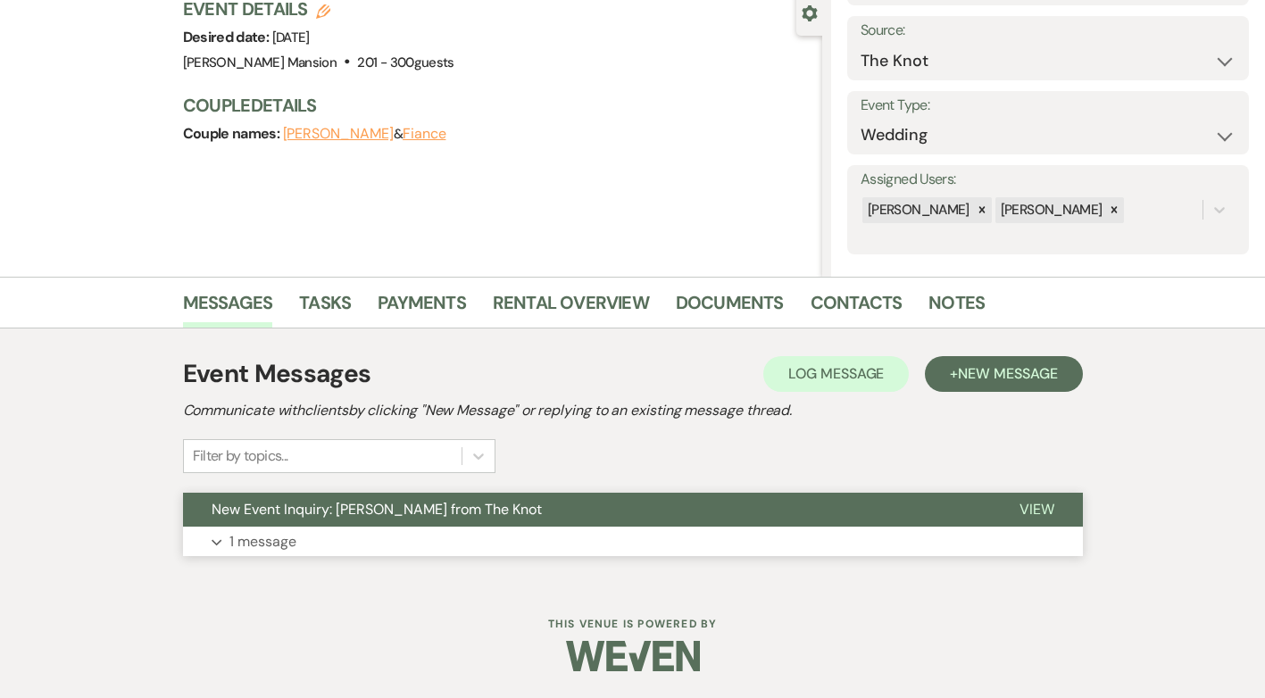
click at [256, 543] on p "1 message" at bounding box center [262, 541] width 67 height 23
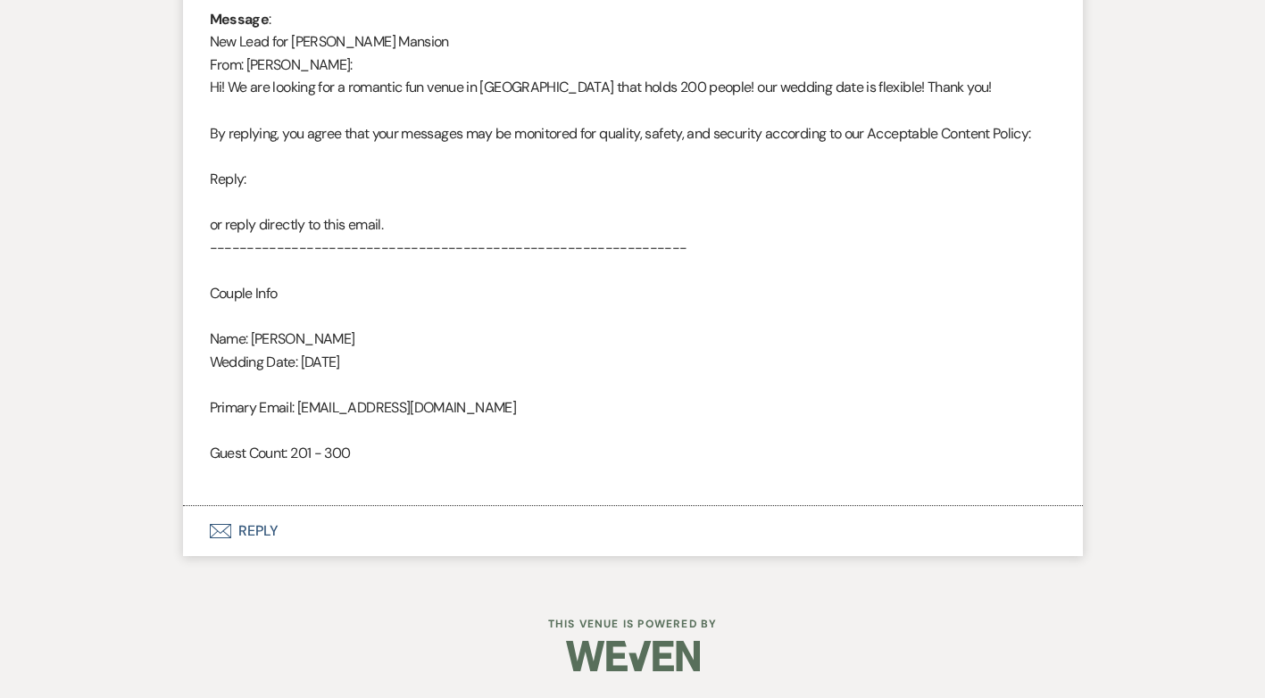
click at [260, 529] on button "Envelope Reply" at bounding box center [633, 531] width 900 height 50
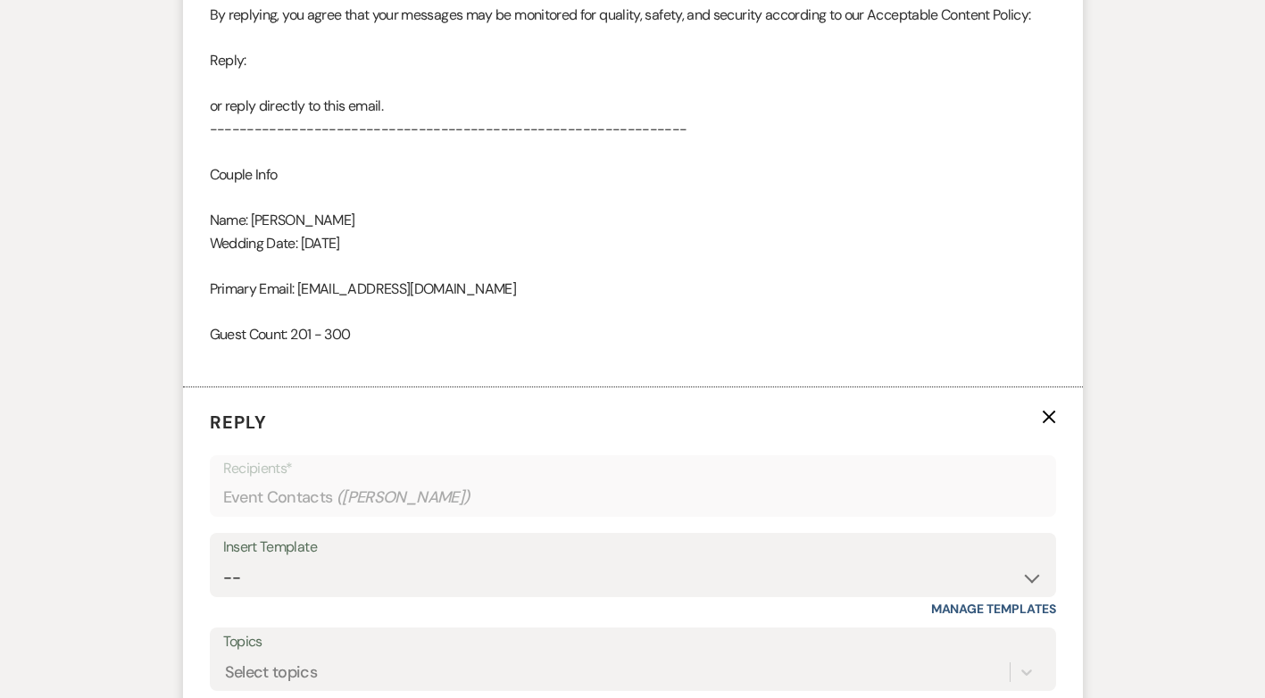
scroll to position [1365, 0]
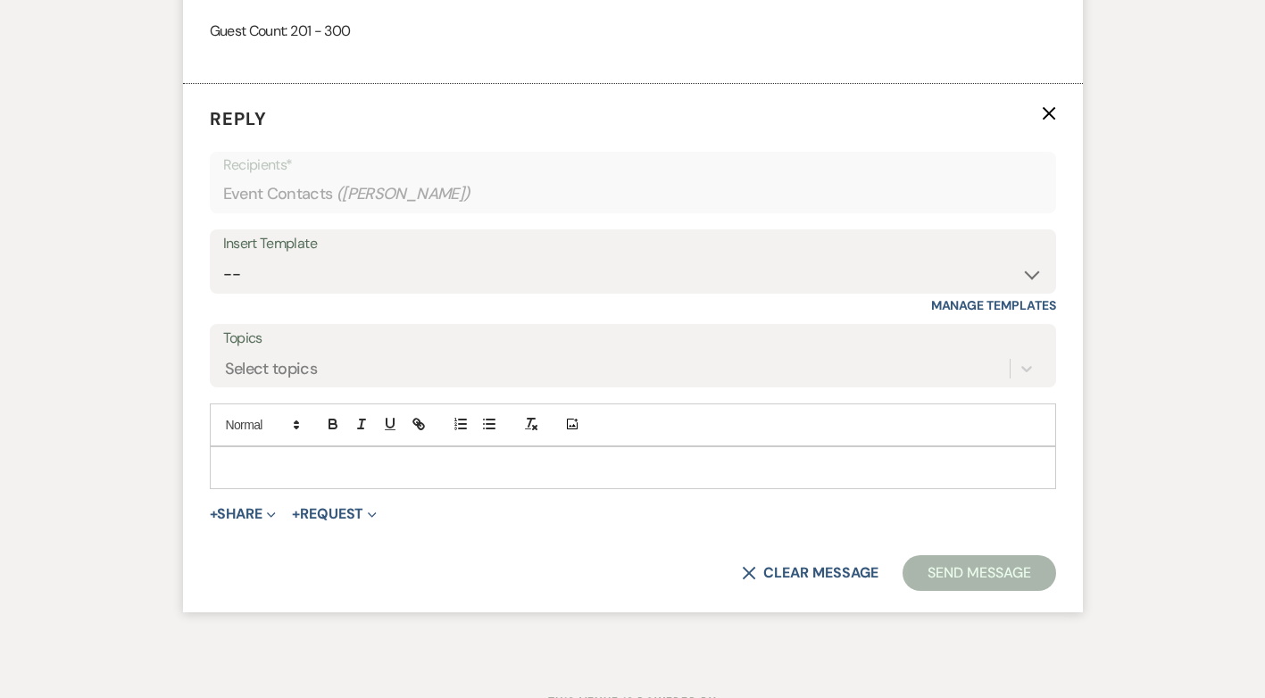
click at [304, 477] on p at bounding box center [633, 468] width 818 height 20
click at [1029, 276] on select "-- Initial Inquiry Response Tour Request Response Follow Up Contract (Pre-Booke…" at bounding box center [633, 274] width 820 height 35
select select "4818"
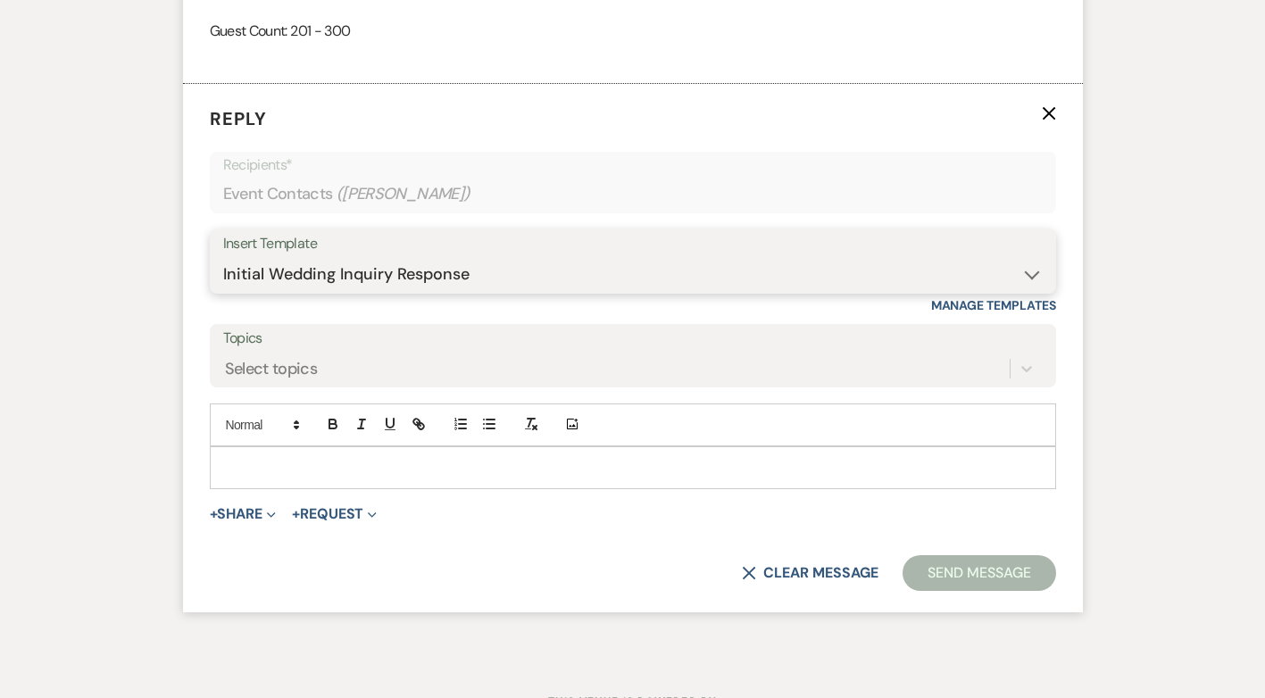
click at [223, 257] on select "-- Initial Inquiry Response Tour Request Response Follow Up Contract (Pre-Booke…" at bounding box center [633, 274] width 820 height 35
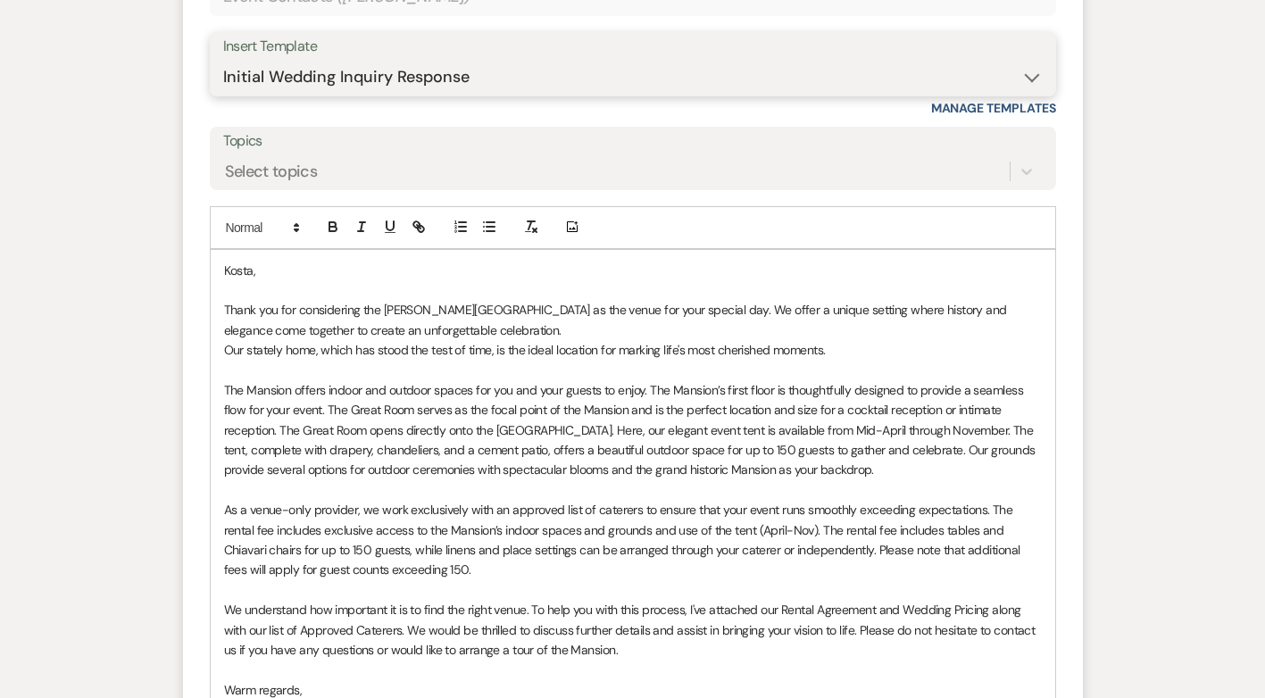
scroll to position [1722, 0]
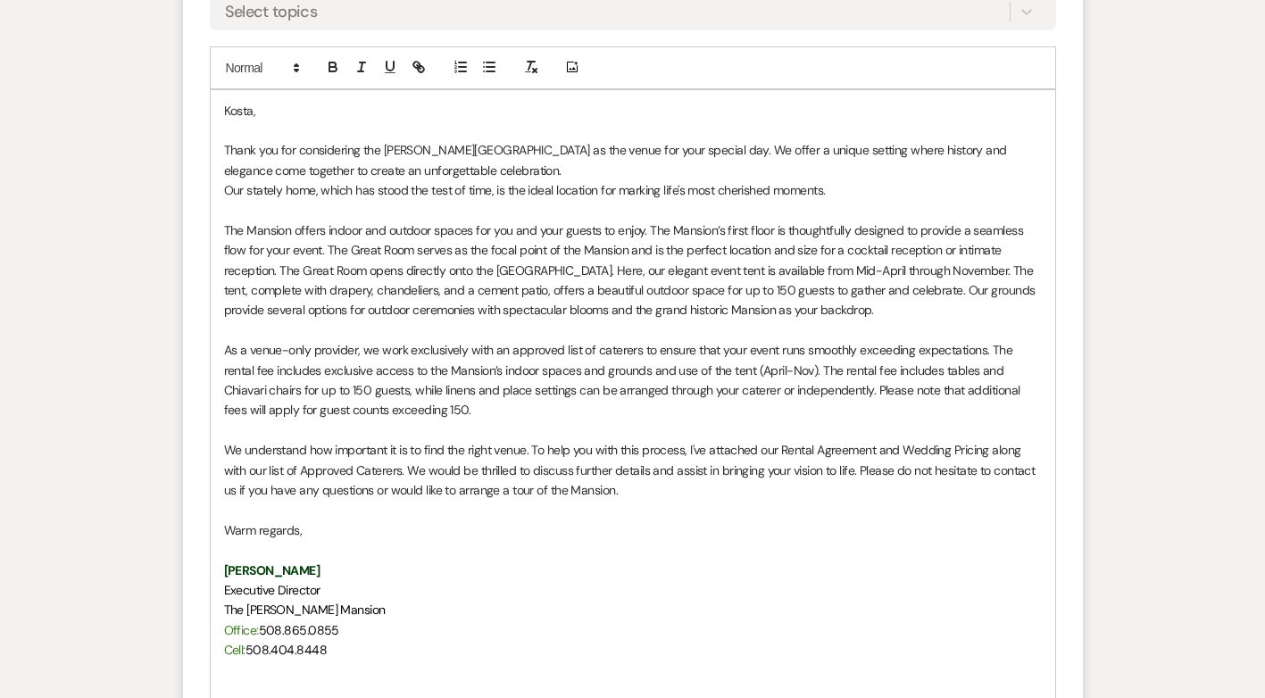
click at [224, 107] on p "Kosta," at bounding box center [633, 111] width 818 height 20
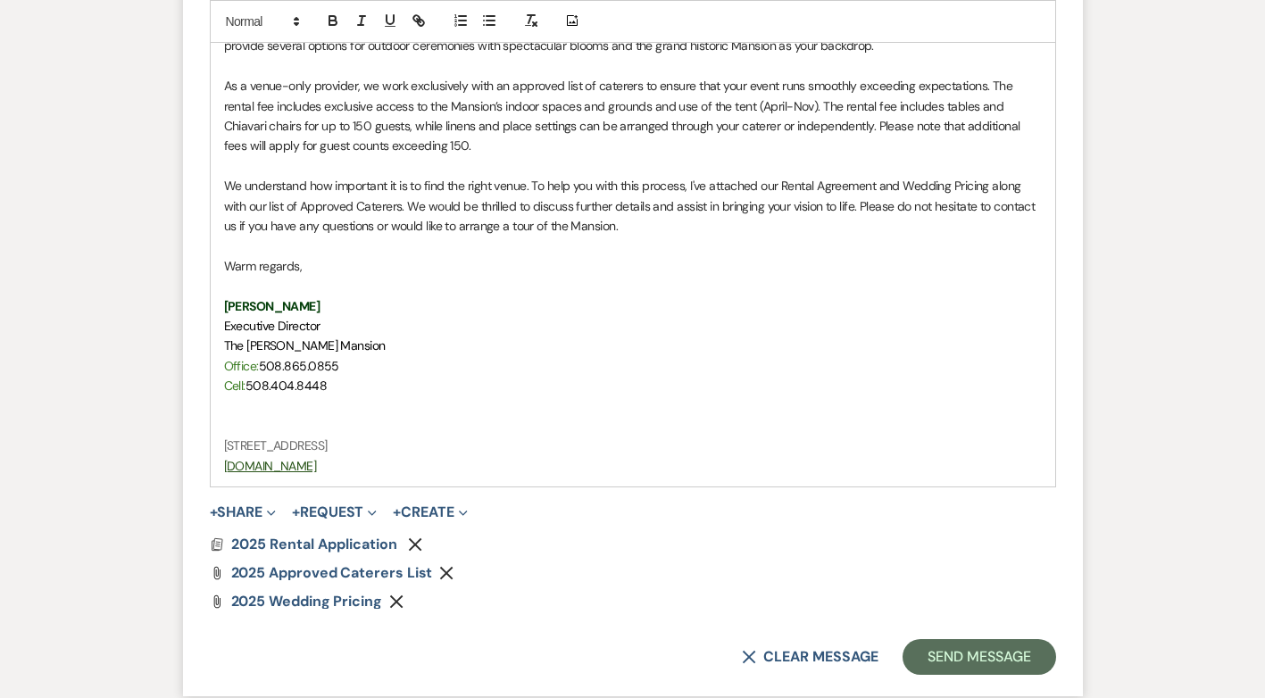
scroll to position [1990, 0]
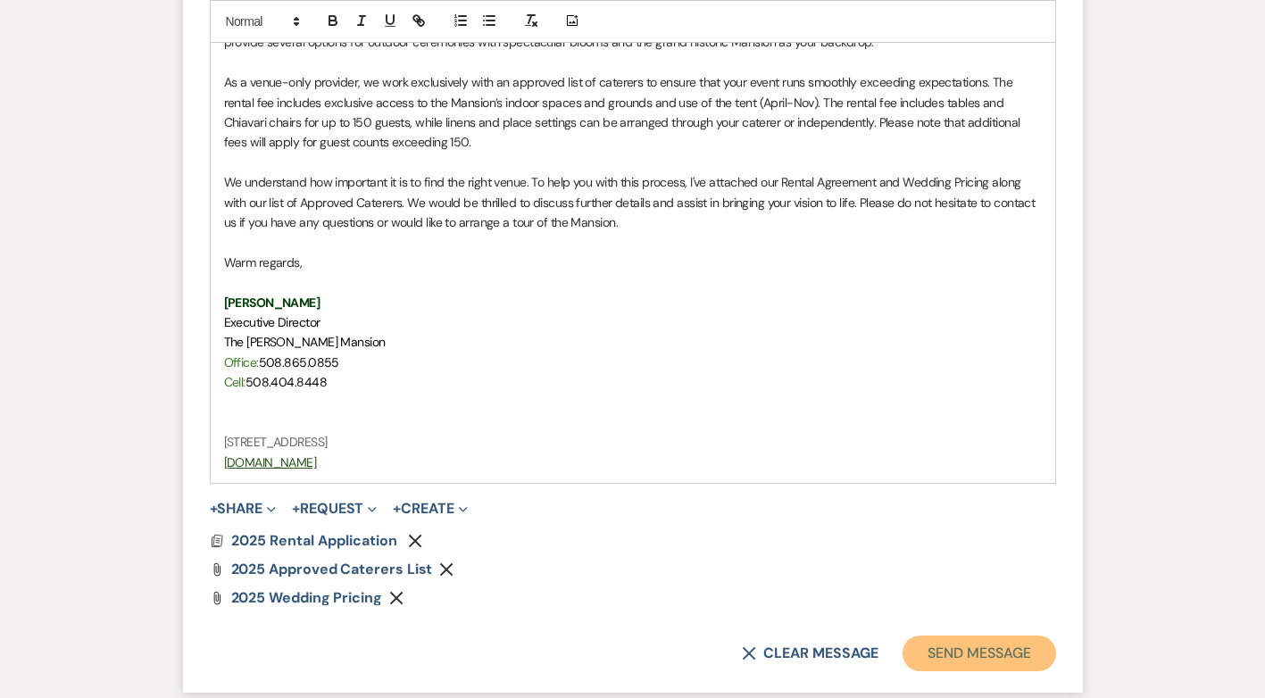
click at [958, 653] on button "Send Message" at bounding box center [979, 654] width 153 height 36
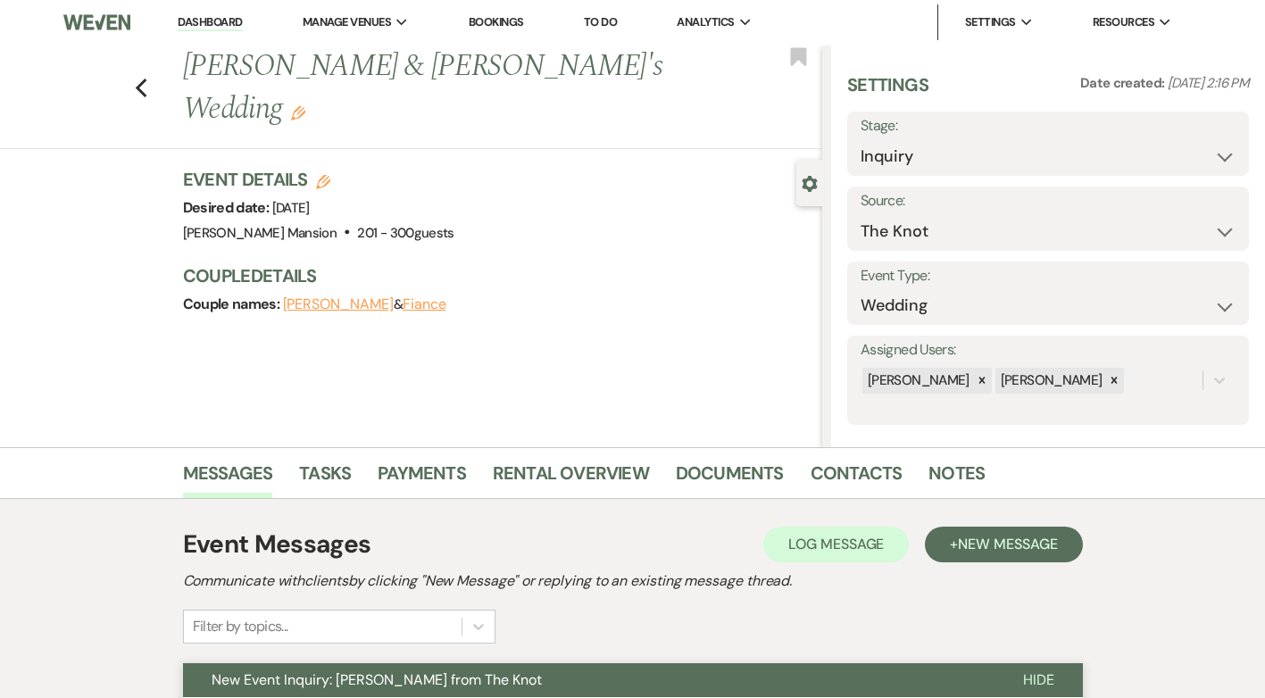
scroll to position [0, 0]
